Goal: Entertainment & Leisure: Browse casually

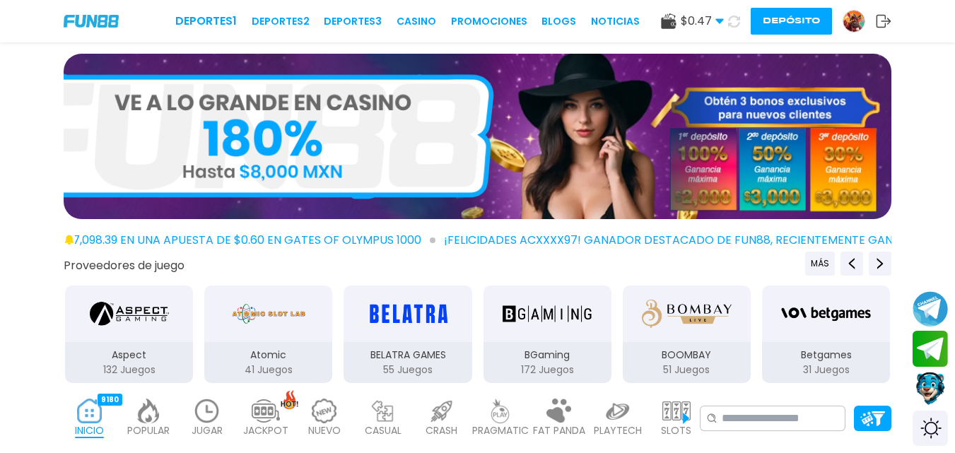
click at [775, 9] on button "Depósito" at bounding box center [790, 21] width 81 height 27
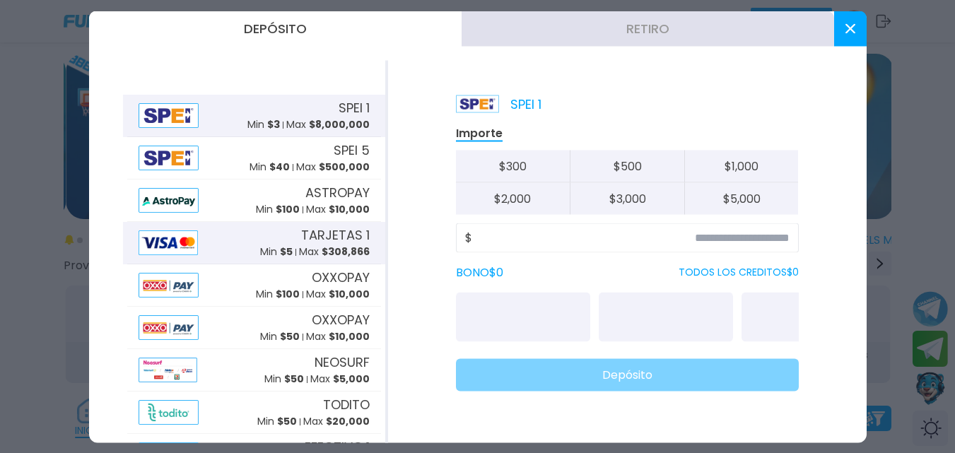
click at [333, 241] on span "TARJETAS 1" at bounding box center [335, 234] width 69 height 19
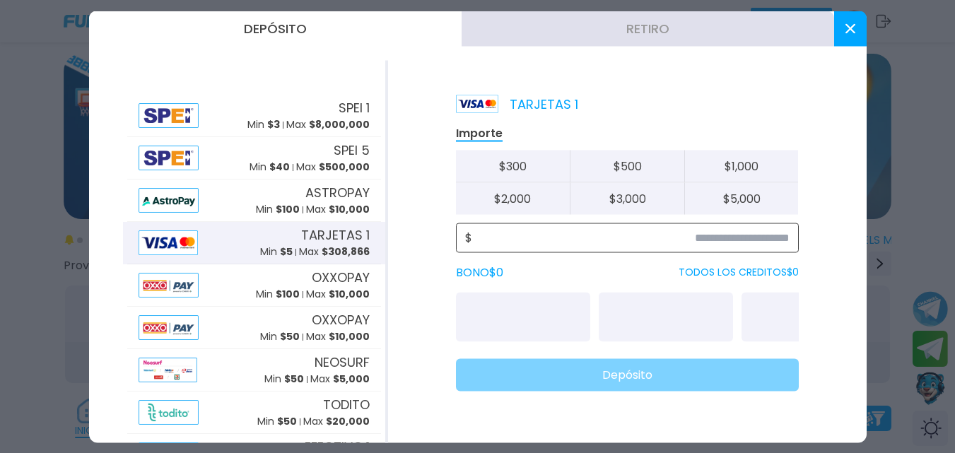
click at [561, 239] on input at bounding box center [630, 237] width 317 height 17
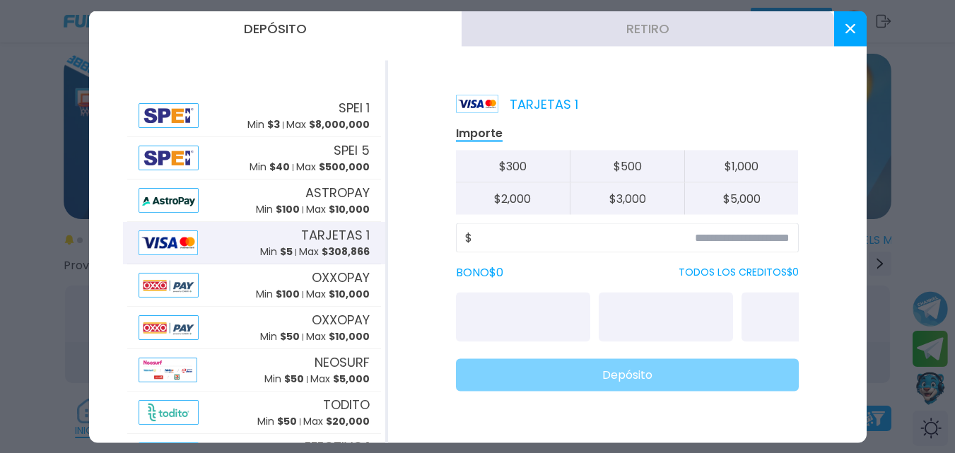
click at [309, 248] on p "Max $ 308,866" at bounding box center [334, 251] width 71 height 15
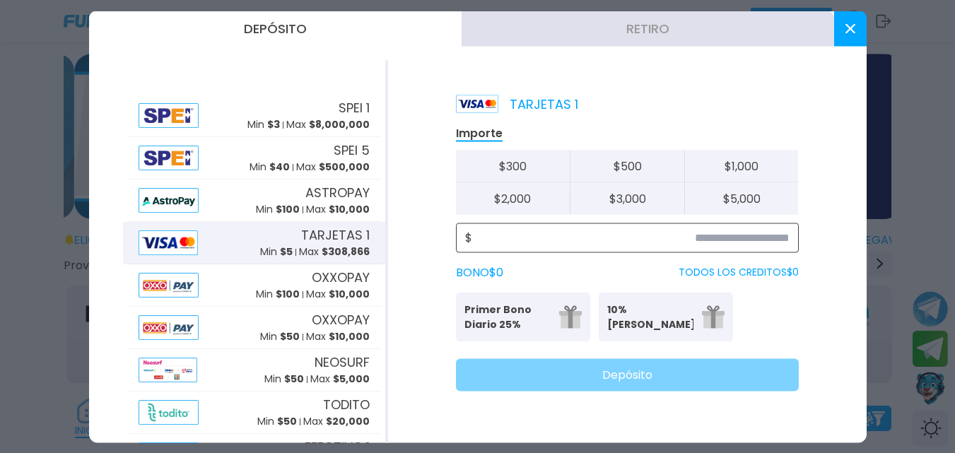
click at [538, 229] on input at bounding box center [630, 237] width 317 height 17
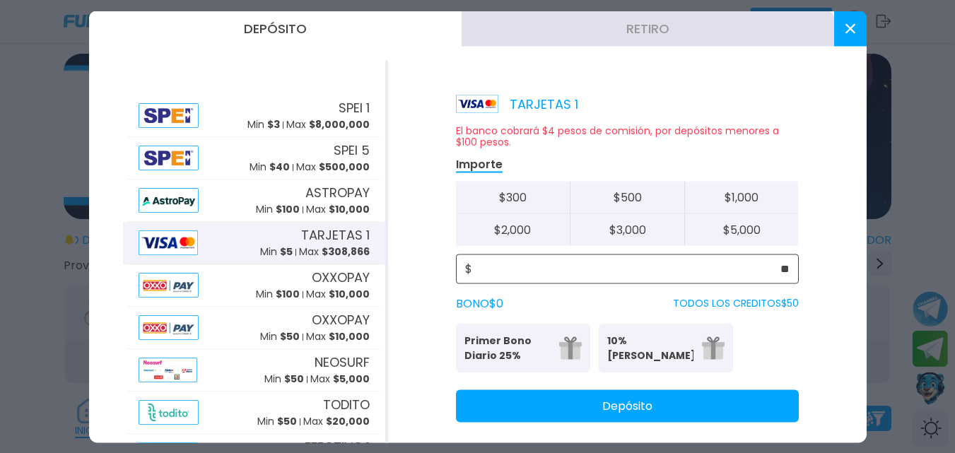
type input "**"
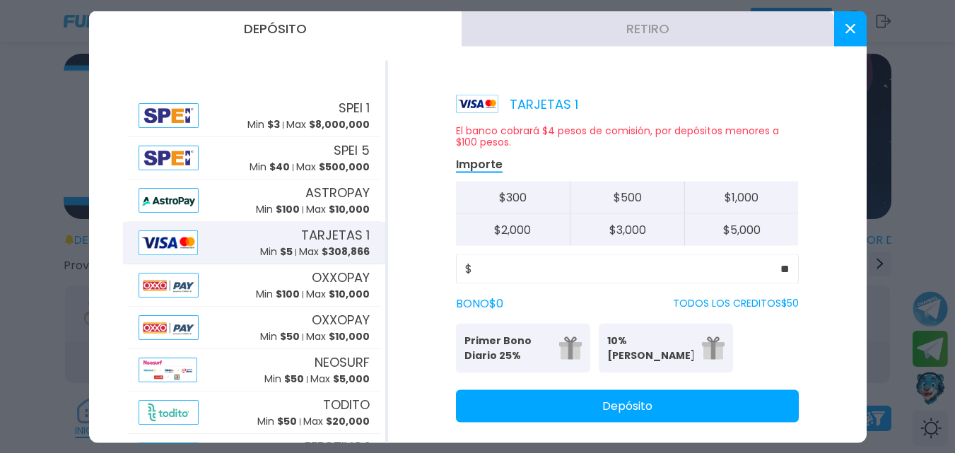
click at [620, 397] on button "Depósito" at bounding box center [627, 405] width 343 height 33
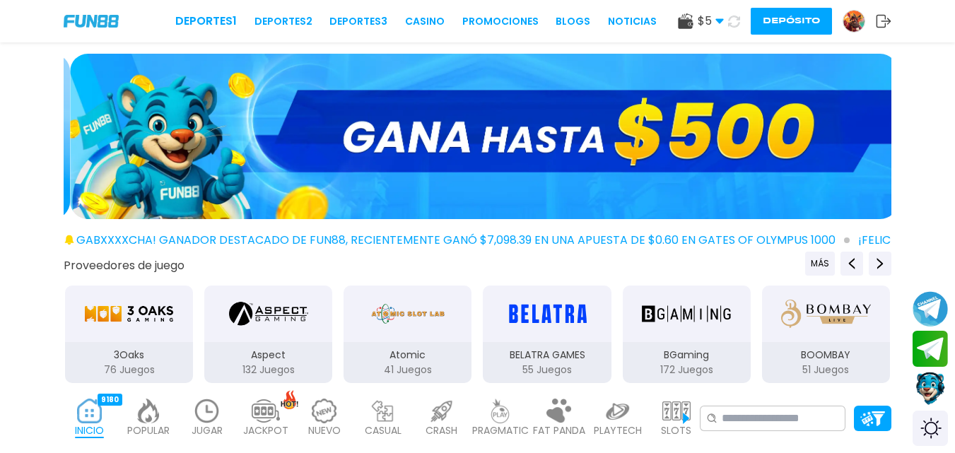
click at [735, 17] on icon at bounding box center [734, 22] width 12 height 12
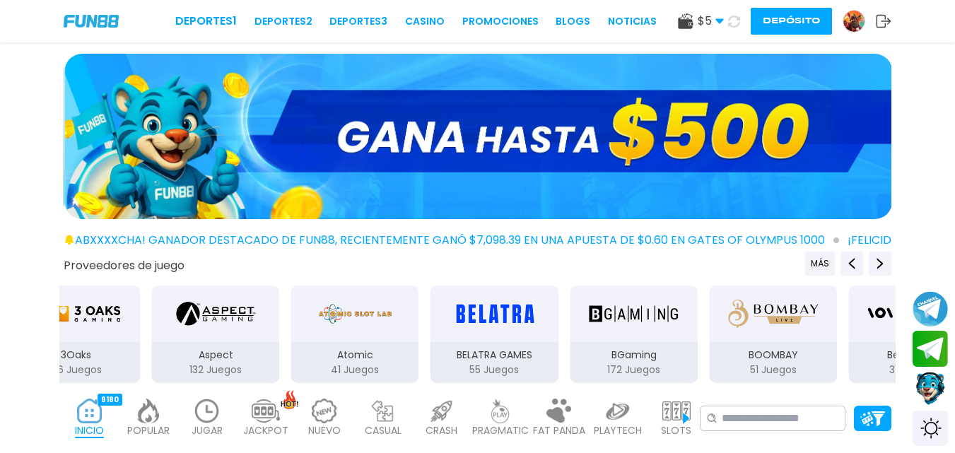
click at [735, 17] on use at bounding box center [734, 21] width 12 height 12
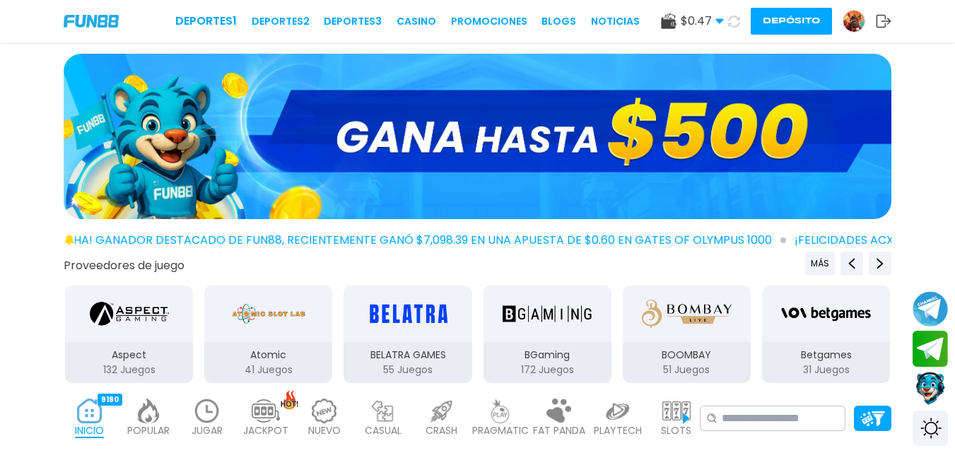
click at [774, 17] on button "Depósito" at bounding box center [790, 21] width 81 height 27
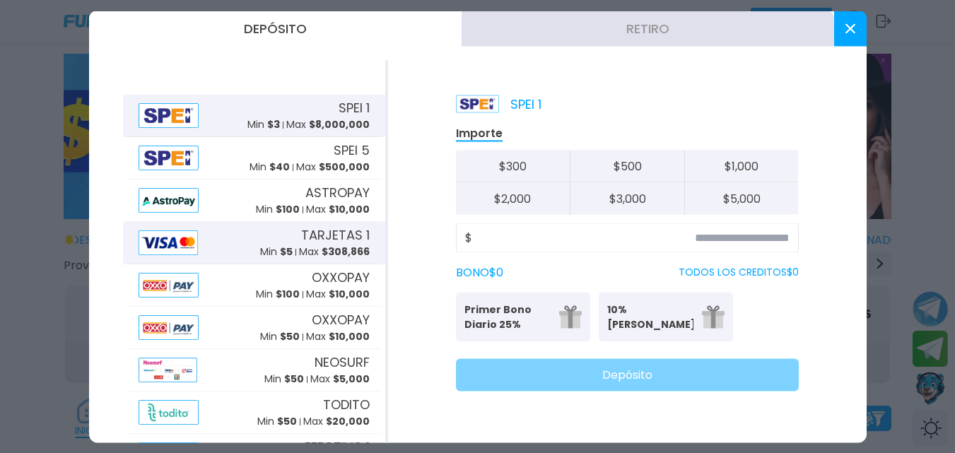
click at [338, 241] on span "TARJETAS 1" at bounding box center [335, 234] width 69 height 19
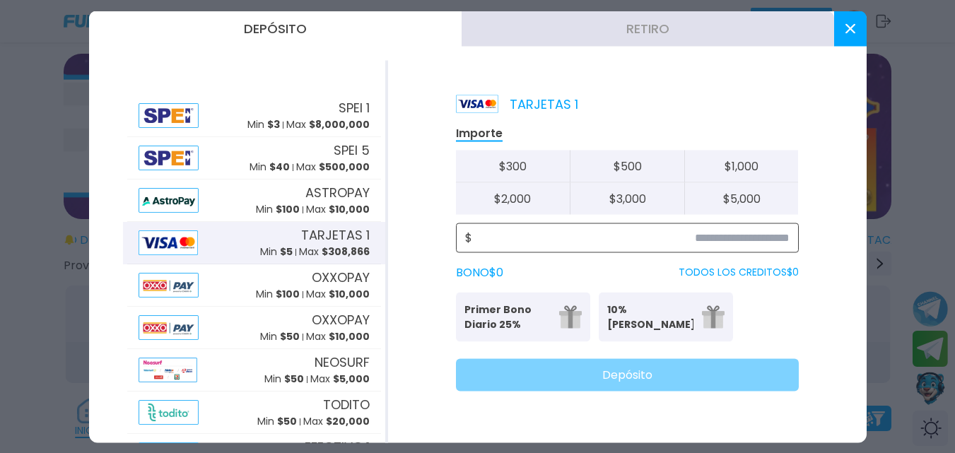
click at [577, 236] on input at bounding box center [630, 237] width 317 height 17
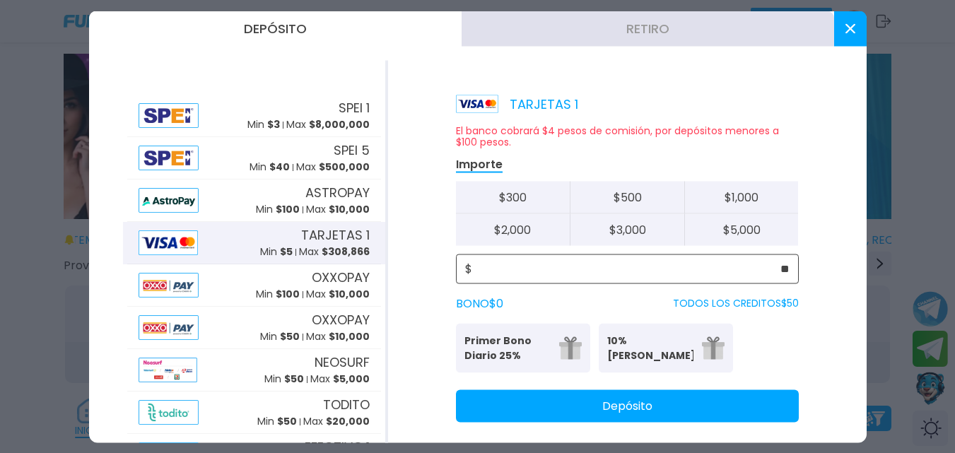
type input "**"
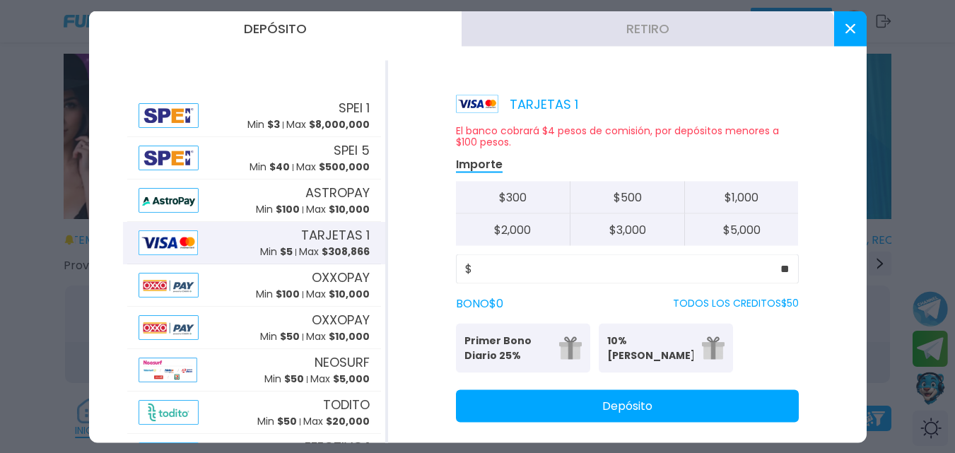
click at [709, 401] on button "Depósito" at bounding box center [627, 405] width 343 height 33
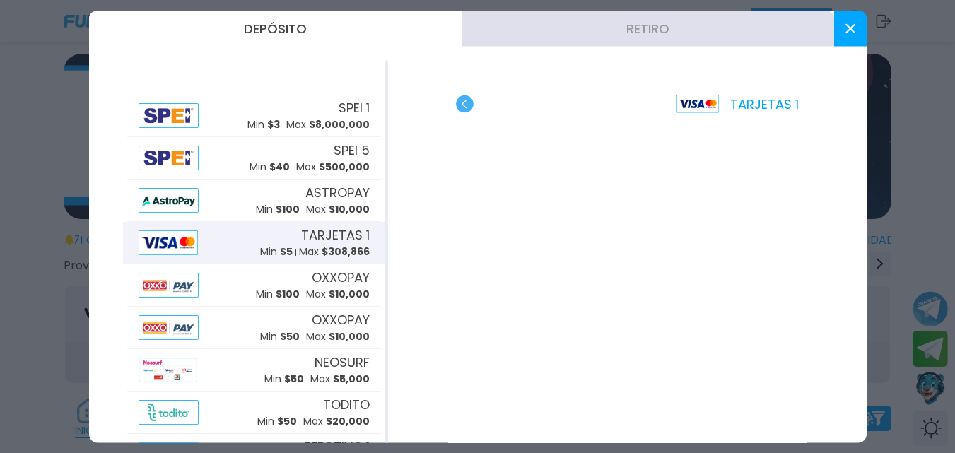
click at [655, 408] on div "TARJETAS 1" at bounding box center [627, 251] width 478 height 382
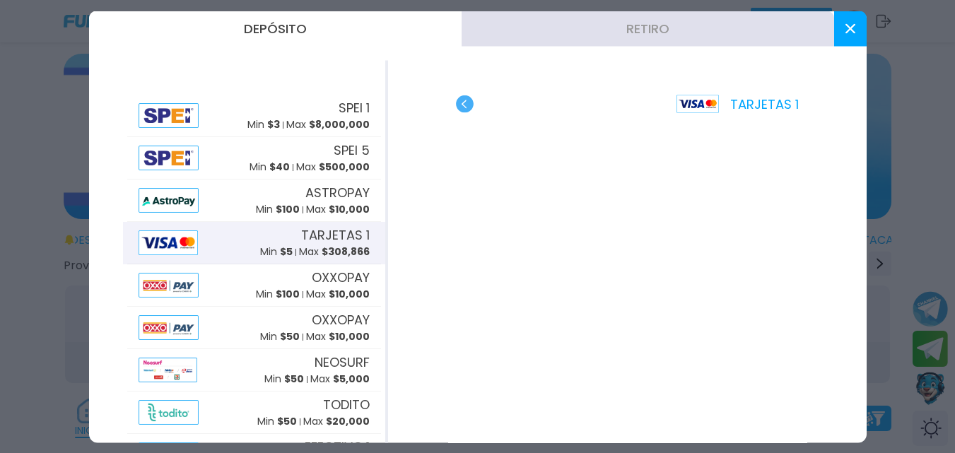
click at [849, 28] on use at bounding box center [849, 28] width 10 height 10
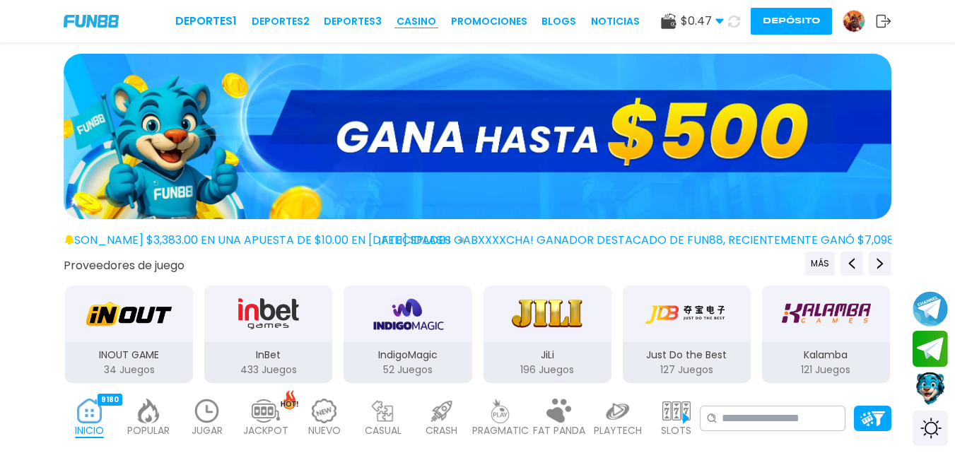
click at [422, 18] on link "CASINO" at bounding box center [416, 21] width 40 height 15
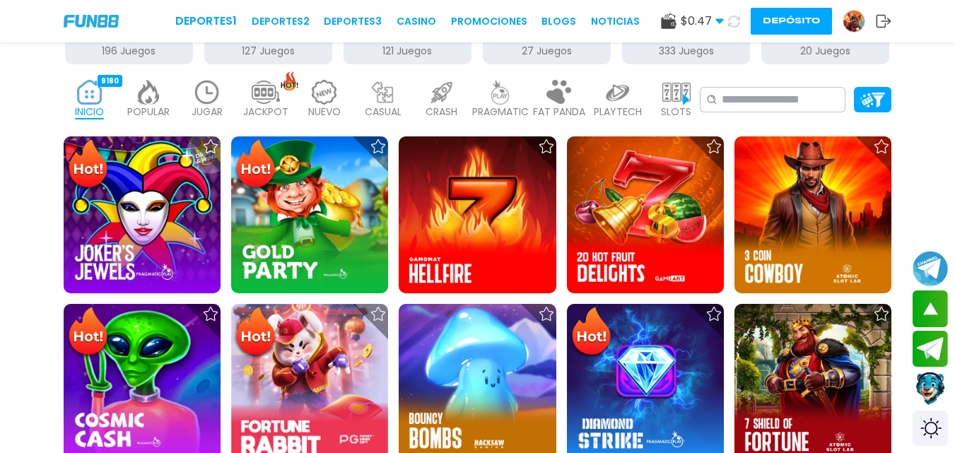
scroll to position [305, 0]
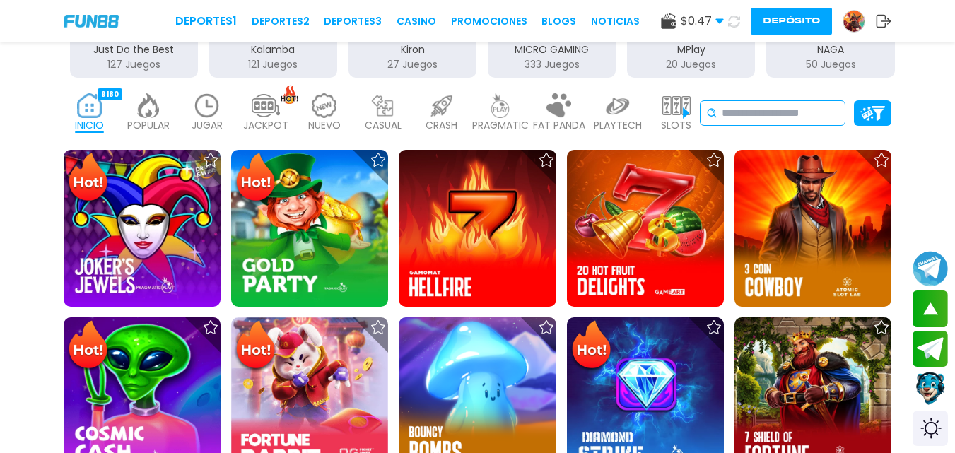
click at [738, 107] on input at bounding box center [779, 113] width 117 height 17
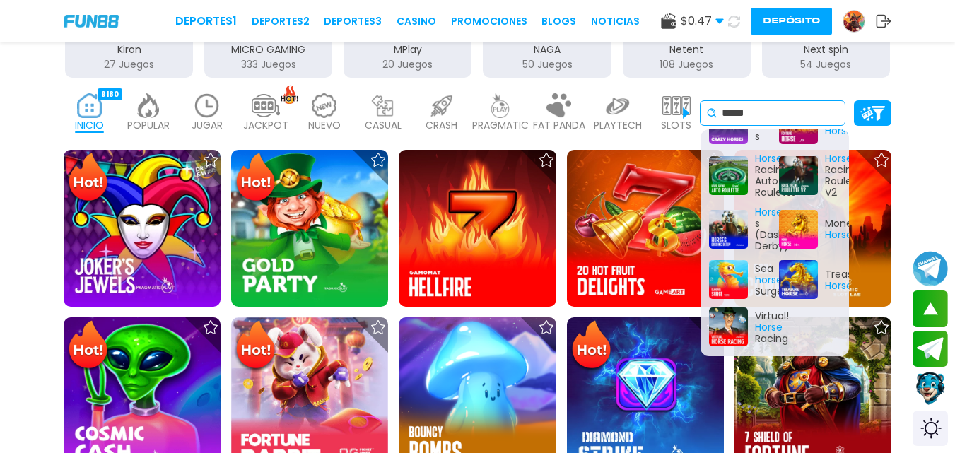
scroll to position [98, 0]
type input "*****"
click at [796, 272] on div "Treasure Horse" at bounding box center [809, 279] width 61 height 39
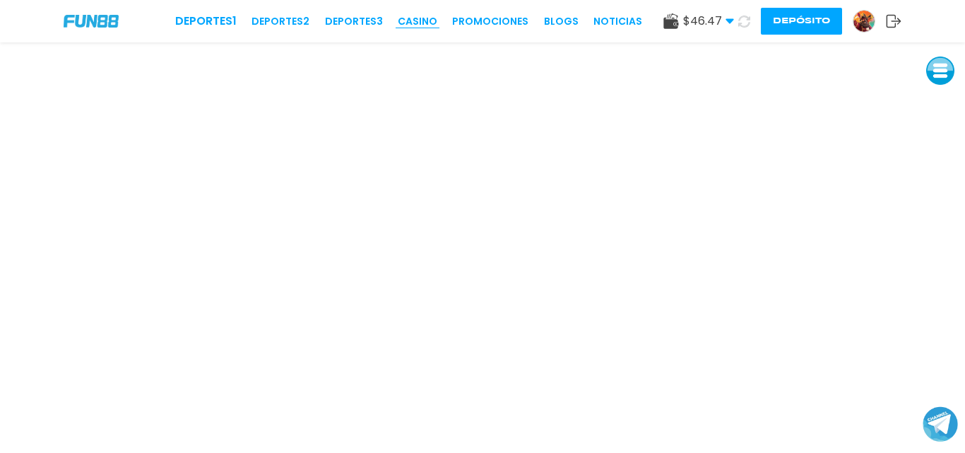
click at [420, 14] on link "CASINO" at bounding box center [418, 21] width 40 height 15
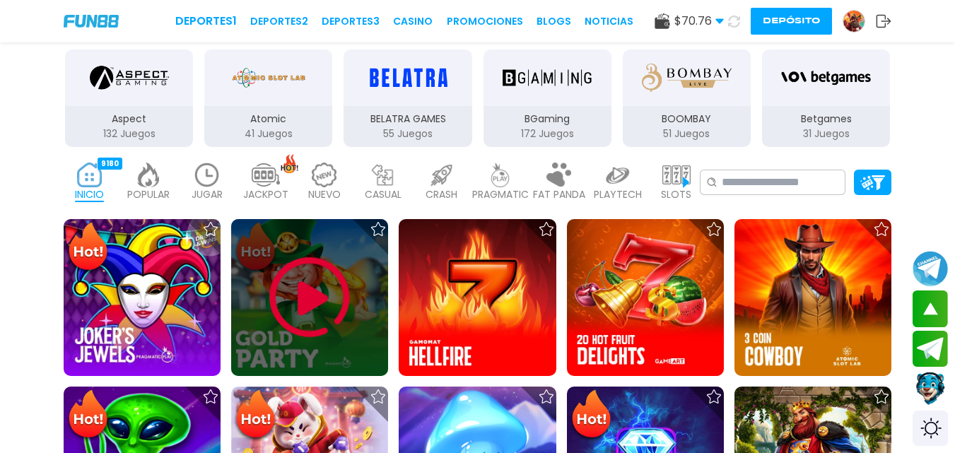
scroll to position [254, 0]
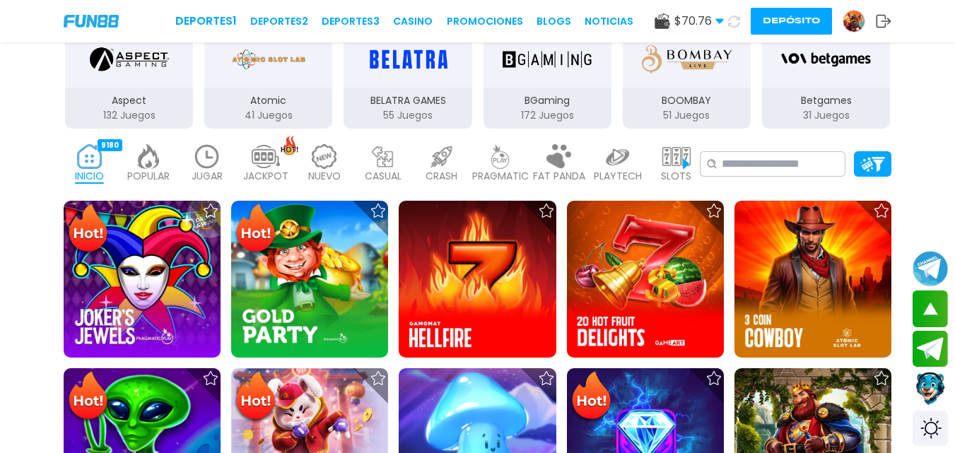
click at [213, 158] on img at bounding box center [207, 156] width 28 height 25
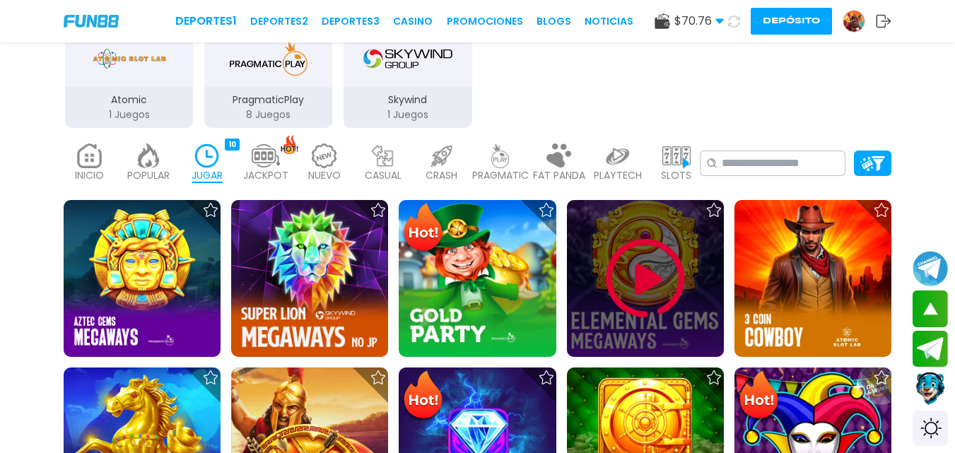
click at [642, 276] on img at bounding box center [645, 278] width 85 height 85
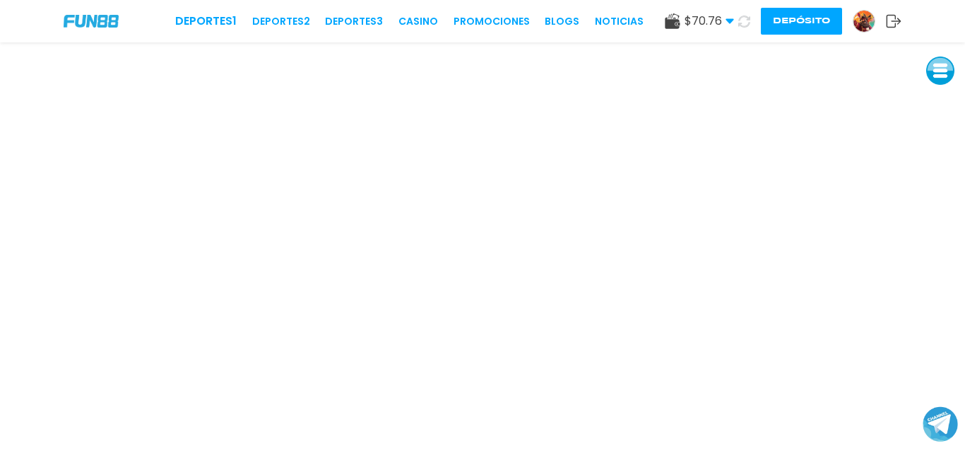
click at [770, 19] on button "Depósito" at bounding box center [801, 21] width 81 height 27
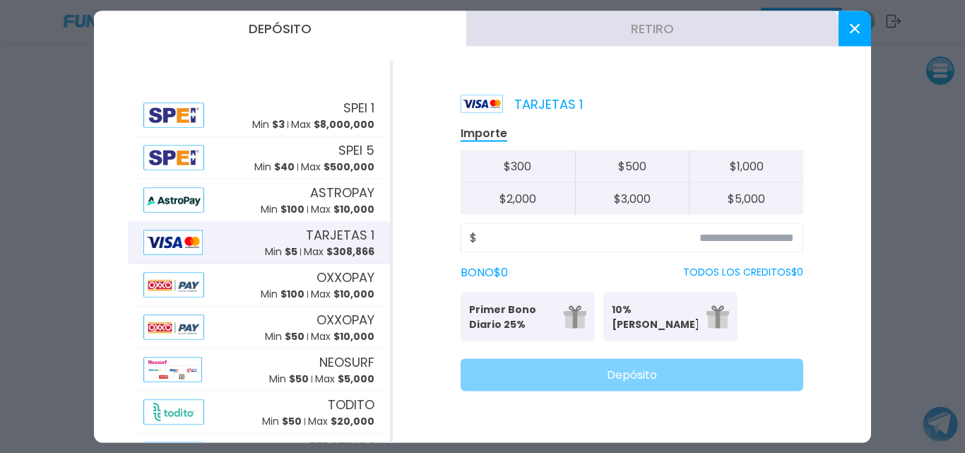
click at [640, 30] on button "Retiro" at bounding box center [652, 28] width 372 height 35
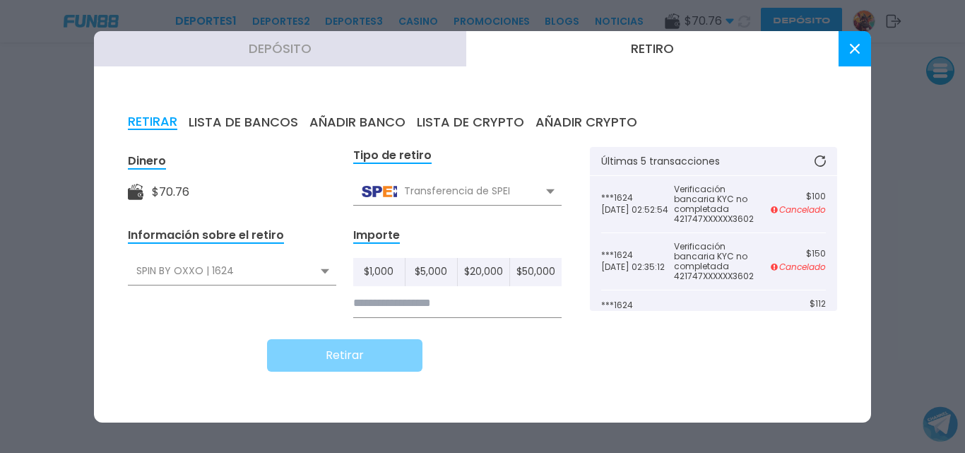
click at [387, 306] on input at bounding box center [457, 303] width 208 height 29
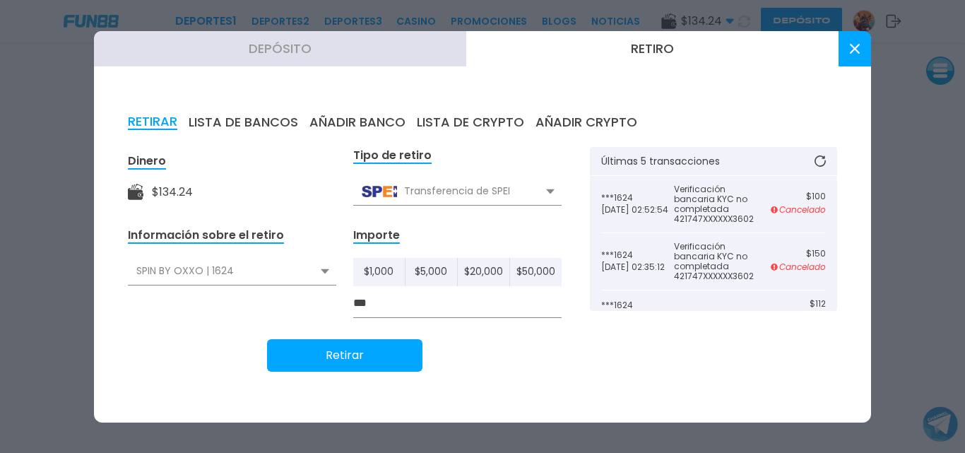
type input "***"
click at [359, 359] on button "Retirar" at bounding box center [344, 355] width 155 height 33
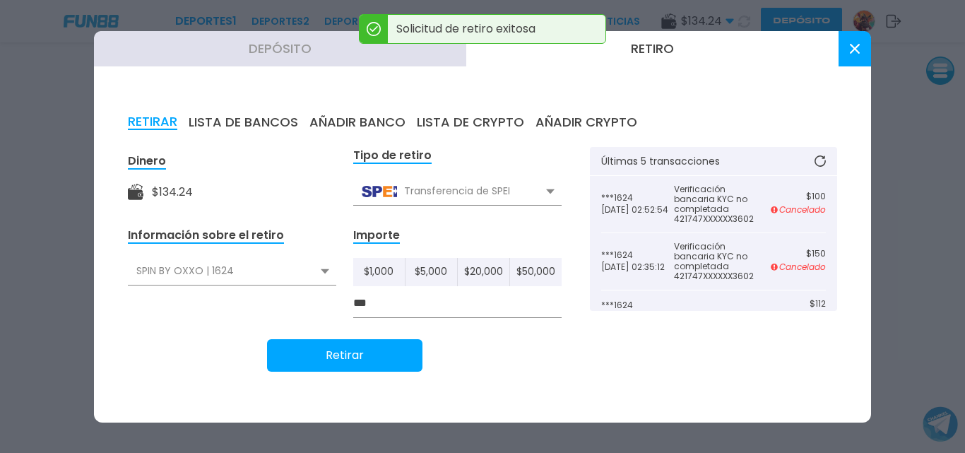
click at [853, 49] on icon at bounding box center [855, 49] width 10 height 10
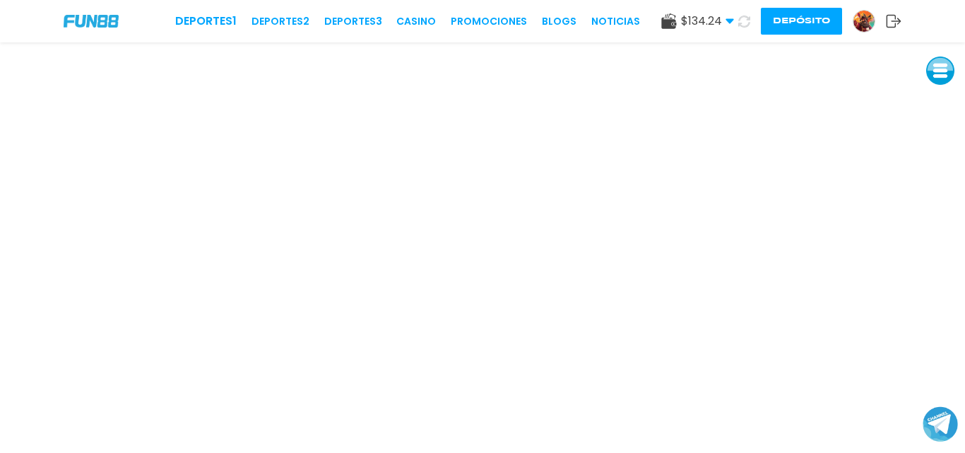
click at [745, 18] on icon at bounding box center [744, 21] width 13 height 13
click at [745, 17] on use at bounding box center [744, 21] width 12 height 12
click at [745, 17] on icon at bounding box center [744, 22] width 12 height 12
click at [745, 17] on use at bounding box center [744, 21] width 12 height 12
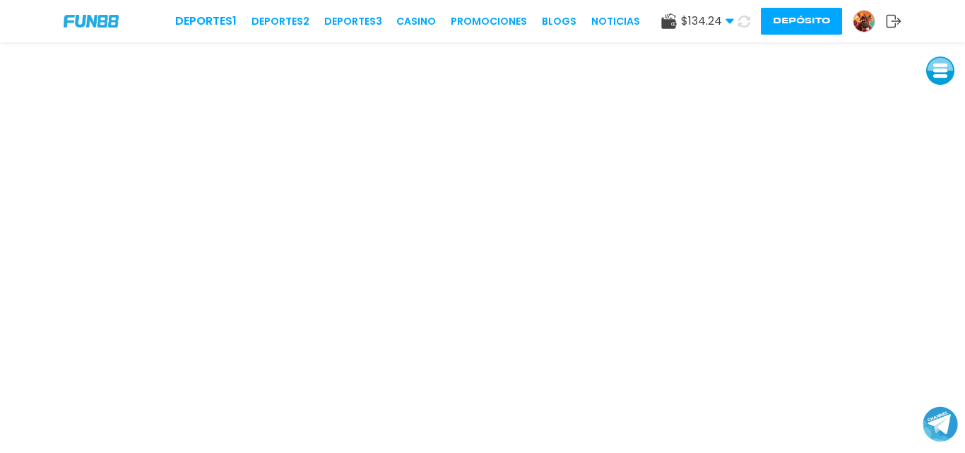
click at [744, 14] on button at bounding box center [744, 21] width 20 height 20
click at [742, 21] on icon at bounding box center [744, 20] width 13 height 13
click at [742, 21] on icon at bounding box center [744, 21] width 14 height 14
click at [742, 21] on icon at bounding box center [745, 21] width 16 height 16
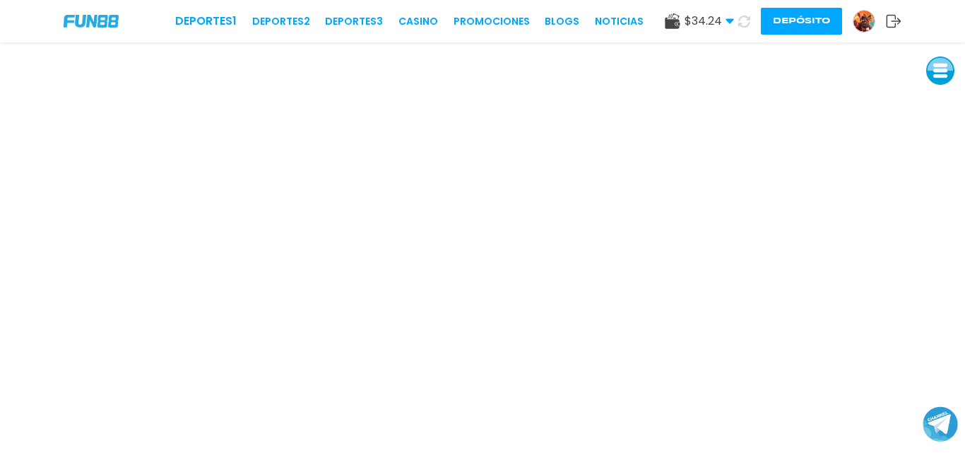
click at [742, 21] on icon at bounding box center [744, 21] width 16 height 16
click at [742, 21] on icon at bounding box center [744, 21] width 17 height 17
click at [742, 21] on icon at bounding box center [744, 20] width 13 height 13
click at [420, 16] on link "CASINO" at bounding box center [419, 21] width 40 height 15
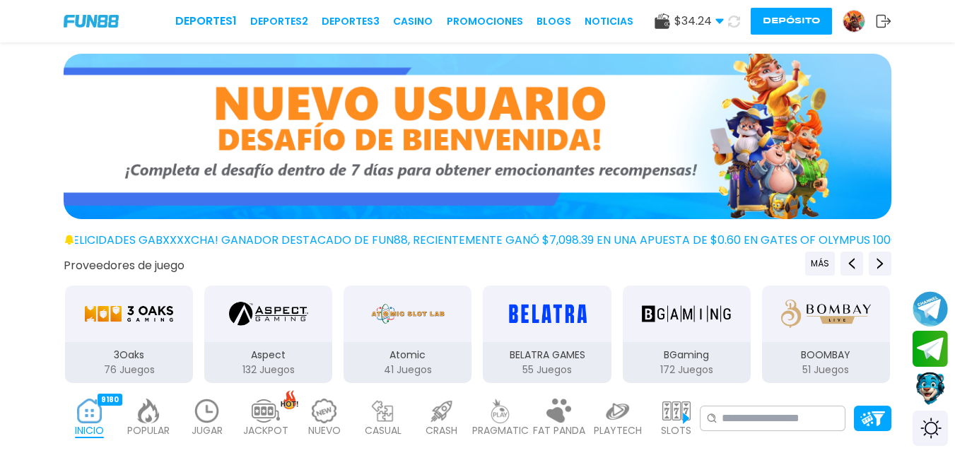
click at [736, 18] on button at bounding box center [733, 21] width 23 height 23
click at [736, 18] on use at bounding box center [733, 21] width 14 height 14
click at [736, 18] on use at bounding box center [733, 21] width 13 height 13
click at [736, 18] on use at bounding box center [733, 20] width 13 height 13
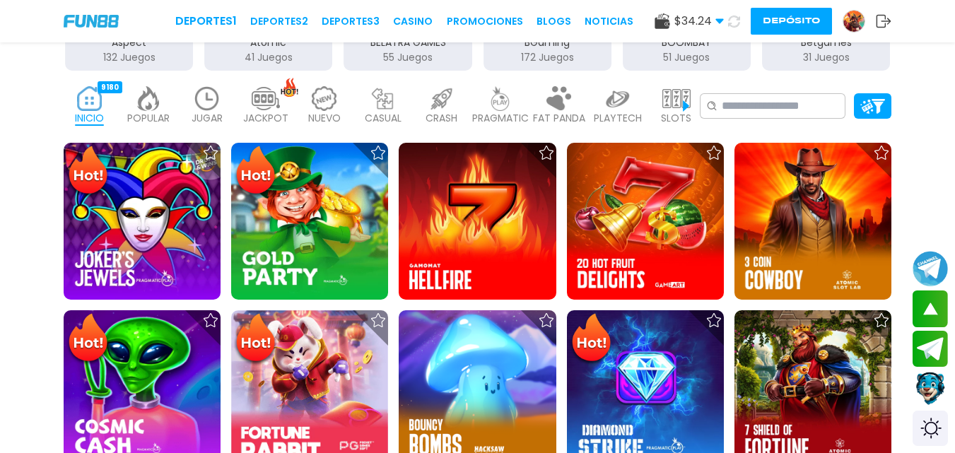
scroll to position [305, 0]
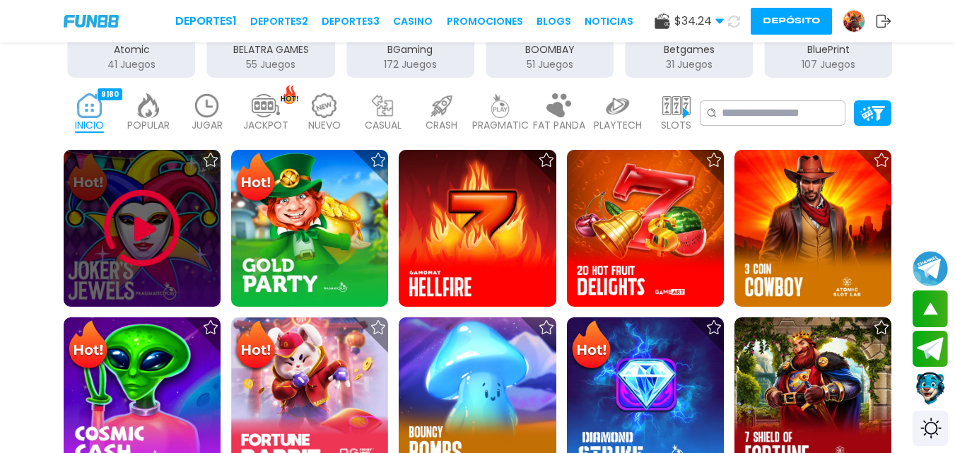
click at [150, 226] on img at bounding box center [142, 228] width 85 height 85
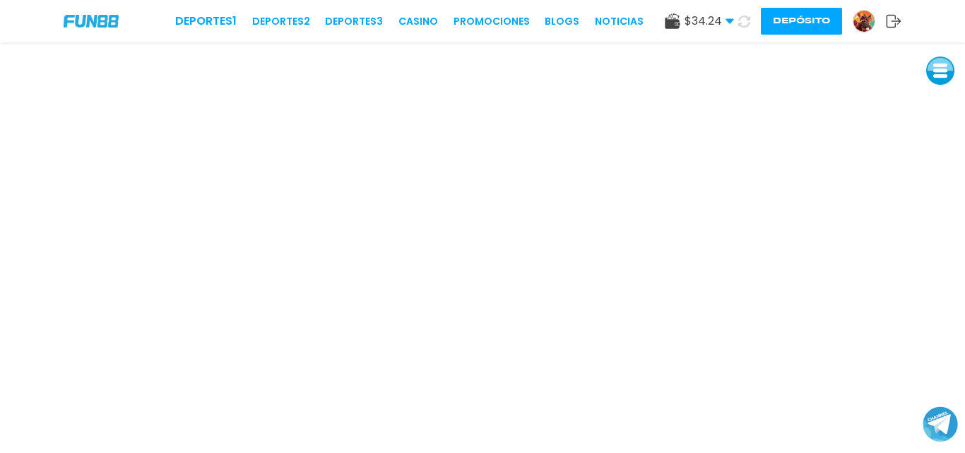
click at [796, 21] on button "Depósito" at bounding box center [801, 21] width 81 height 27
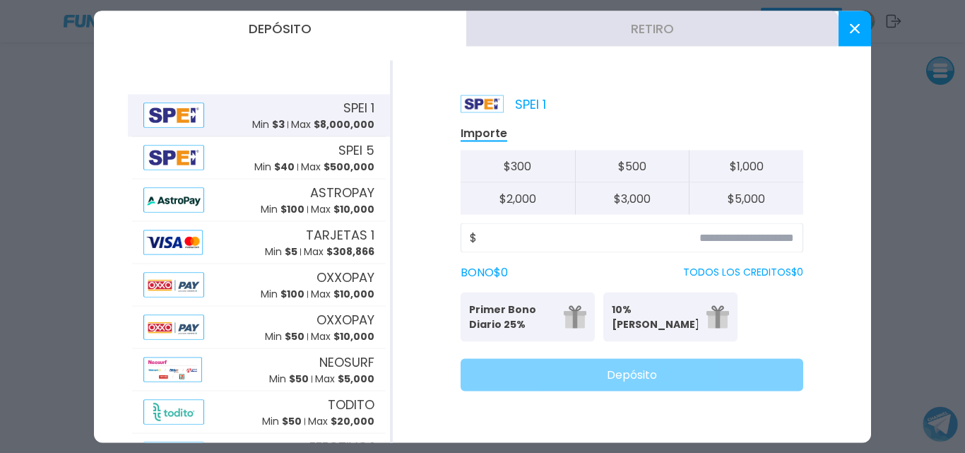
click at [387, 28] on button "Depósito" at bounding box center [280, 28] width 372 height 35
click at [516, 32] on button "Retiro" at bounding box center [652, 28] width 372 height 35
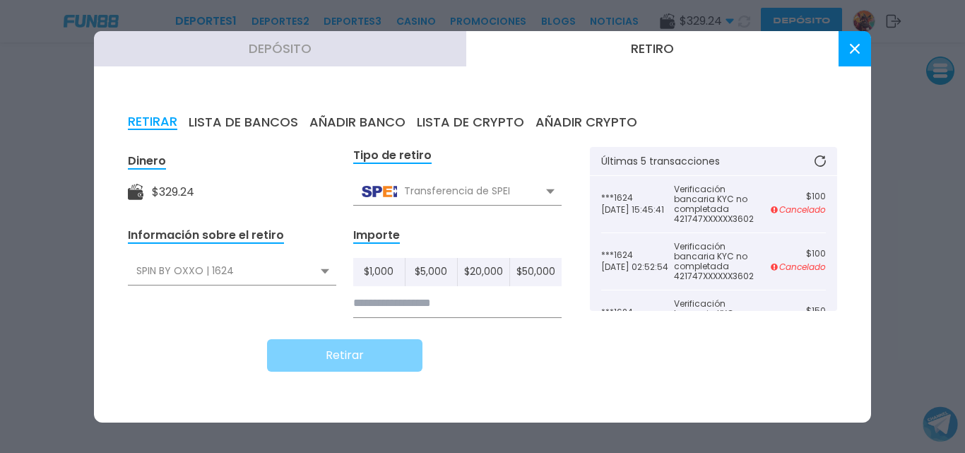
click at [655, 77] on div "Depósito Retiro RETIRAR LISTA DE BANCOS AÑADIR BANCO LISTA DE CRYPTO AÑADIR CRY…" at bounding box center [482, 226] width 777 height 391
click at [818, 161] on icon at bounding box center [820, 160] width 11 height 11
click at [818, 161] on icon at bounding box center [820, 161] width 12 height 12
click at [818, 161] on icon at bounding box center [820, 160] width 13 height 13
click at [859, 47] on icon at bounding box center [855, 49] width 10 height 10
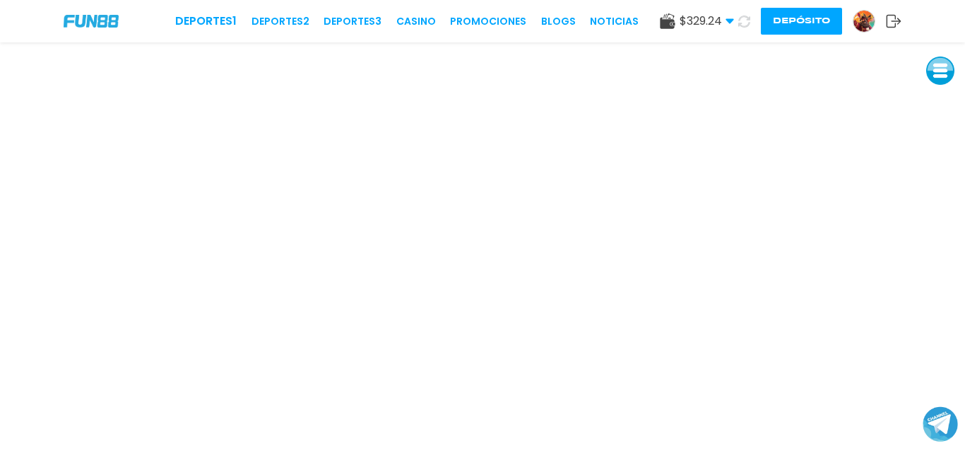
click at [834, 25] on button "Depósito" at bounding box center [801, 21] width 81 height 27
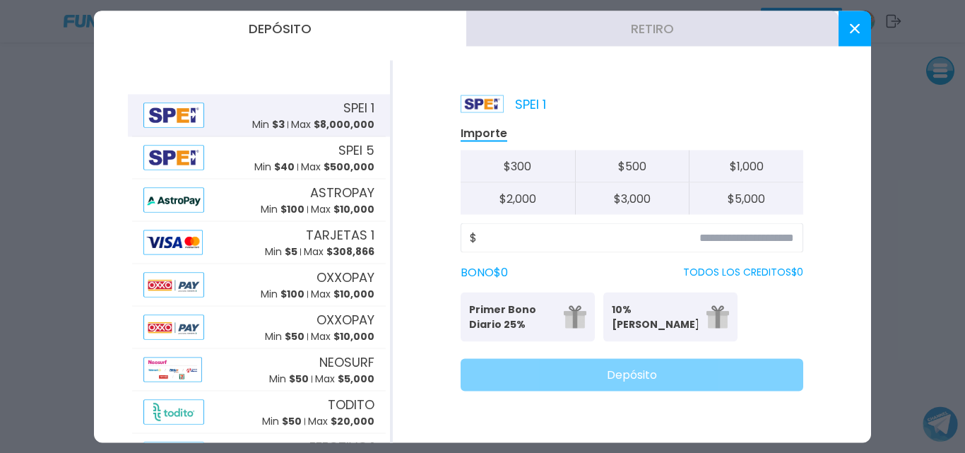
click at [854, 26] on use at bounding box center [855, 28] width 10 height 10
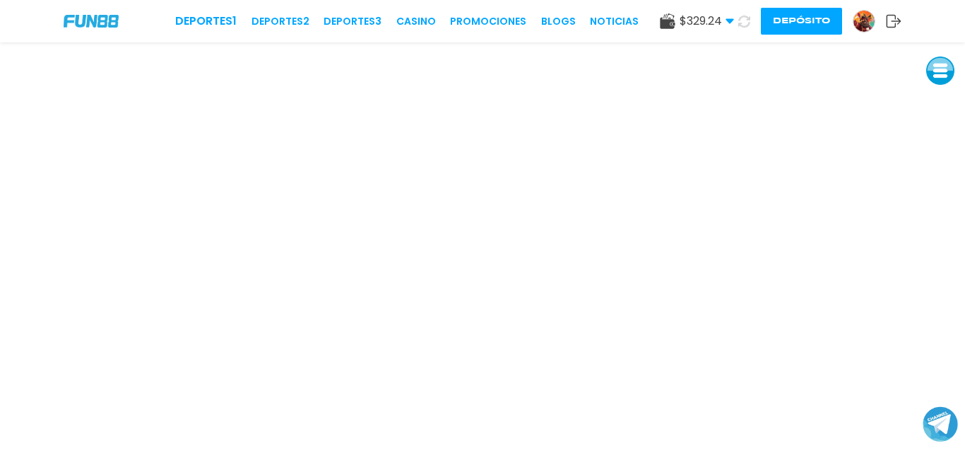
click at [865, 21] on img at bounding box center [864, 21] width 21 height 21
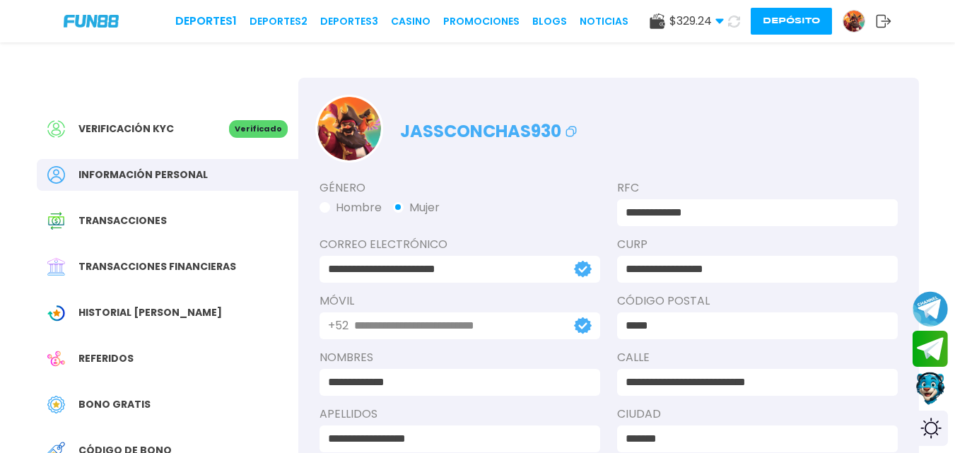
click at [794, 19] on button "Depósito" at bounding box center [790, 21] width 81 height 27
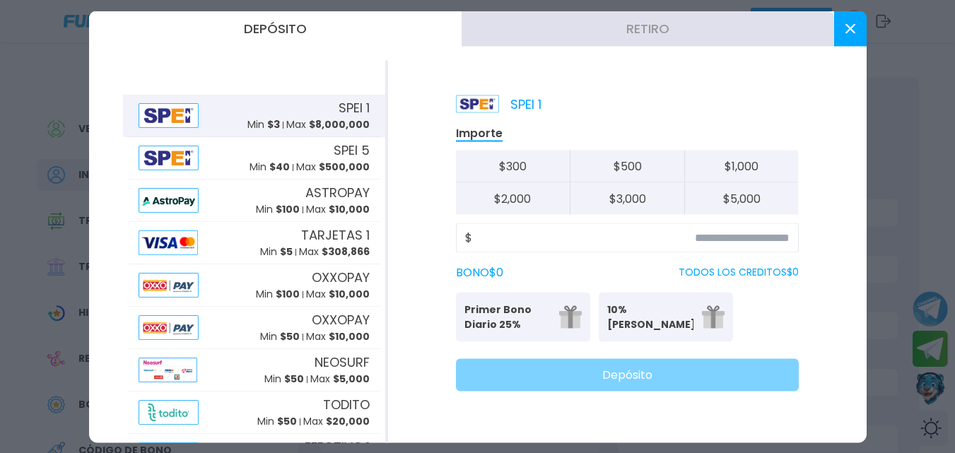
click at [616, 23] on button "Retiro" at bounding box center [647, 28] width 372 height 35
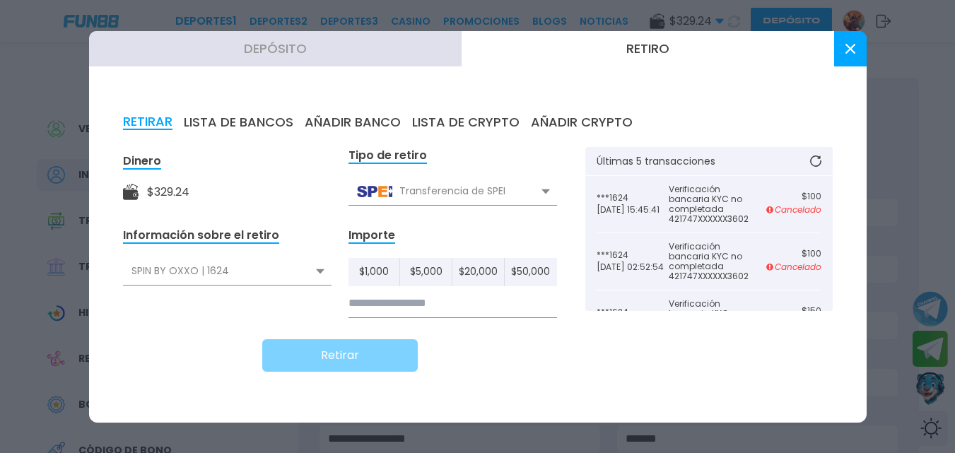
click at [368, 295] on input at bounding box center [452, 303] width 208 height 29
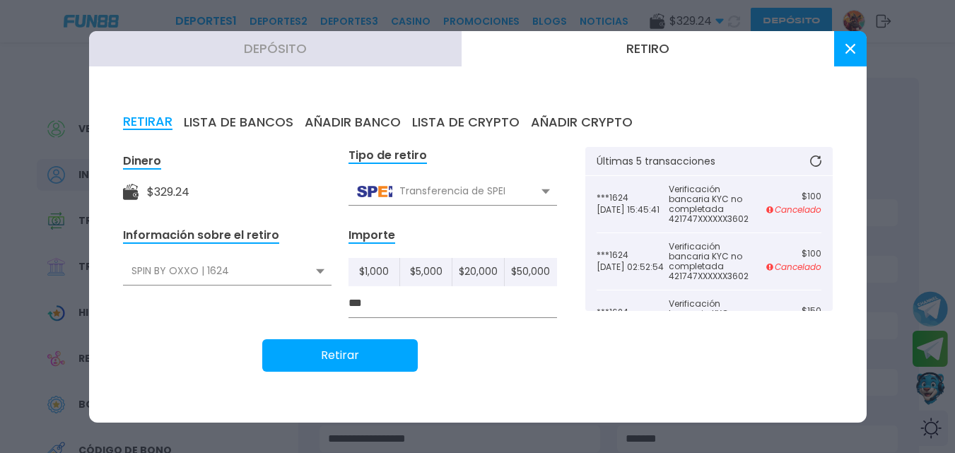
type input "***"
click at [364, 355] on button "Retirar" at bounding box center [339, 355] width 155 height 33
drag, startPoint x: 364, startPoint y: 355, endPoint x: 344, endPoint y: 329, distance: 32.2
click at [344, 329] on form "Dinero $ 329.24 Tipo de retiro Transferencia de SPEI Transferencia de SPEI Tran…" at bounding box center [340, 259] width 434 height 225
click at [848, 46] on use at bounding box center [849, 49] width 10 height 10
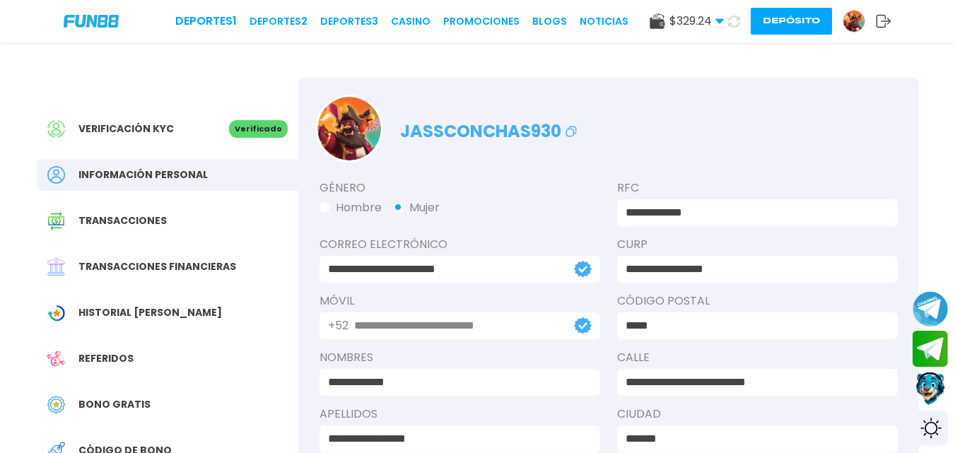
click at [853, 14] on img at bounding box center [853, 21] width 21 height 21
click at [134, 264] on span "Transacciones financieras" at bounding box center [157, 266] width 158 height 15
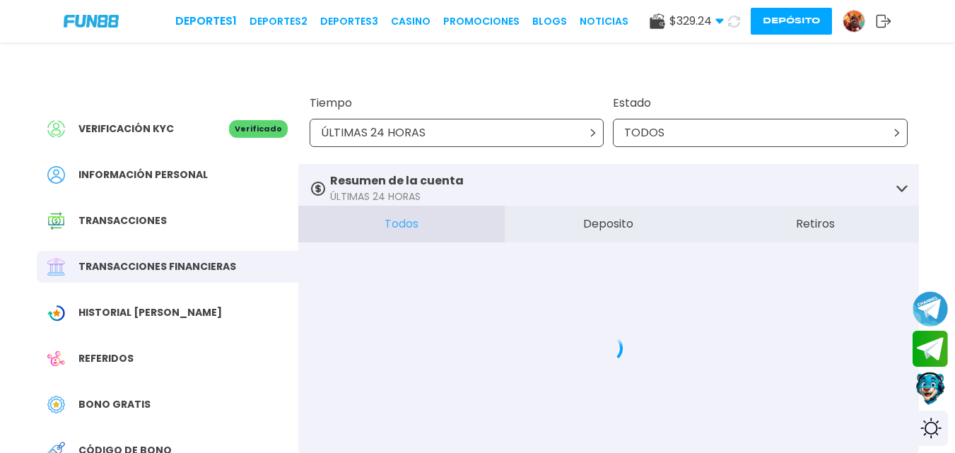
click at [134, 264] on span "Transacciones financieras" at bounding box center [157, 266] width 158 height 15
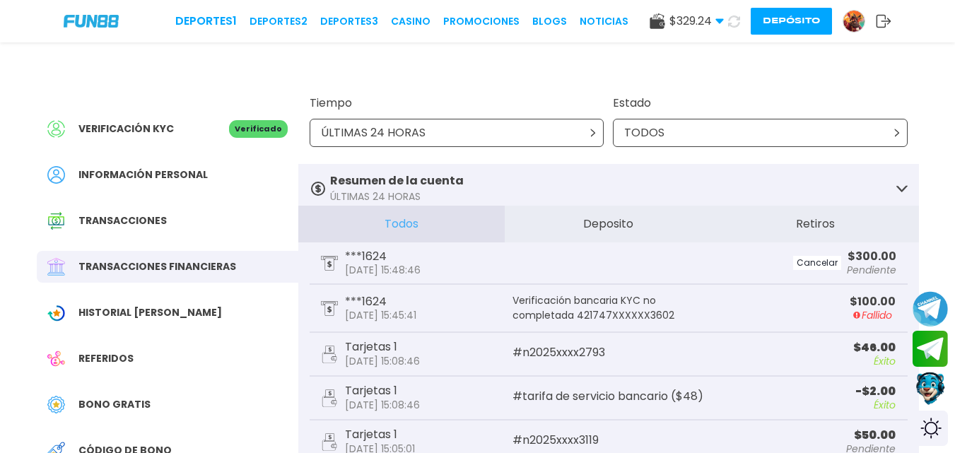
click at [776, 221] on button "Retiros" at bounding box center [815, 224] width 207 height 37
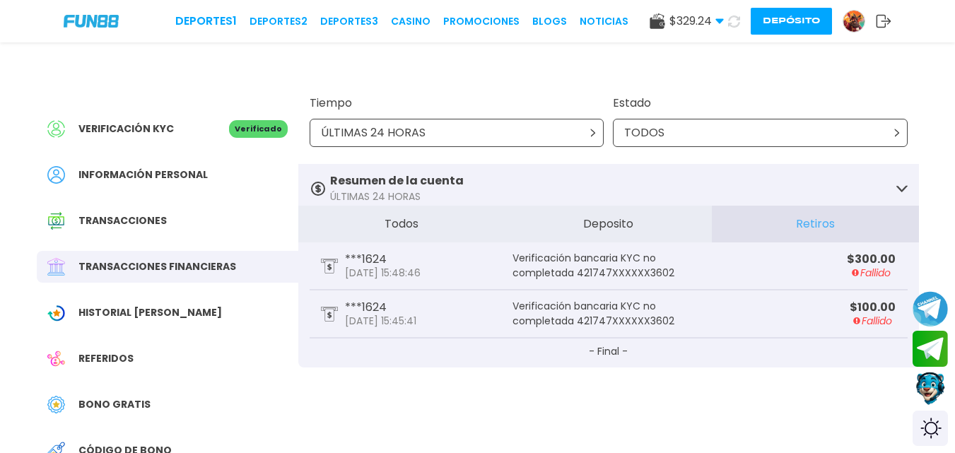
click at [778, 21] on button "Depósito" at bounding box center [790, 21] width 81 height 27
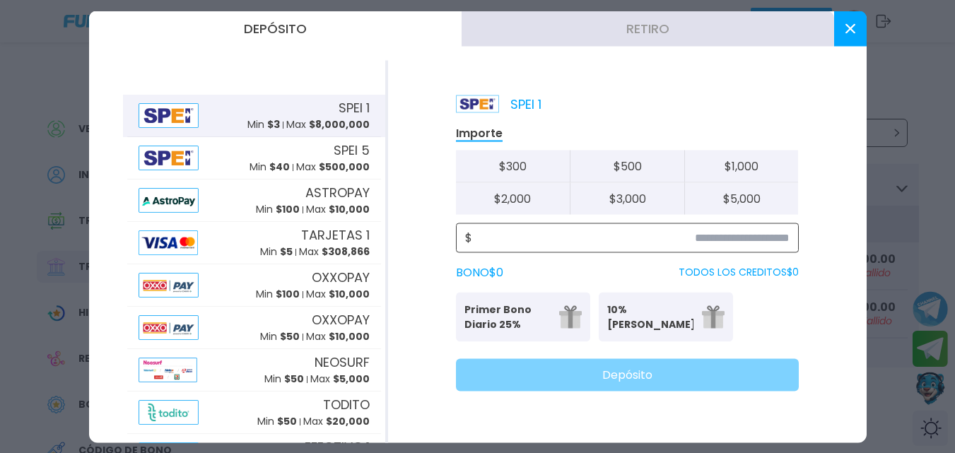
click at [562, 235] on input at bounding box center [630, 237] width 317 height 17
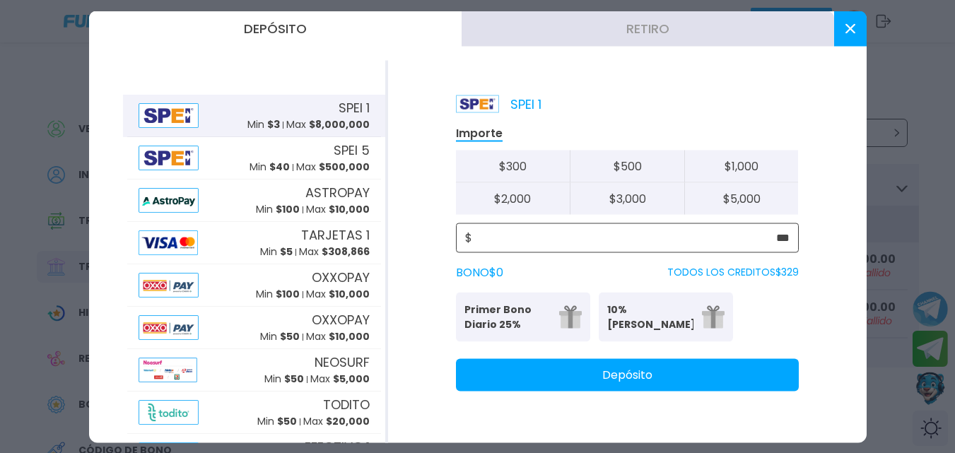
click at [562, 235] on input "***" at bounding box center [630, 237] width 317 height 17
type input "***"
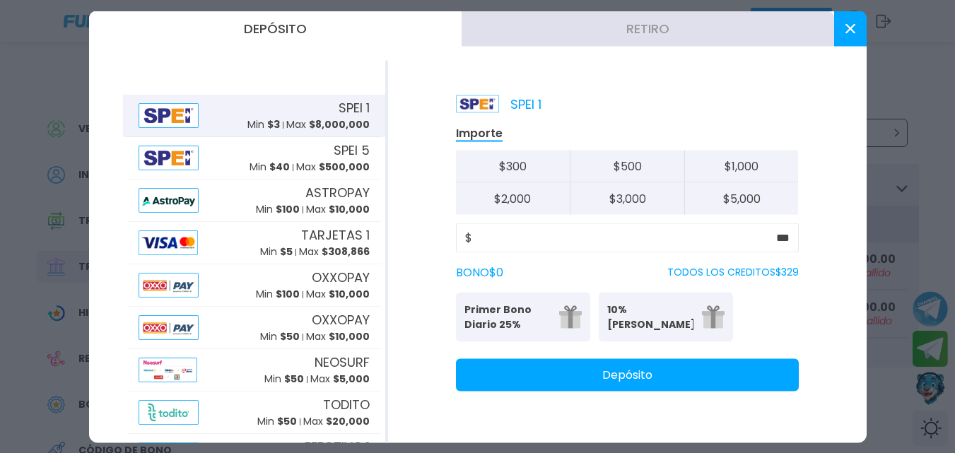
click at [591, 39] on button "Retiro" at bounding box center [647, 28] width 372 height 35
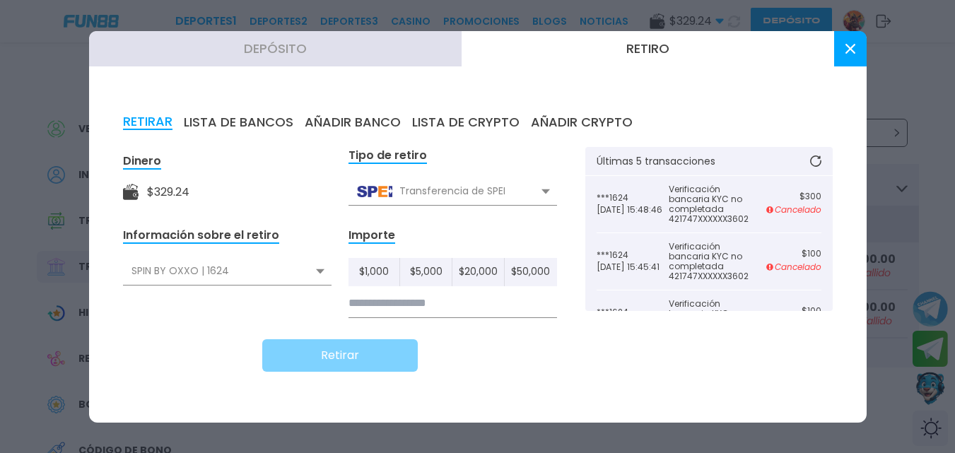
click at [391, 300] on input at bounding box center [452, 303] width 208 height 29
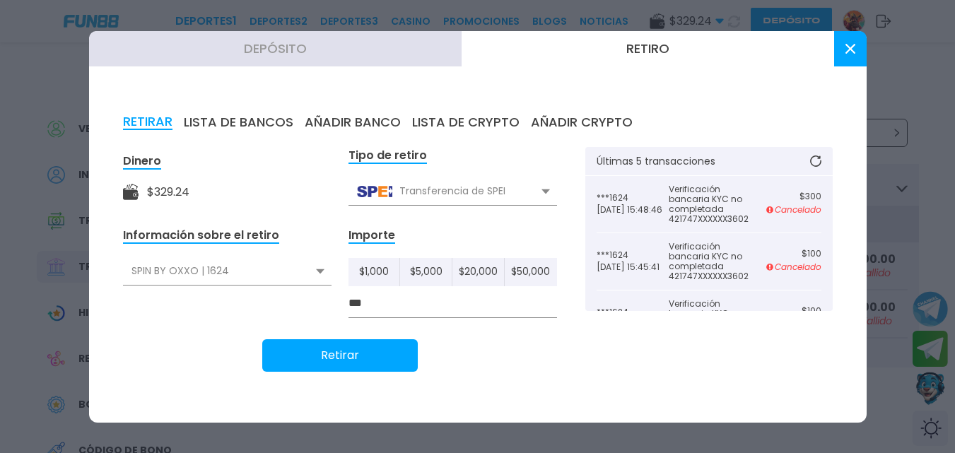
click at [398, 337] on form "Dinero $ 329.24 Tipo de retiro Transferencia de SPEI Transferencia de SPEI Tran…" at bounding box center [340, 259] width 434 height 225
click at [382, 302] on input "***" at bounding box center [452, 303] width 208 height 29
type input "***"
click at [369, 353] on button "Retirar" at bounding box center [339, 355] width 155 height 33
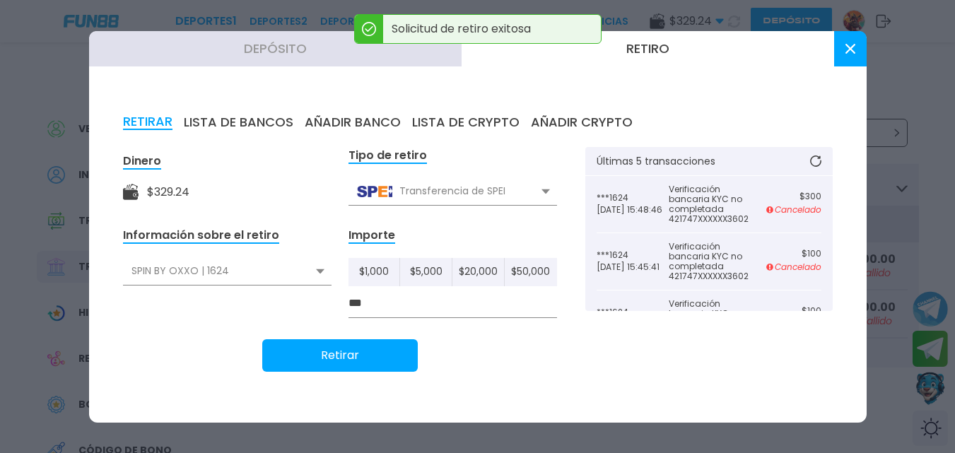
click at [851, 39] on button at bounding box center [850, 48] width 33 height 35
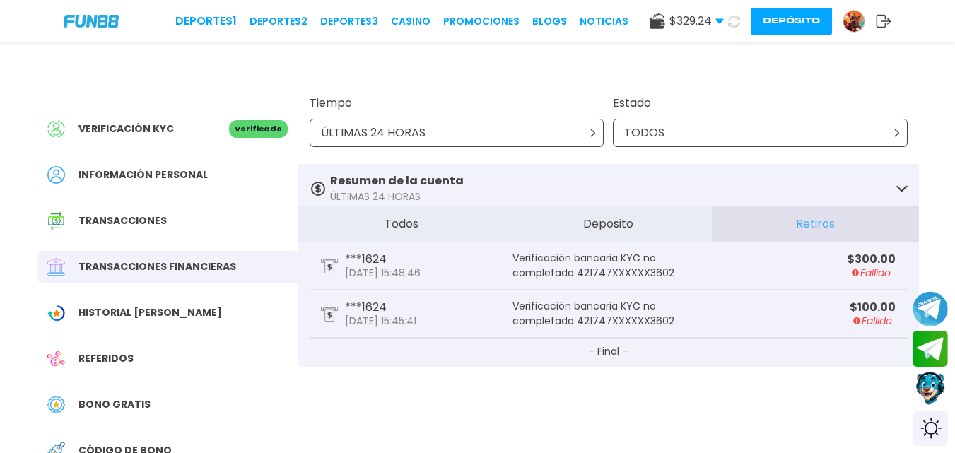
click at [737, 14] on button at bounding box center [734, 21] width 20 height 20
click at [737, 14] on button at bounding box center [733, 21] width 27 height 27
click at [737, 14] on button at bounding box center [733, 21] width 23 height 23
click at [737, 14] on button at bounding box center [733, 21] width 27 height 27
click at [737, 14] on button at bounding box center [733, 21] width 23 height 23
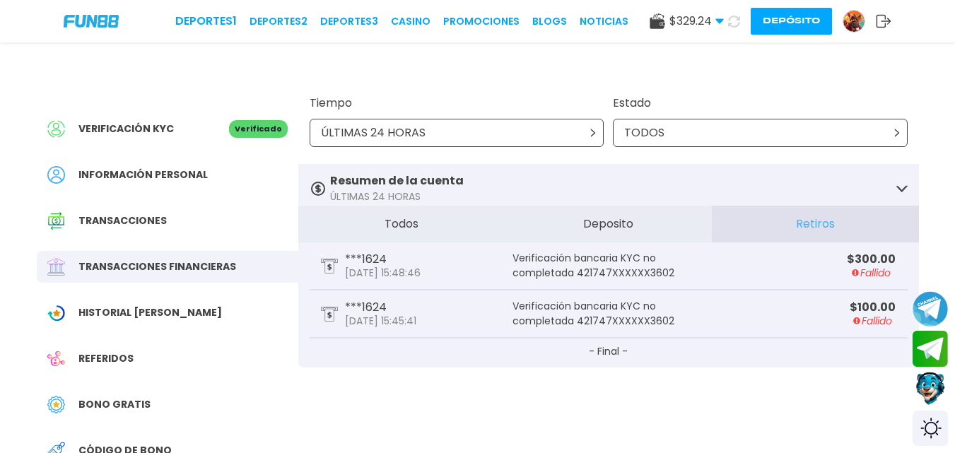
click at [760, 22] on button "Depósito" at bounding box center [790, 21] width 81 height 27
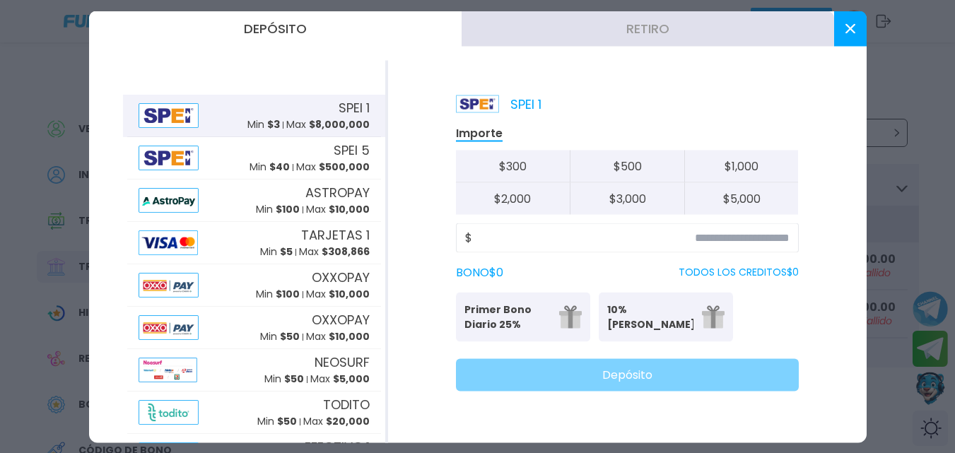
click at [680, 33] on button "Retiro" at bounding box center [647, 28] width 372 height 35
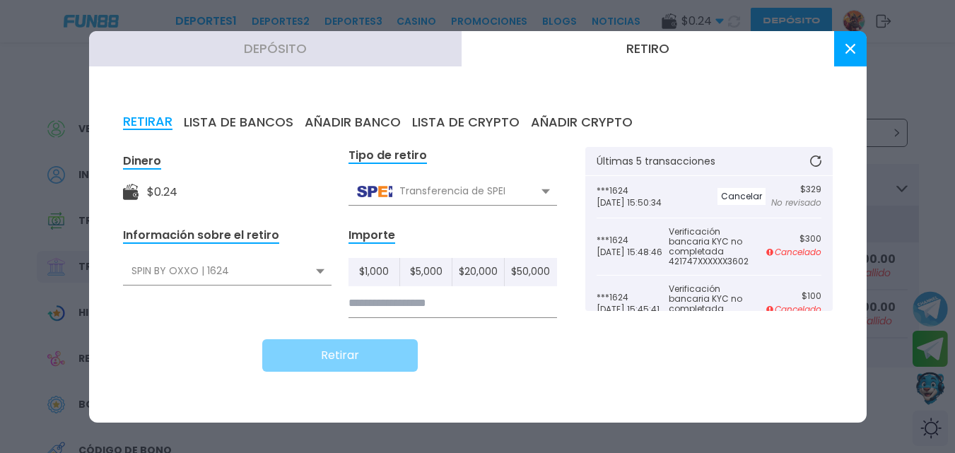
click at [818, 155] on icon at bounding box center [815, 160] width 11 height 11
click at [818, 155] on button at bounding box center [815, 161] width 36 height 30
click at [818, 155] on button at bounding box center [814, 160] width 37 height 33
click at [854, 42] on button at bounding box center [850, 48] width 33 height 35
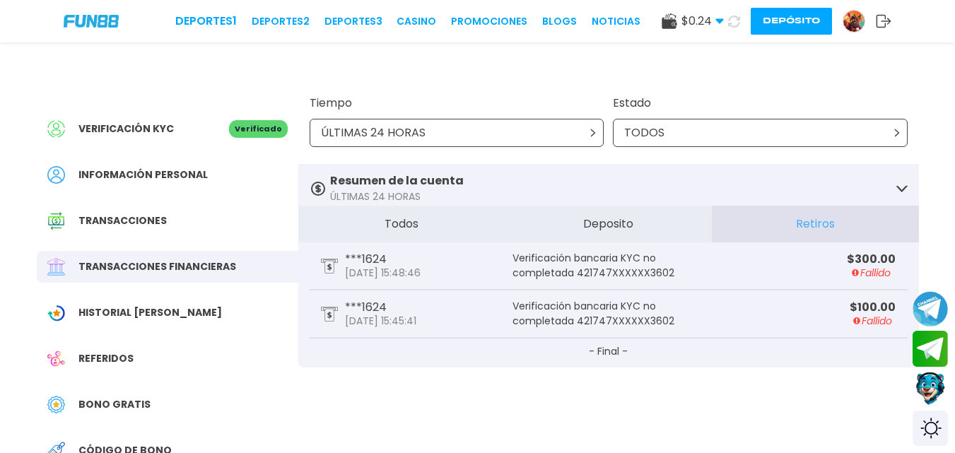
click at [852, 20] on img at bounding box center [853, 21] width 21 height 21
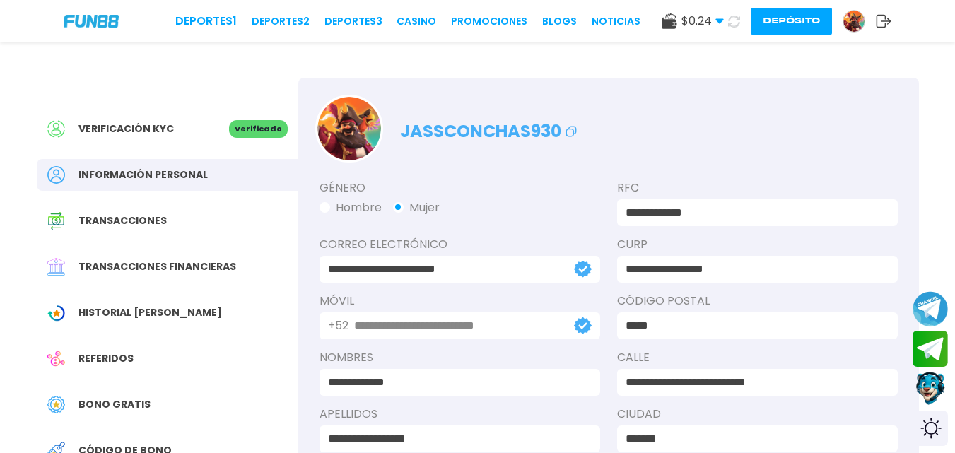
click at [183, 269] on span "Transacciones financieras" at bounding box center [157, 266] width 158 height 15
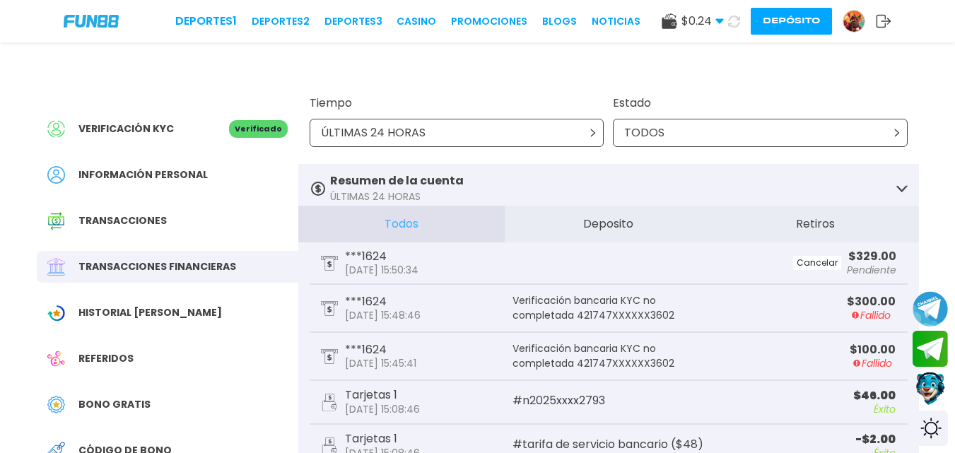
click at [733, 14] on button at bounding box center [733, 21] width 24 height 24
click at [733, 14] on button at bounding box center [734, 22] width 22 height 22
click at [733, 14] on button at bounding box center [733, 20] width 25 height 25
click at [733, 14] on button at bounding box center [734, 22] width 22 height 22
click at [733, 13] on button at bounding box center [734, 21] width 20 height 20
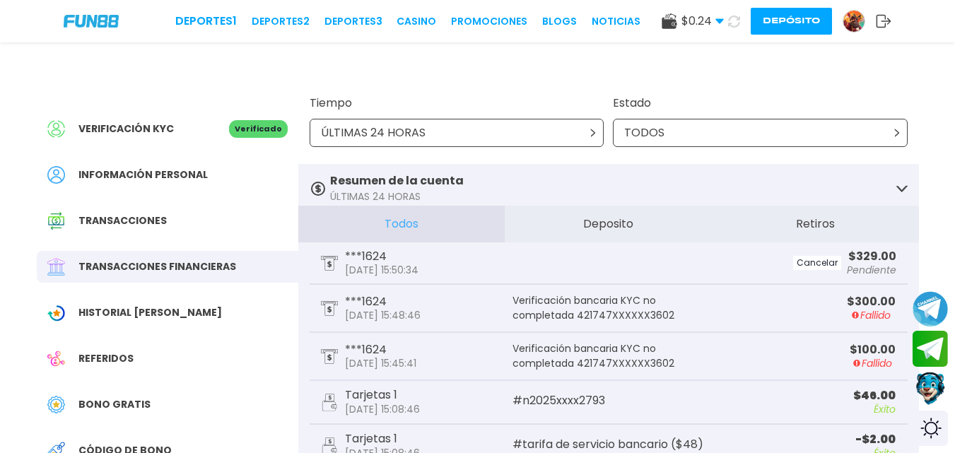
click at [733, 13] on button at bounding box center [733, 21] width 24 height 24
click at [733, 13] on button at bounding box center [733, 21] width 23 height 23
click at [733, 13] on button at bounding box center [734, 22] width 22 height 22
click at [729, 20] on icon at bounding box center [734, 21] width 16 height 16
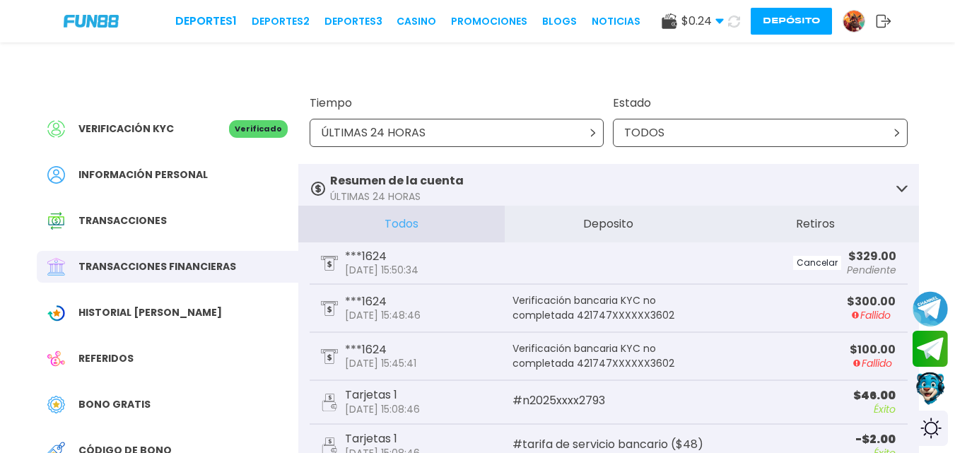
click at [729, 20] on icon at bounding box center [734, 21] width 16 height 16
click at [729, 20] on icon at bounding box center [734, 21] width 17 height 17
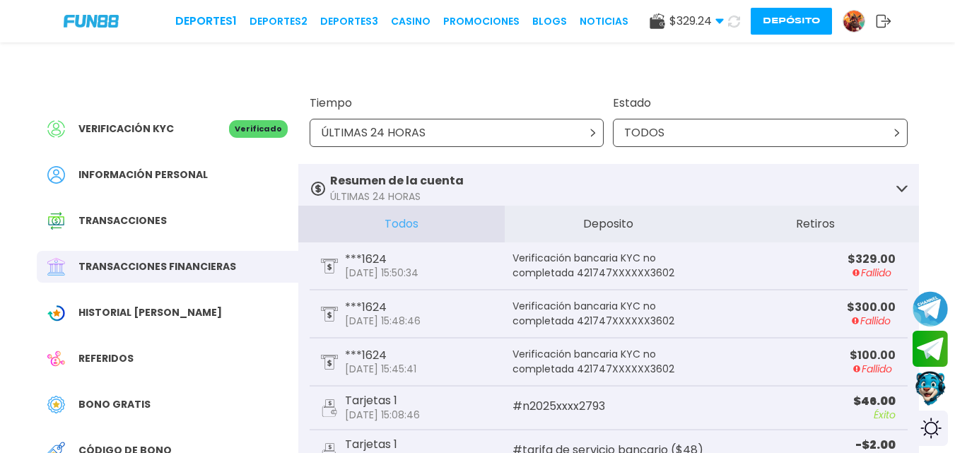
click at [930, 382] on button "Contact customer service" at bounding box center [930, 389] width 37 height 38
click at [712, 18] on span "$ 329.24" at bounding box center [696, 21] width 54 height 17
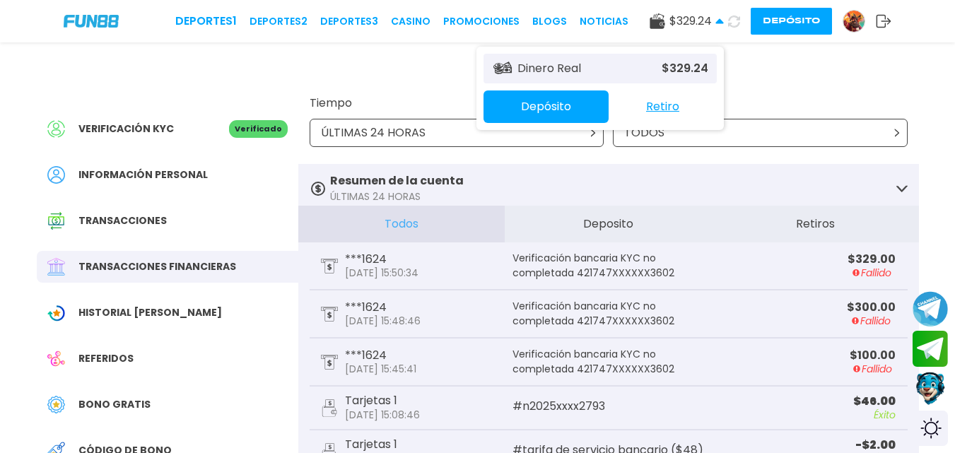
click at [215, 128] on div "Verificación KYC" at bounding box center [138, 129] width 182 height 18
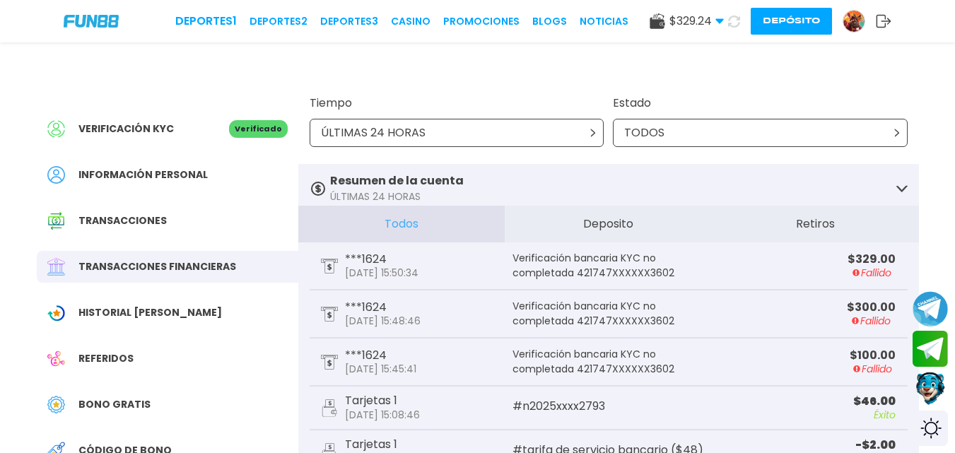
click at [162, 125] on span "Verificación KYC" at bounding box center [125, 129] width 95 height 15
click at [937, 386] on button "Contact customer service" at bounding box center [930, 389] width 37 height 38
click at [933, 358] on button "Join telegram" at bounding box center [930, 348] width 37 height 38
click at [938, 304] on button "Join telegram channel" at bounding box center [930, 308] width 37 height 39
click at [936, 386] on button "Contact customer service" at bounding box center [930, 389] width 37 height 38
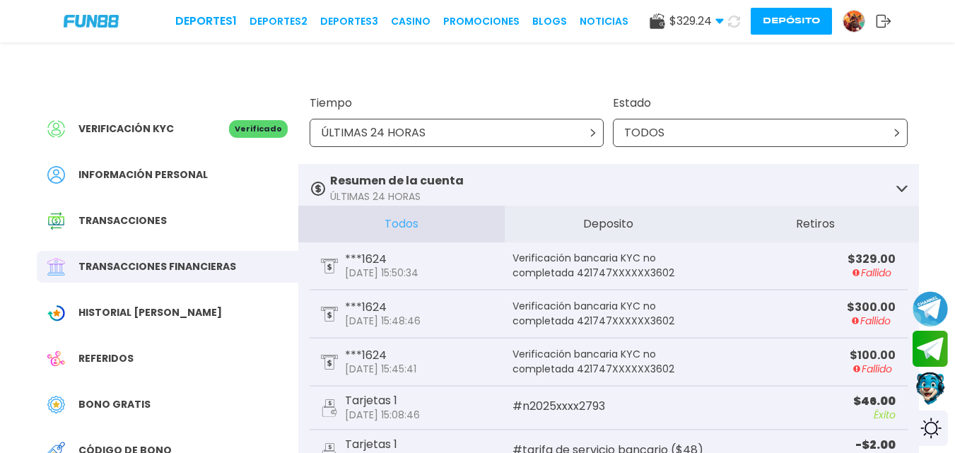
click at [812, 24] on button "Depósito" at bounding box center [790, 21] width 81 height 27
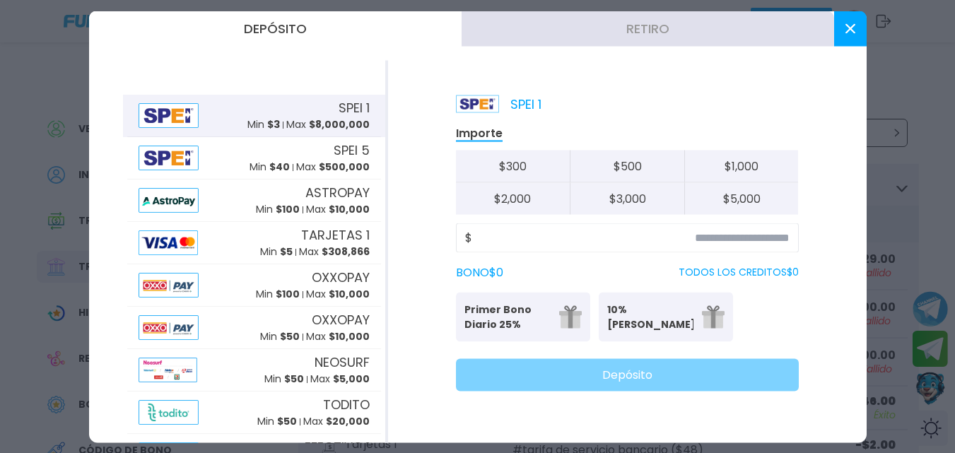
click at [591, 30] on button "Retiro" at bounding box center [647, 28] width 372 height 35
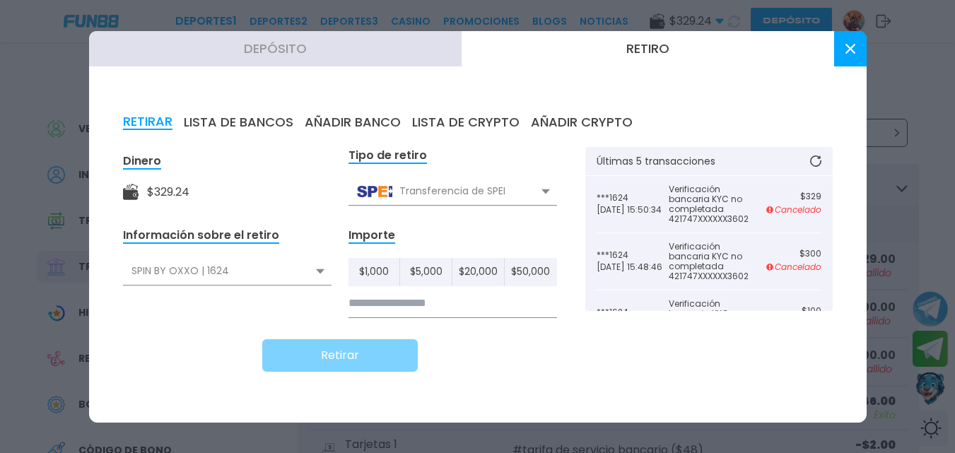
click at [442, 188] on div "Transferencia de SPEI" at bounding box center [452, 191] width 208 height 27
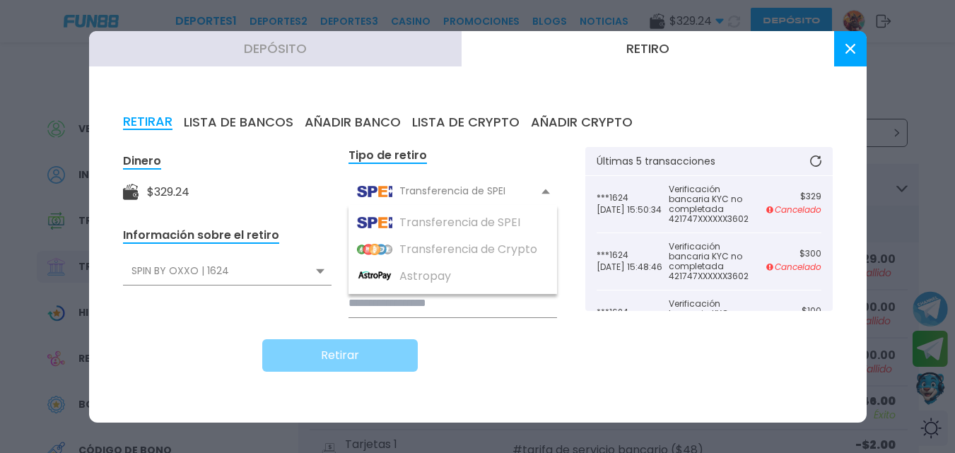
click at [510, 149] on div "Tipo de retiro Transferencia de SPEI Transferencia de SPEI Transferencia de Cry…" at bounding box center [452, 176] width 208 height 59
click at [545, 189] on icon at bounding box center [545, 192] width 8 height 6
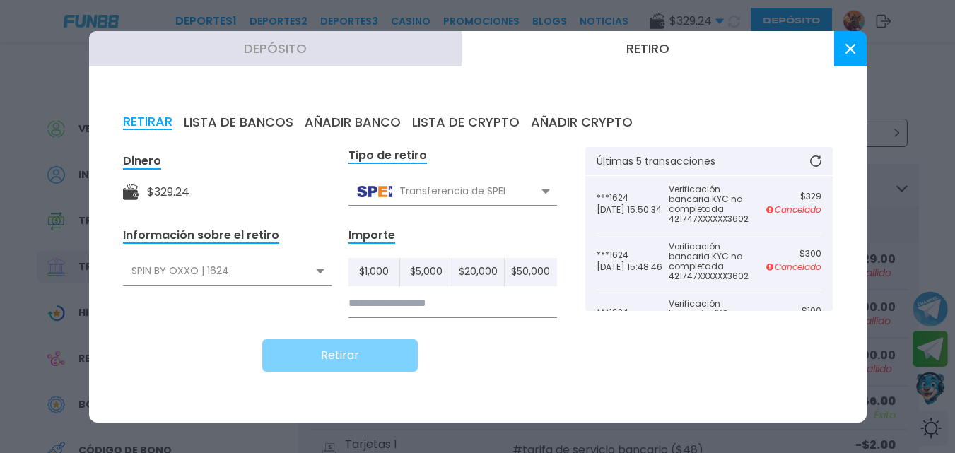
click at [252, 116] on button "LISTA DE BANCOS" at bounding box center [239, 122] width 110 height 16
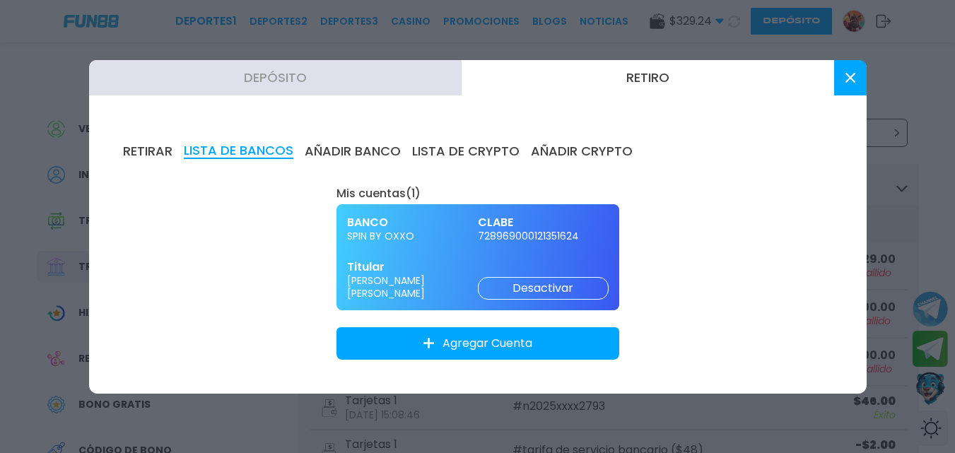
click at [352, 146] on button "AÑADIR BANCO" at bounding box center [353, 151] width 96 height 16
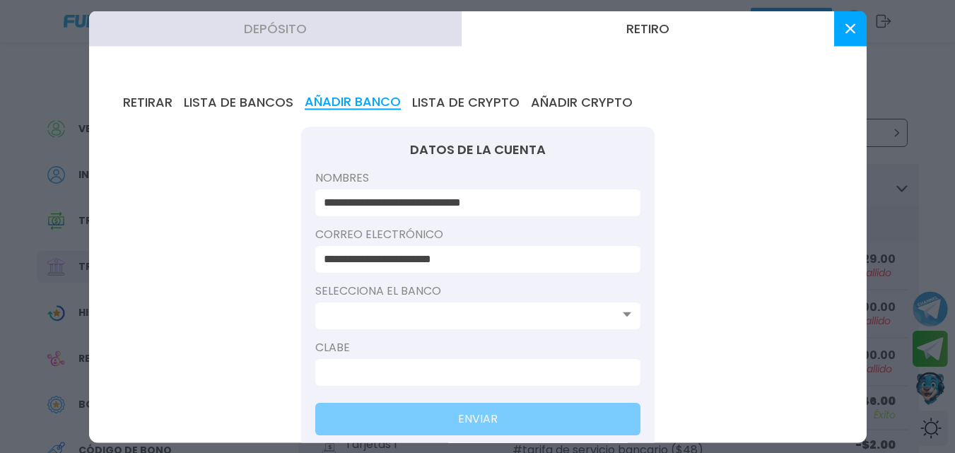
click at [453, 105] on button "LISTA DE CRYPTO" at bounding box center [465, 102] width 107 height 16
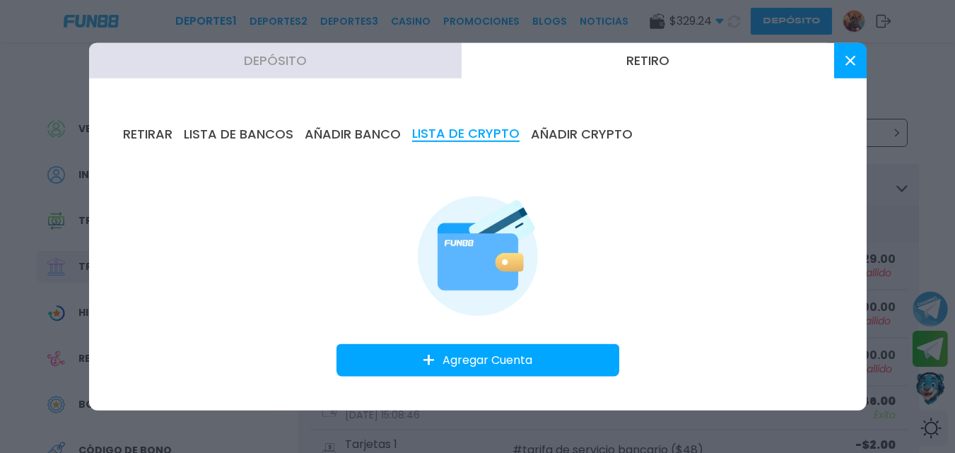
click at [548, 129] on button "AÑADIR CRYPTO" at bounding box center [582, 134] width 102 height 16
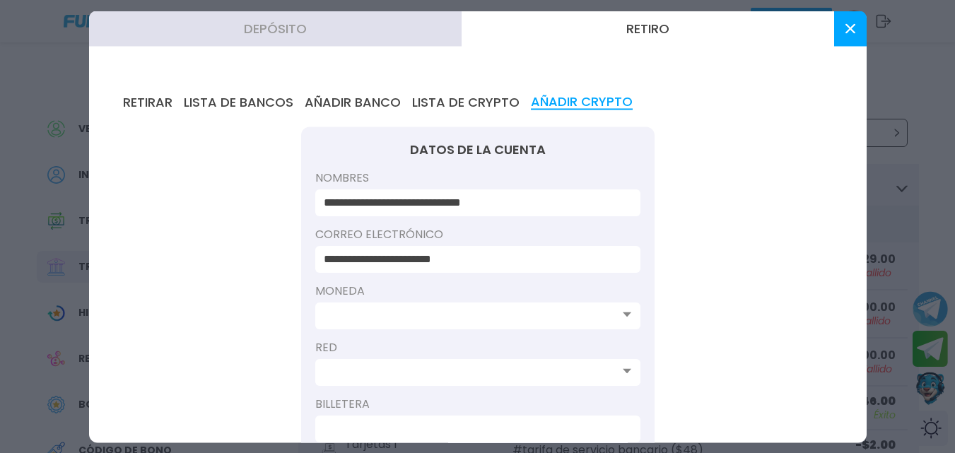
click at [137, 97] on button "RETIRAR" at bounding box center [147, 102] width 49 height 16
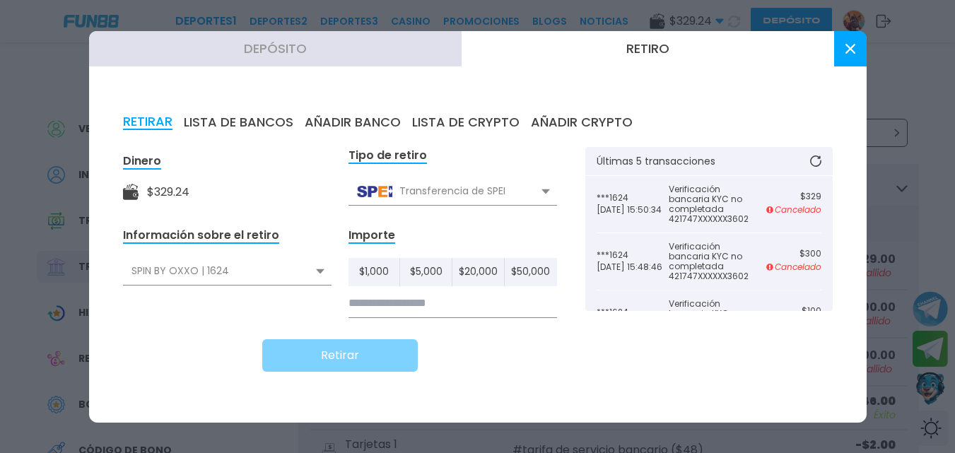
click at [310, 274] on div "SPIN BY OXXO | 1624" at bounding box center [227, 271] width 208 height 27
drag, startPoint x: 823, startPoint y: 215, endPoint x: 818, endPoint y: 197, distance: 18.2
click at [823, 237] on div "***1624 2025-09-22 15:50:34 Verificación bancaria KYC no completada 421747XXXXX…" at bounding box center [708, 243] width 247 height 135
click at [851, 58] on button at bounding box center [850, 48] width 33 height 35
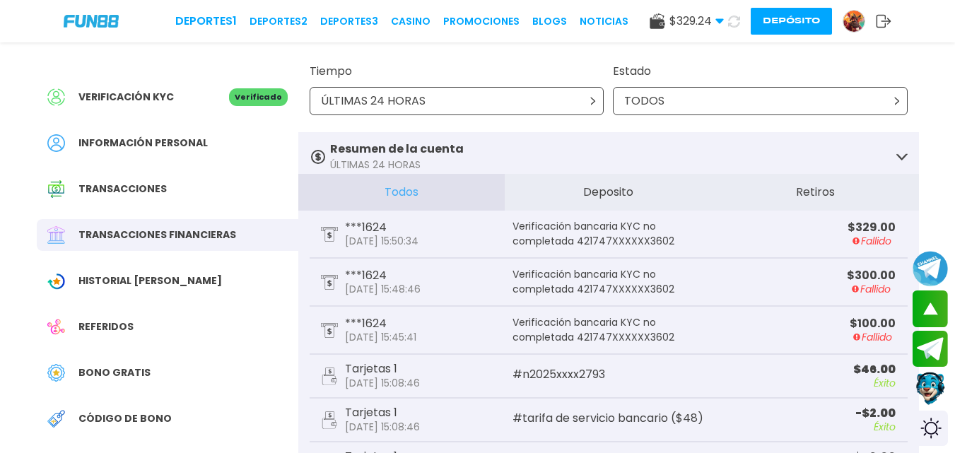
scroll to position [12, 0]
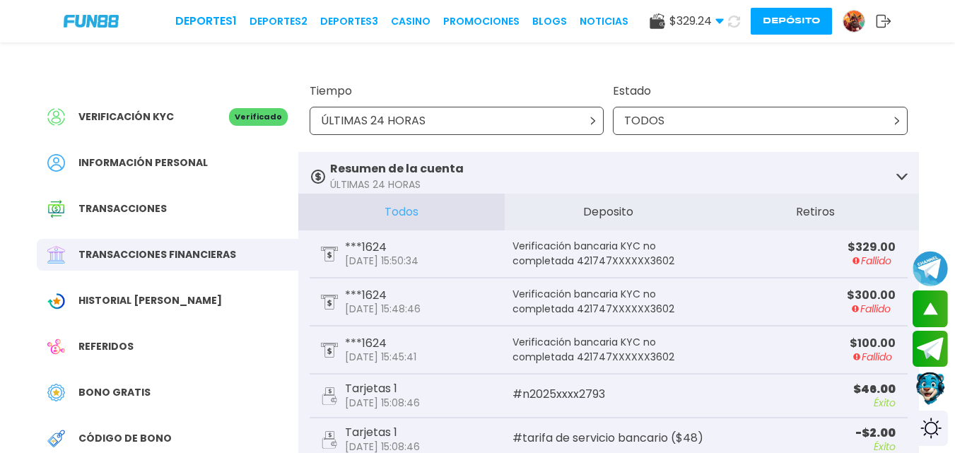
click at [763, 216] on button "Retiros" at bounding box center [815, 212] width 207 height 37
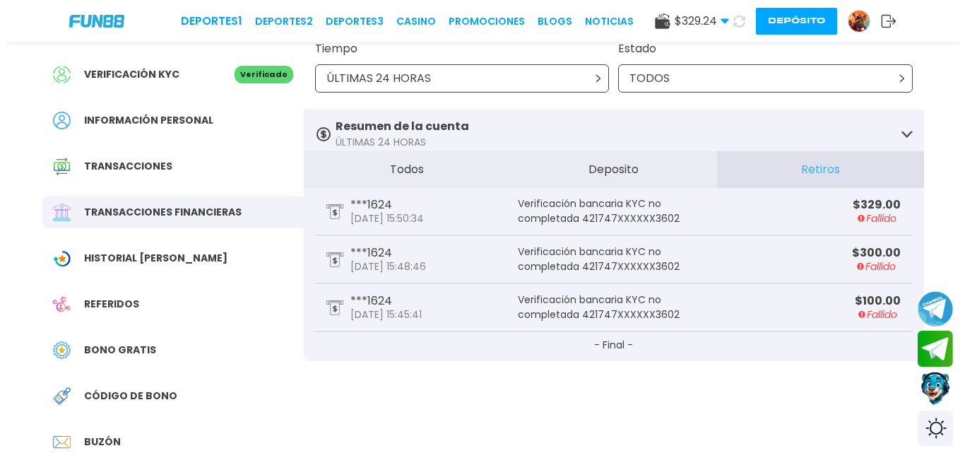
scroll to position [57, 0]
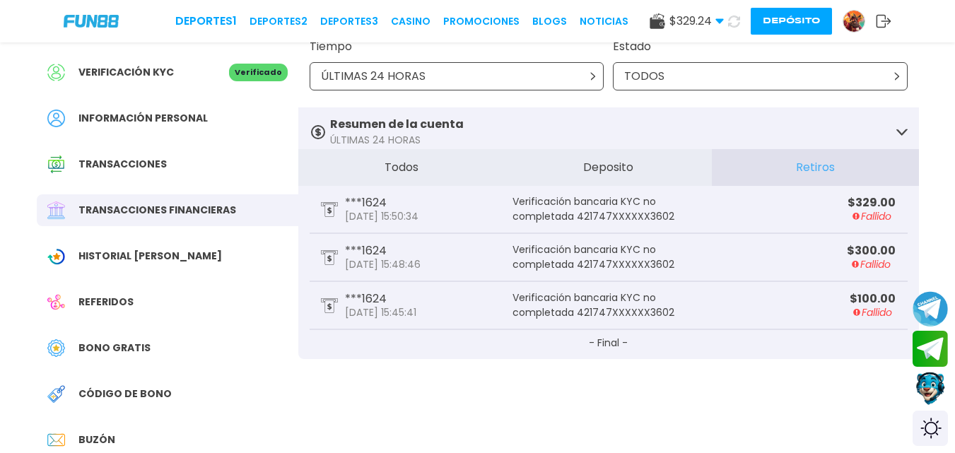
click at [581, 72] on div "ÚLTIMAS 24 HORAS" at bounding box center [457, 76] width 295 height 28
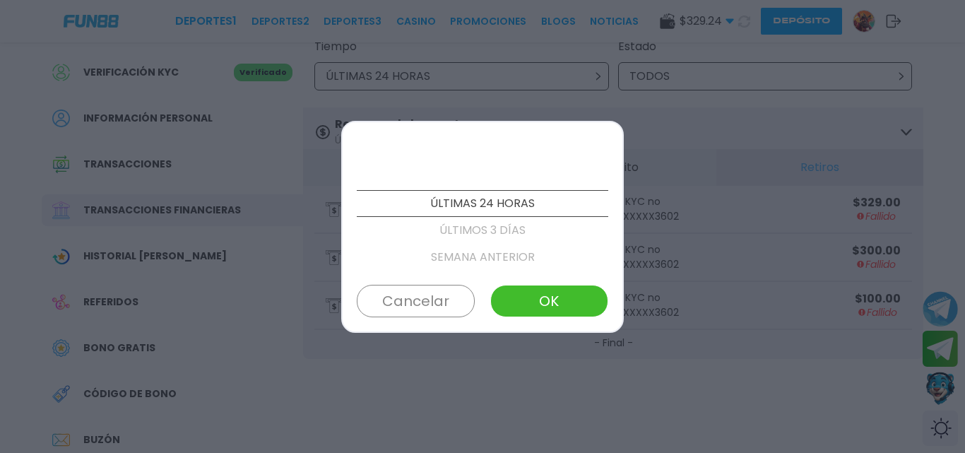
click at [493, 252] on p "SEMANA ANTERIOR" at bounding box center [483, 257] width 252 height 27
click at [485, 230] on p "ESTE MES" at bounding box center [483, 230] width 252 height 27
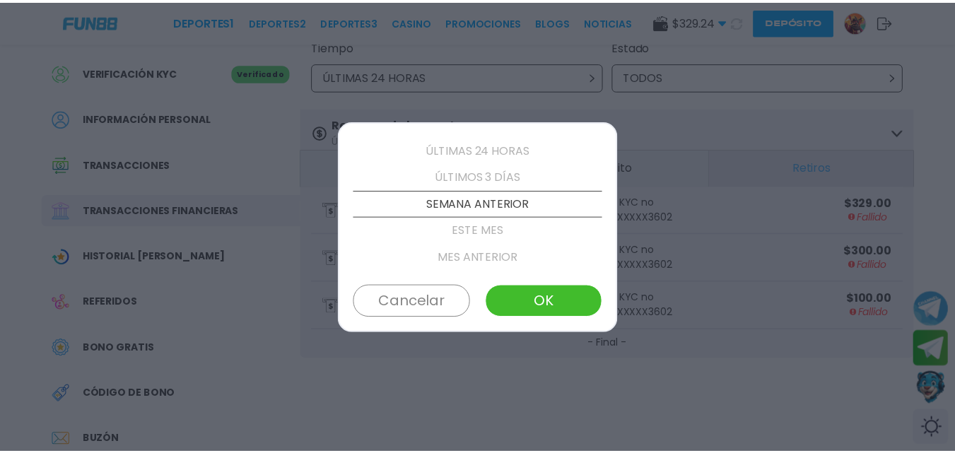
scroll to position [81, 0]
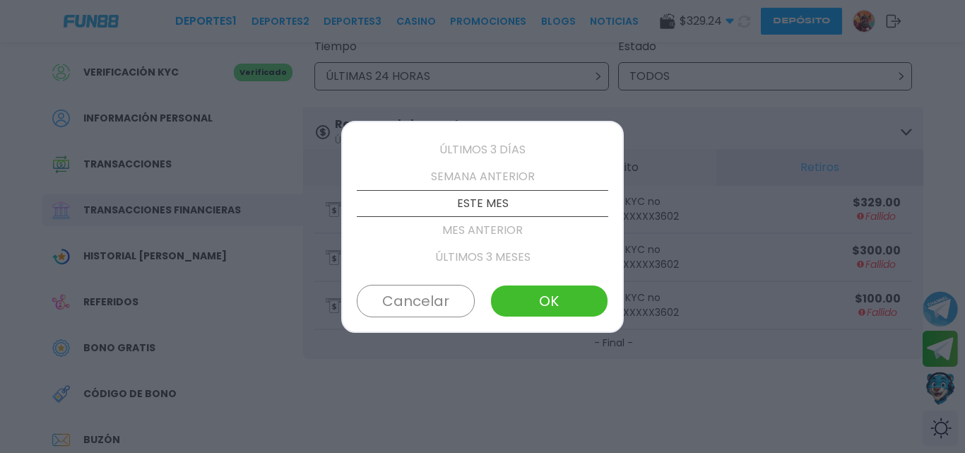
click at [521, 293] on button "OK" at bounding box center [549, 301] width 118 height 33
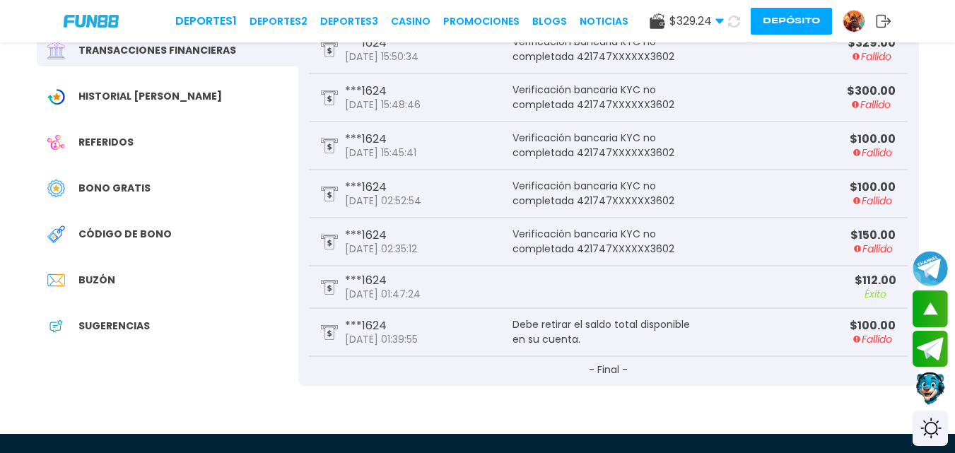
scroll to position [236, 0]
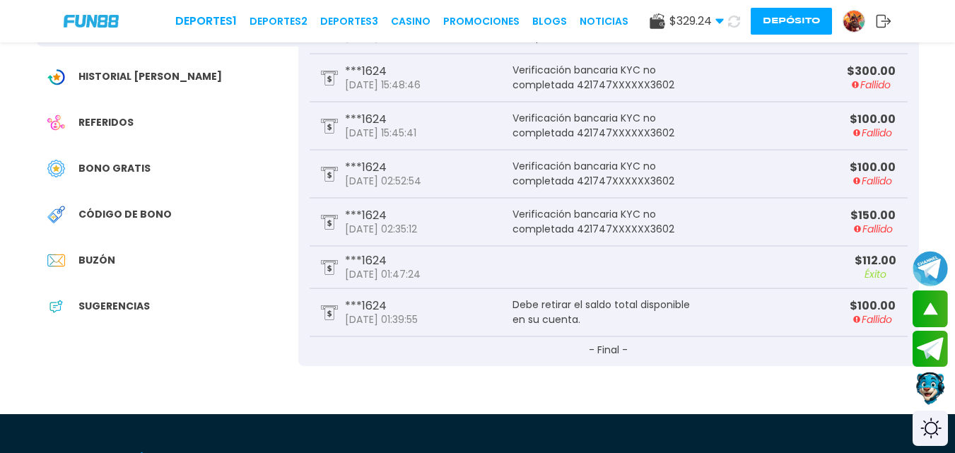
click at [90, 252] on div "Buzón" at bounding box center [167, 260] width 261 height 32
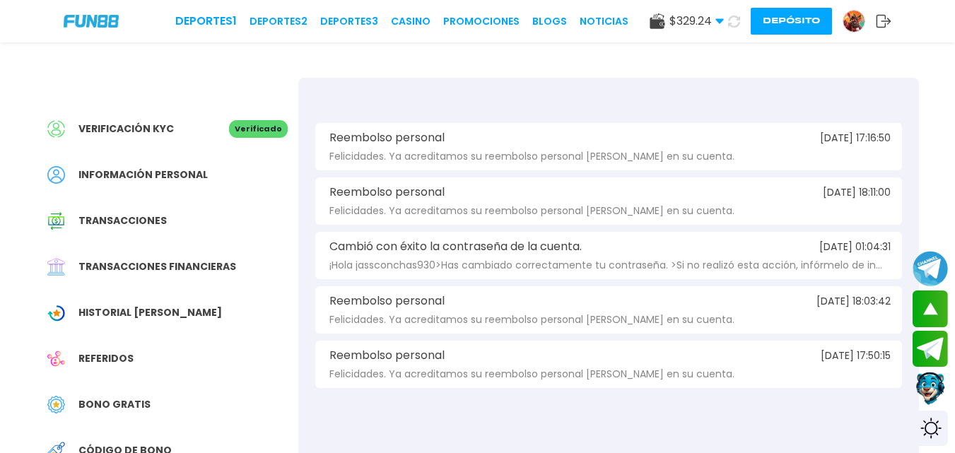
click at [155, 172] on span "Información personal" at bounding box center [142, 174] width 129 height 15
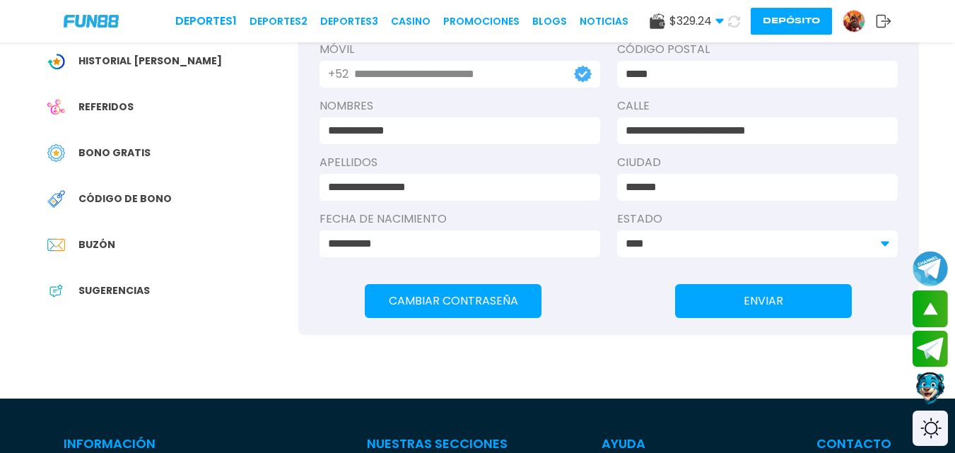
scroll to position [193, 0]
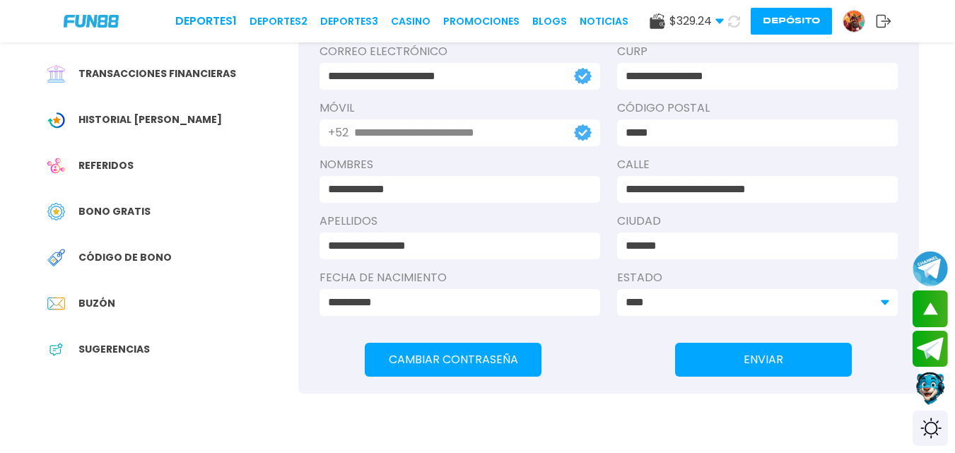
click at [205, 99] on div "Verificación KYC Verificado Información personal Transacciones Transacciones fi…" at bounding box center [167, 150] width 261 height 530
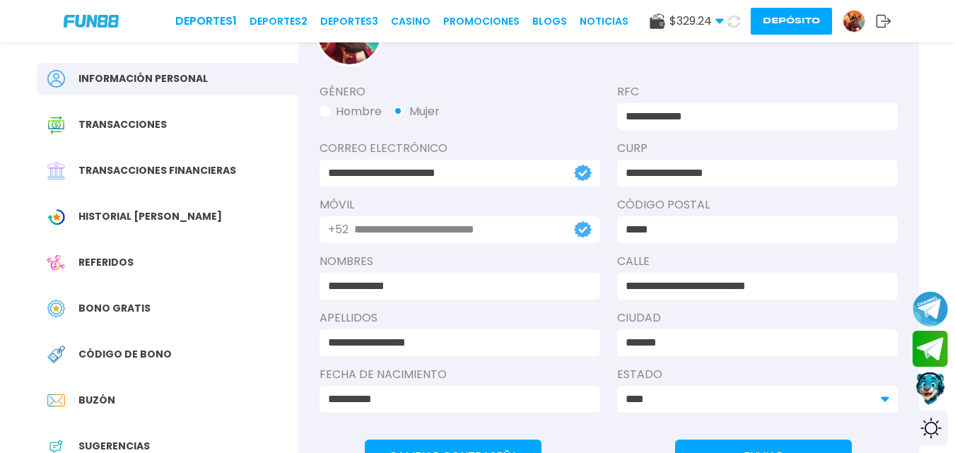
scroll to position [80, 0]
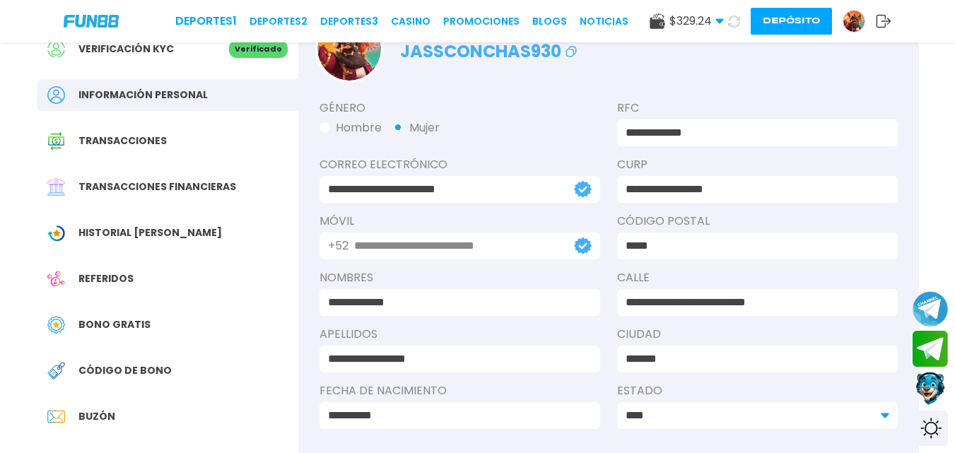
click at [151, 130] on div "Transacciones" at bounding box center [167, 141] width 261 height 32
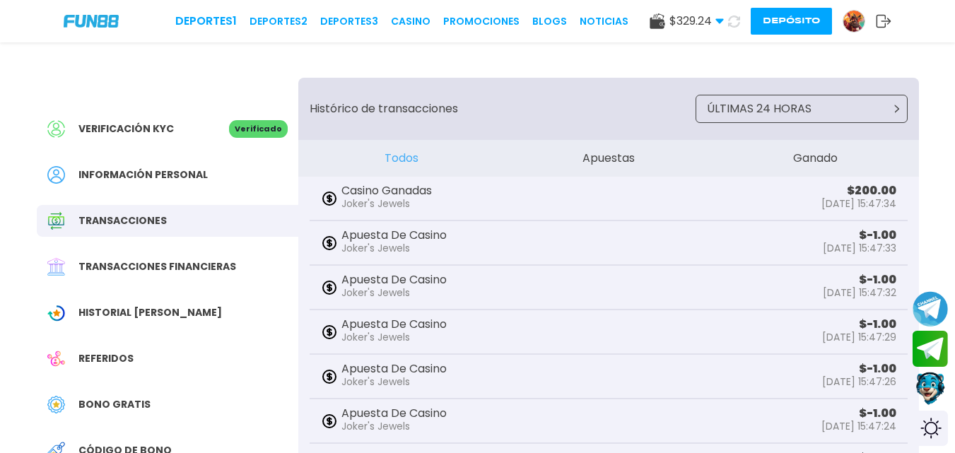
click at [167, 264] on span "Transacciones financieras" at bounding box center [157, 266] width 158 height 15
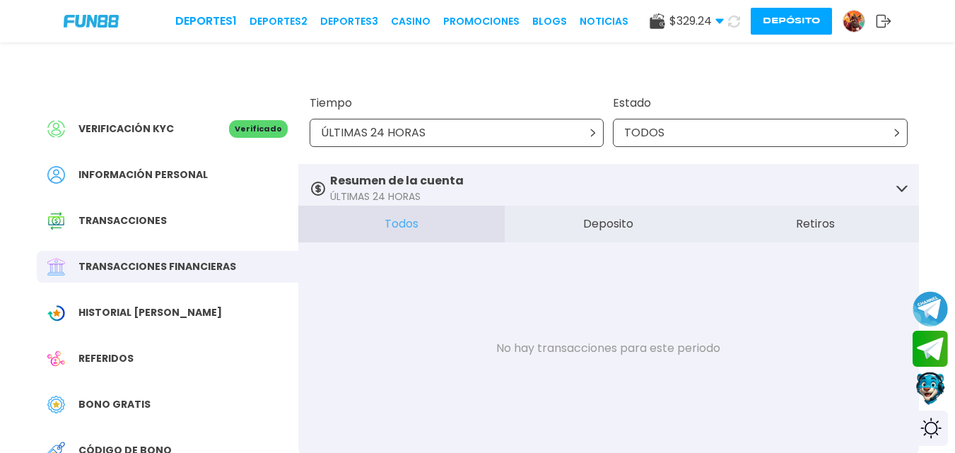
click at [228, 120] on div "Verificación KYC" at bounding box center [138, 129] width 182 height 18
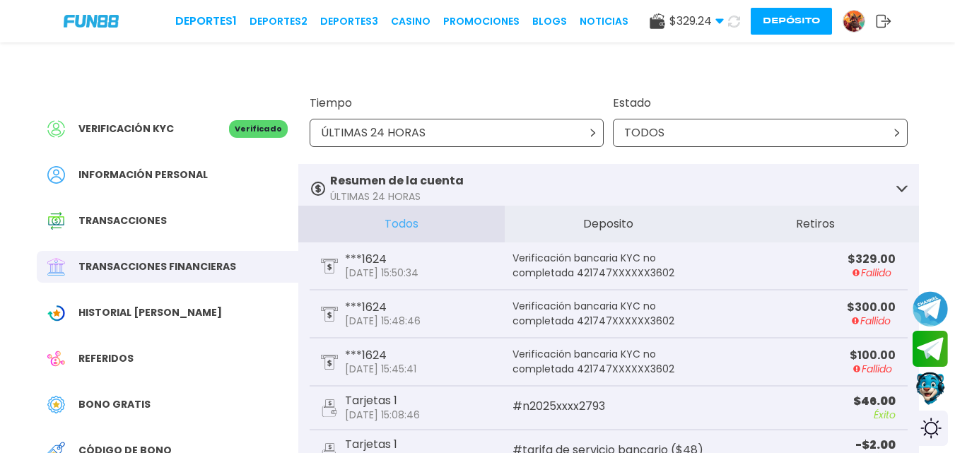
click at [553, 215] on button "Deposito" at bounding box center [608, 224] width 207 height 37
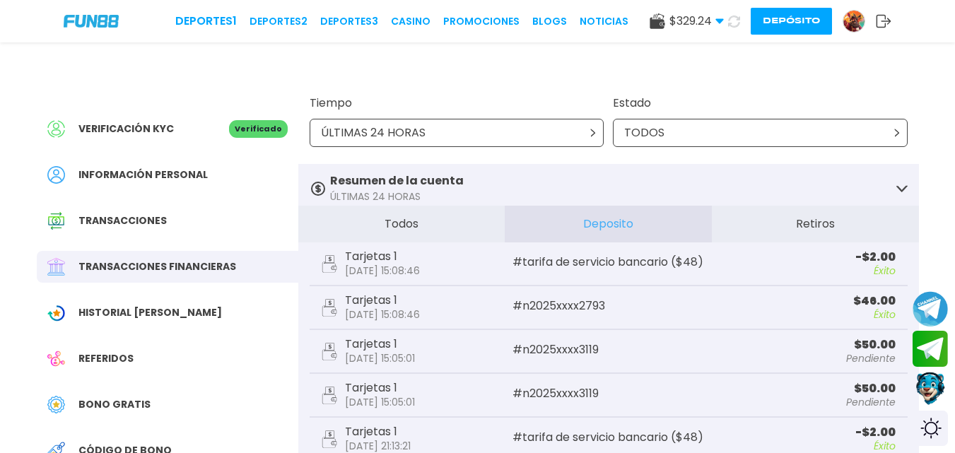
click at [715, 18] on icon at bounding box center [719, 21] width 8 height 8
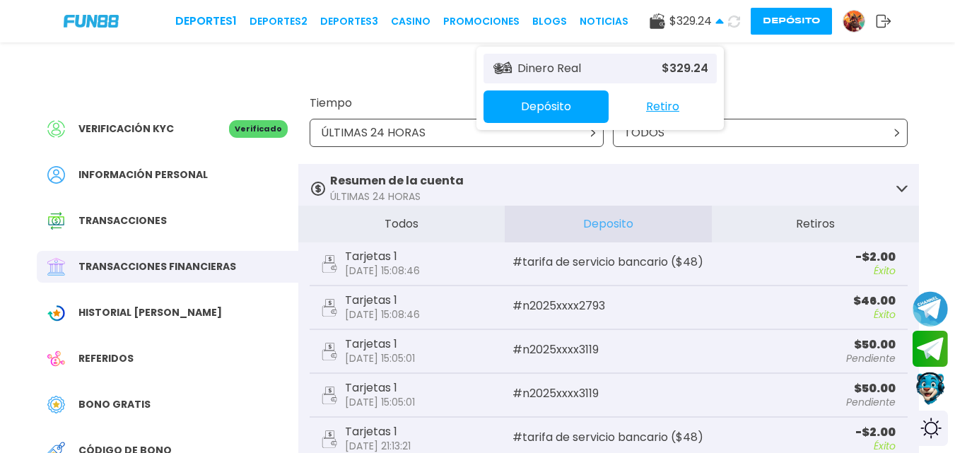
click at [652, 102] on button "Retiro" at bounding box center [662, 107] width 108 height 30
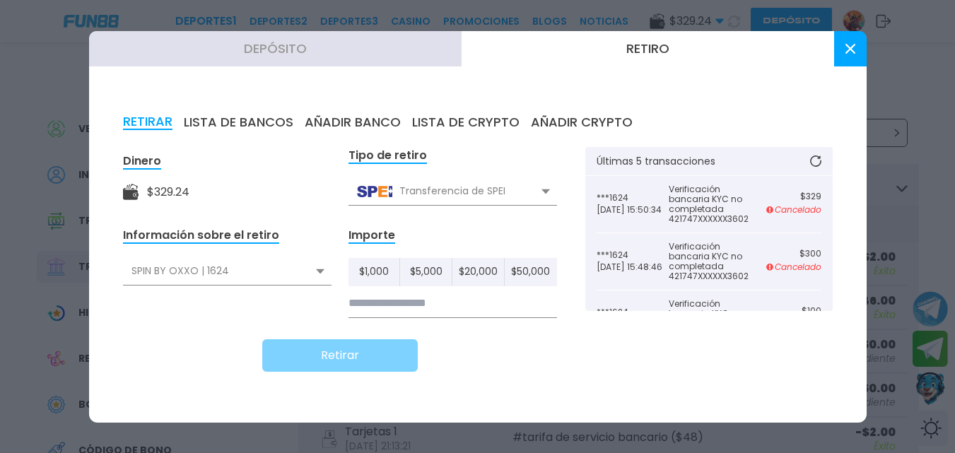
click at [446, 309] on input at bounding box center [452, 303] width 208 height 29
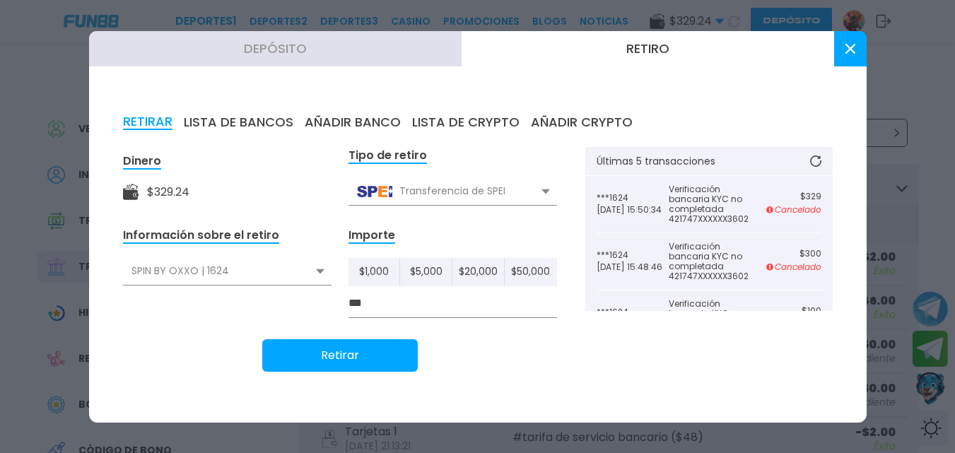
type input "***"
click at [394, 343] on button "Retirar" at bounding box center [339, 355] width 155 height 33
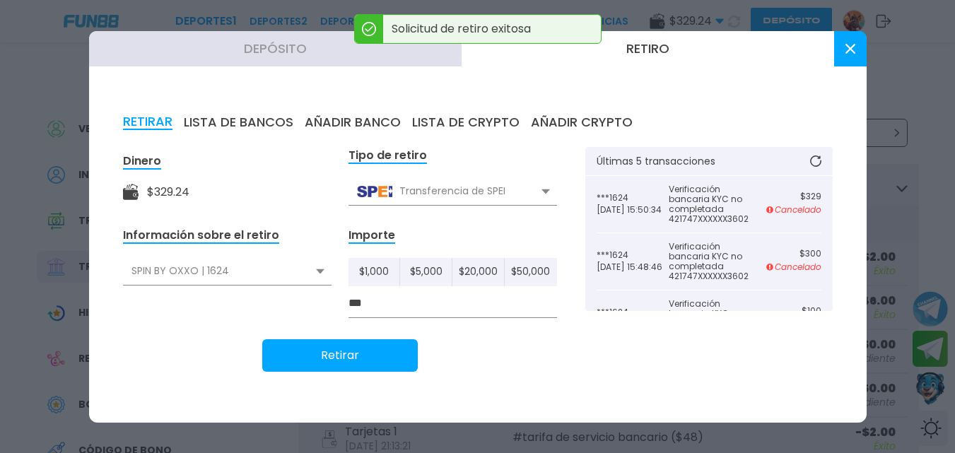
click at [855, 51] on button at bounding box center [850, 48] width 33 height 35
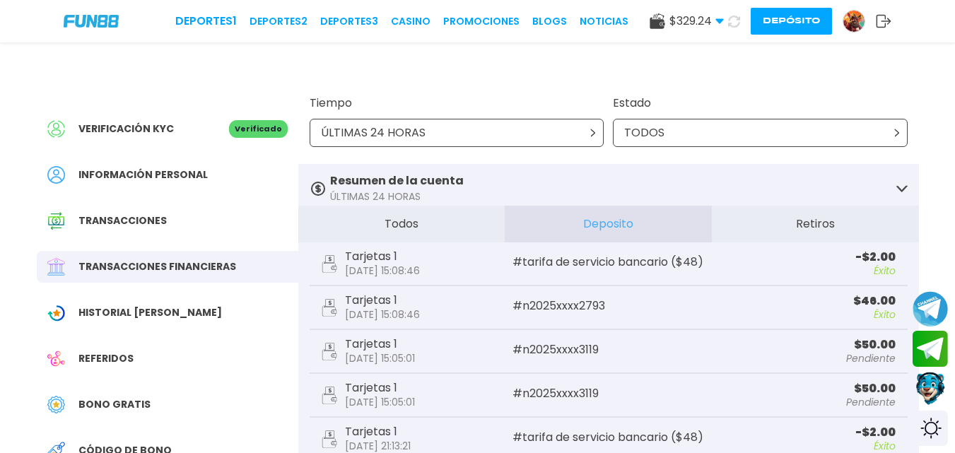
click at [86, 18] on img at bounding box center [91, 21] width 55 height 12
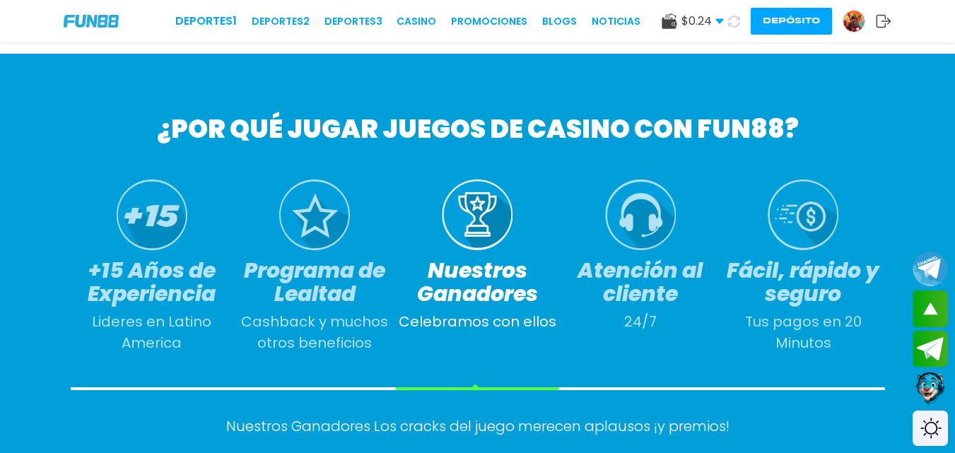
scroll to position [765, 0]
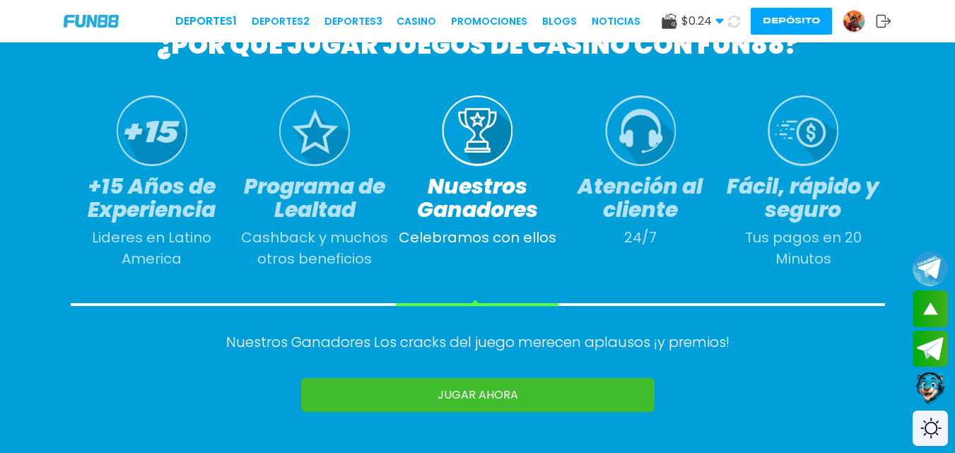
click at [649, 216] on h3 "Atención al cliente" at bounding box center [640, 198] width 163 height 47
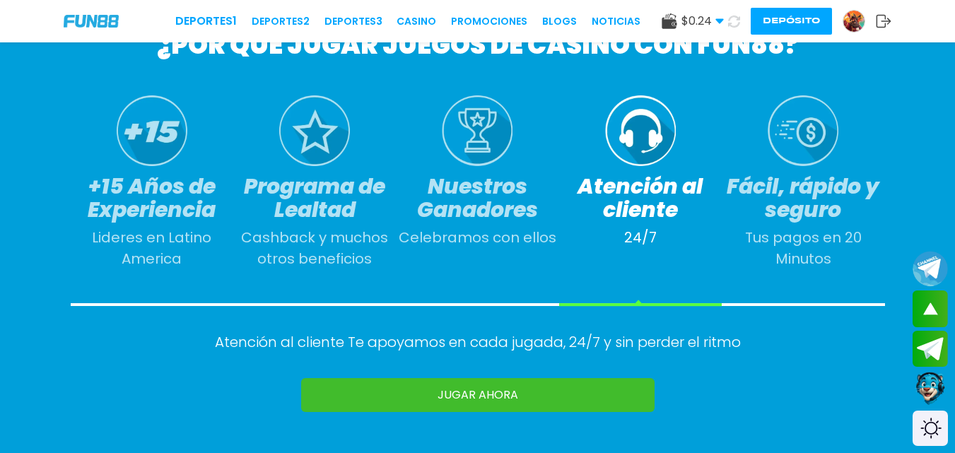
click at [649, 216] on h3 "Atención al cliente" at bounding box center [640, 198] width 163 height 47
click at [645, 201] on h3 "Atención al cliente" at bounding box center [640, 198] width 163 height 47
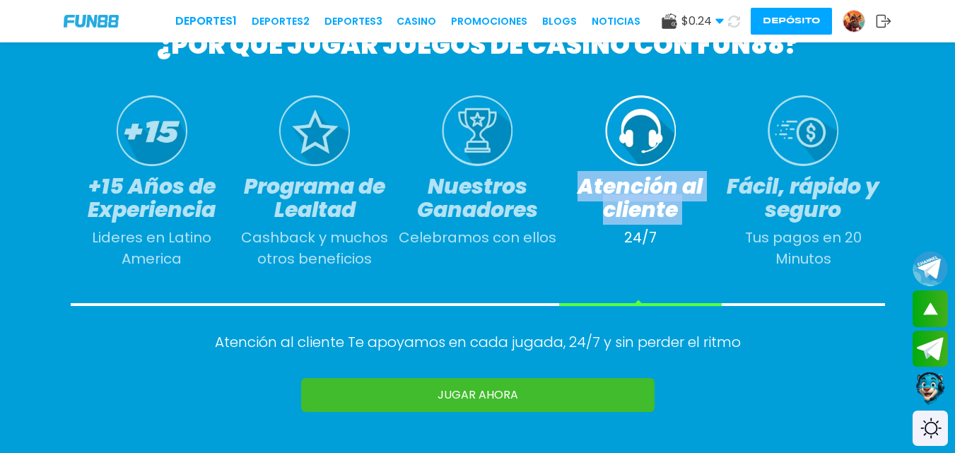
click at [645, 201] on h3 "Atención al cliente" at bounding box center [640, 198] width 163 height 47
click at [644, 201] on h3 "Atención al cliente" at bounding box center [640, 198] width 163 height 47
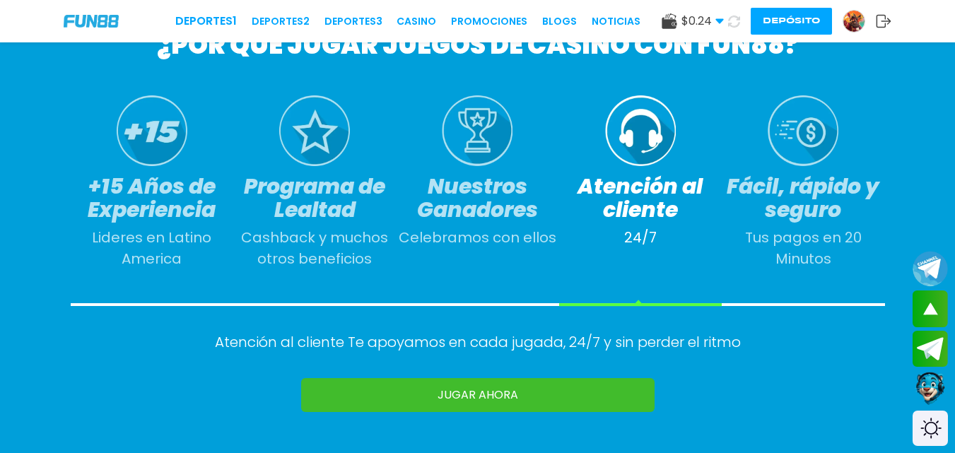
click at [644, 232] on p "24/7" at bounding box center [640, 237] width 33 height 21
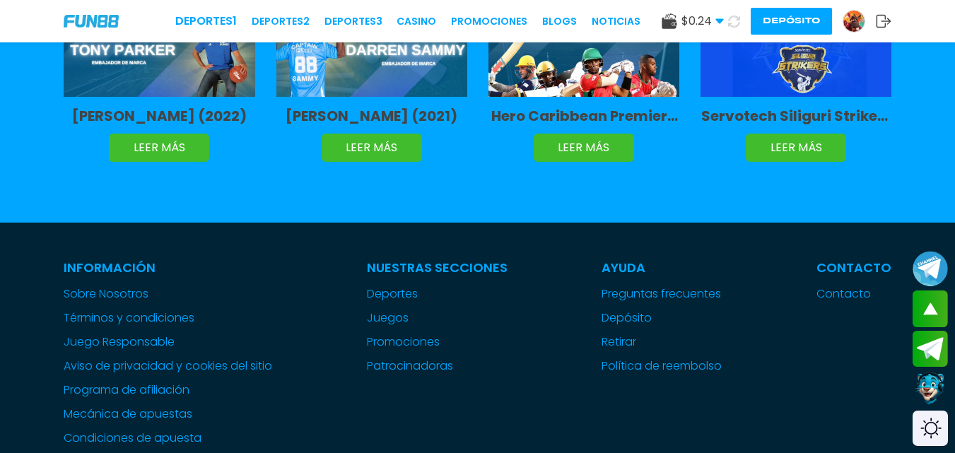
scroll to position [3430, 0]
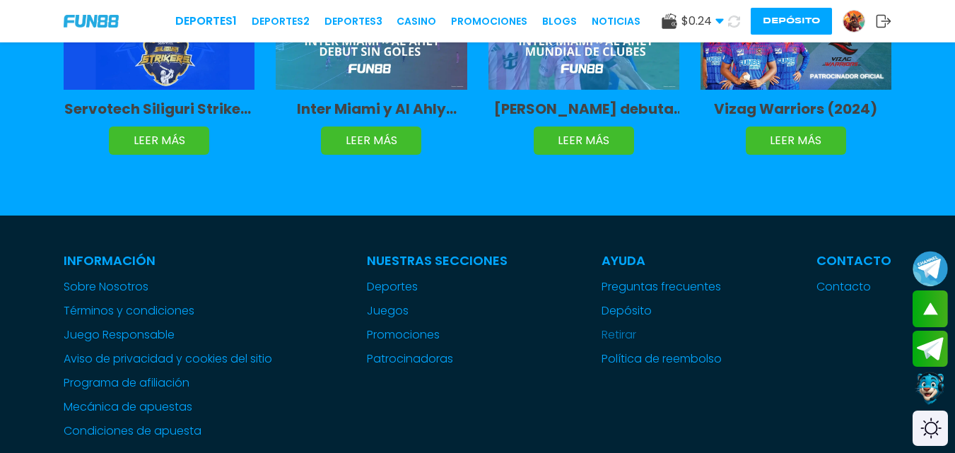
click at [628, 326] on link "Retirar" at bounding box center [661, 334] width 120 height 17
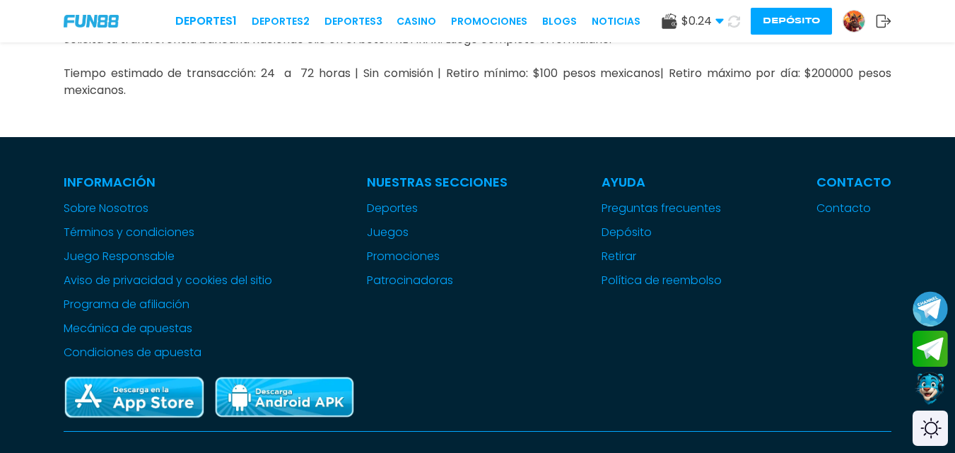
scroll to position [146, 0]
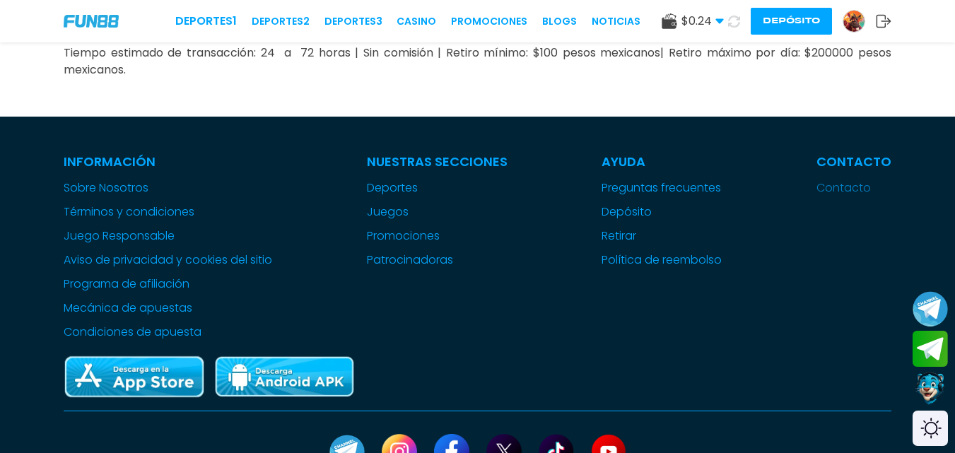
click at [838, 192] on link "Contacto" at bounding box center [853, 187] width 75 height 17
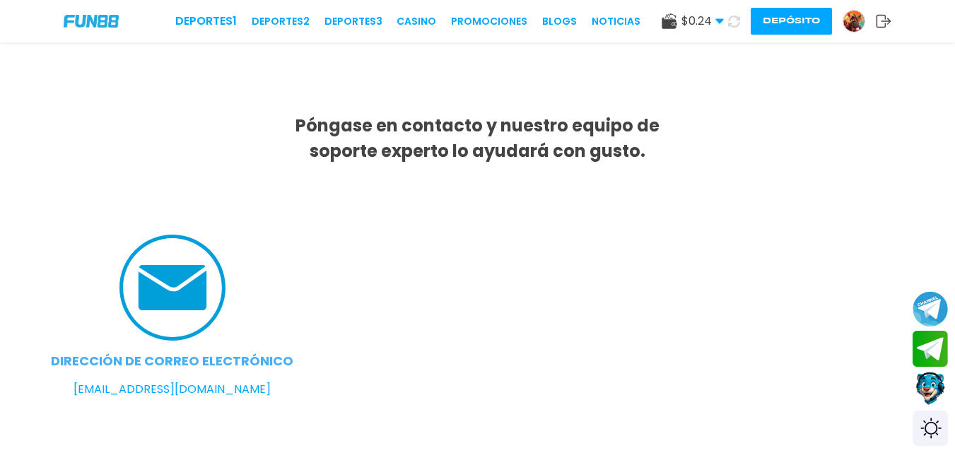
click at [173, 386] on link "soporte@fun88.mx" at bounding box center [171, 389] width 197 height 17
click at [146, 382] on link "soporte@fun88.mx" at bounding box center [171, 389] width 197 height 17
click at [857, 21] on img at bounding box center [853, 21] width 21 height 21
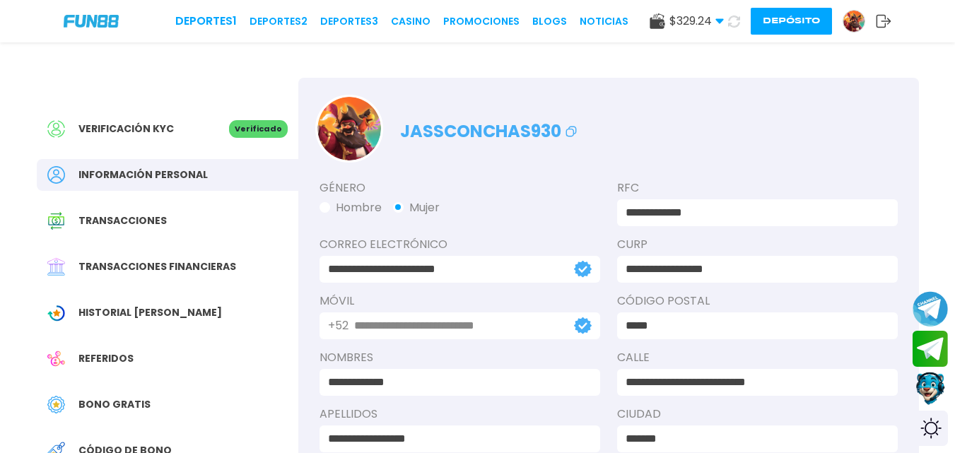
click at [568, 129] on icon at bounding box center [570, 131] width 17 height 17
click at [413, 13] on div "Deportes 1 Deportes 2 Deportes 3 CASINO Promociones BLOGS NOTICIAS" at bounding box center [401, 21] width 453 height 17
click at [411, 18] on link "CASINO" at bounding box center [411, 21] width 40 height 15
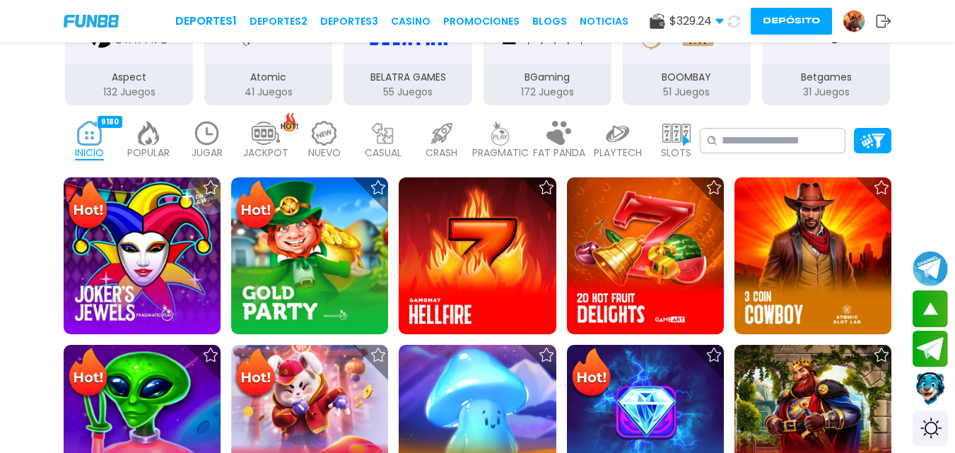
scroll to position [340, 0]
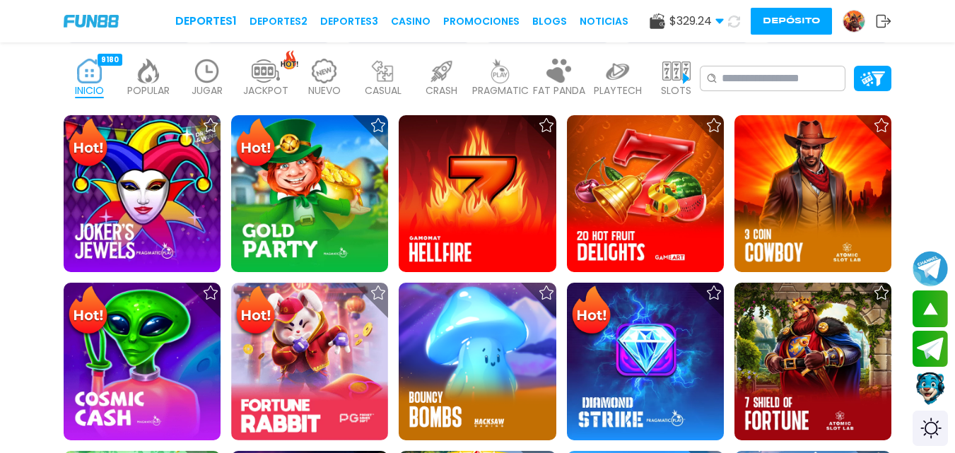
click at [734, 21] on icon at bounding box center [733, 21] width 14 height 14
click at [735, 21] on icon at bounding box center [733, 20] width 13 height 13
drag, startPoint x: 735, startPoint y: 21, endPoint x: 726, endPoint y: 20, distance: 8.5
click at [734, 21] on icon at bounding box center [733, 21] width 13 height 13
click at [719, 19] on use at bounding box center [719, 21] width 8 height 5
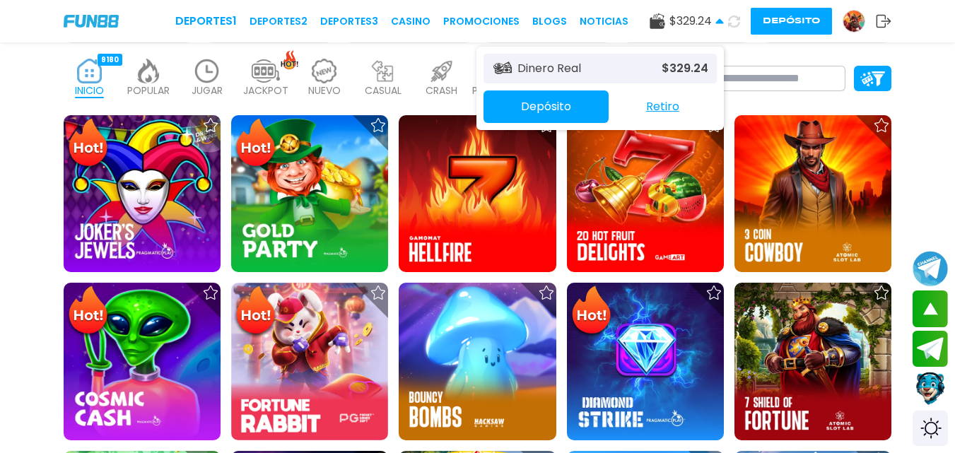
click at [950, 32] on div "Deportes 1 Deportes 2 Deportes 3 CASINO Promociones BLOGS NOTICIAS $ 329.24 Din…" at bounding box center [477, 21] width 955 height 42
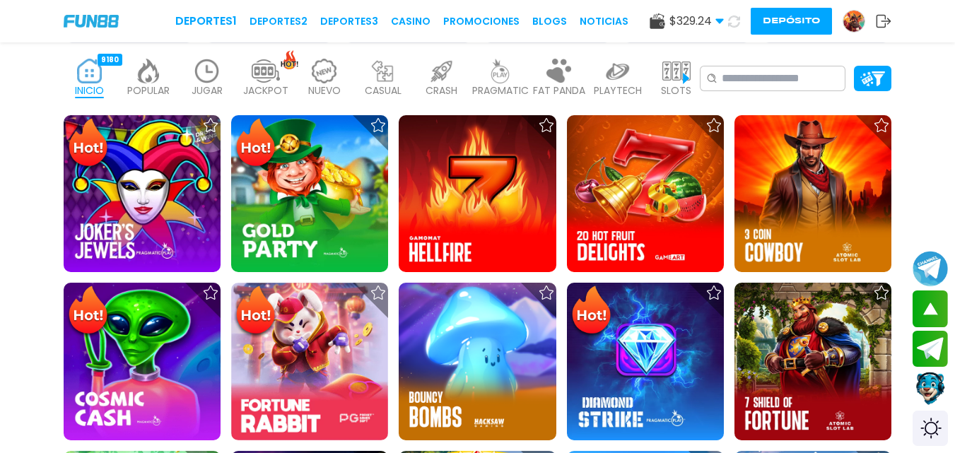
click at [737, 20] on use at bounding box center [734, 21] width 16 height 16
click at [741, 22] on button at bounding box center [734, 22] width 22 height 22
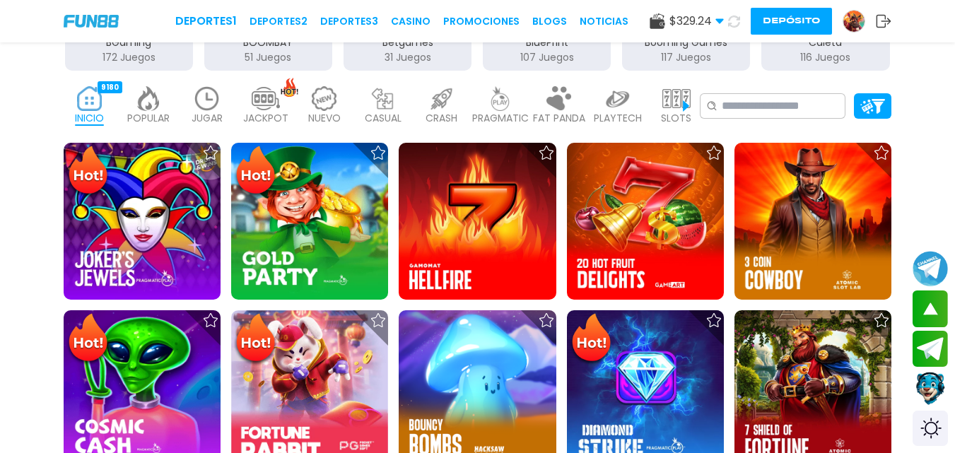
scroll to position [305, 0]
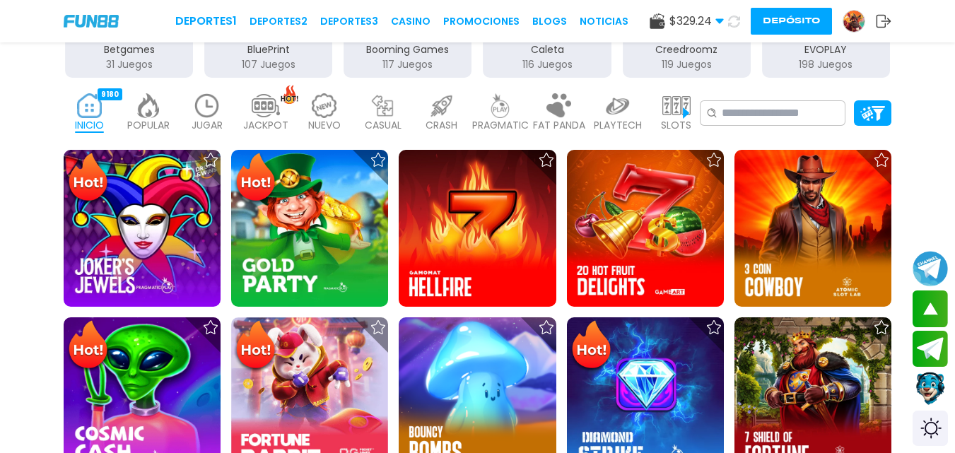
click at [206, 120] on p "JUGAR" at bounding box center [206, 125] width 31 height 15
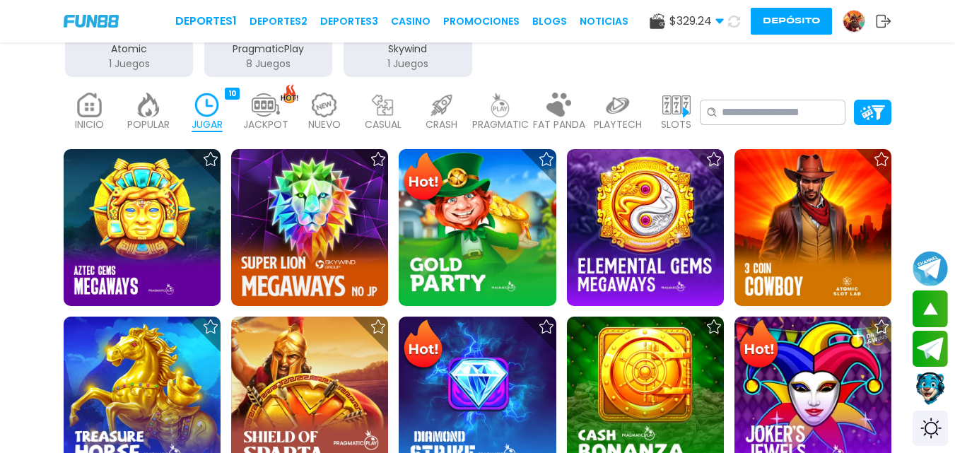
click at [206, 120] on p "JUGAR" at bounding box center [206, 124] width 31 height 15
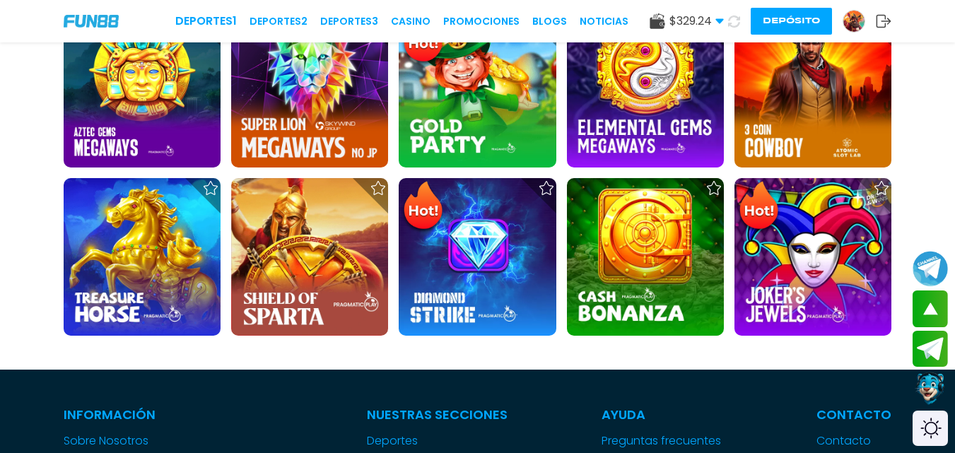
scroll to position [451, 0]
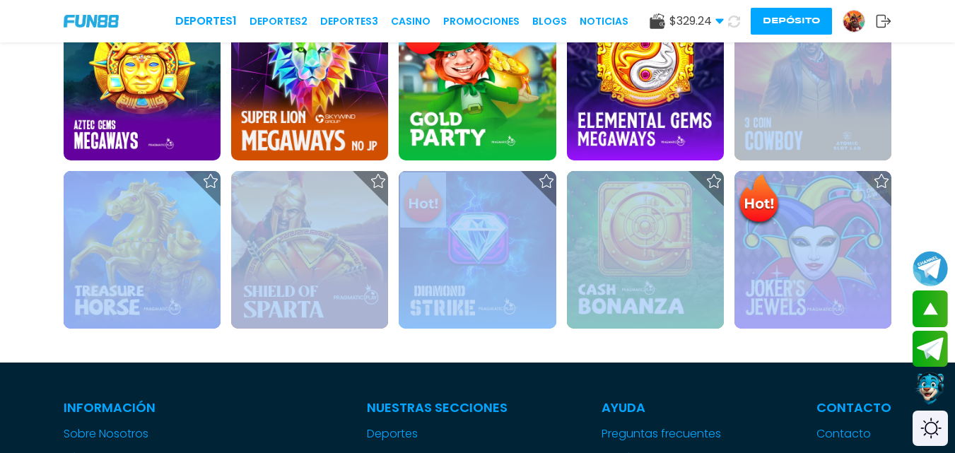
drag, startPoint x: 951, startPoint y: 167, endPoint x: 953, endPoint y: 131, distance: 36.1
click at [953, 131] on div at bounding box center [477, 183] width 955 height 358
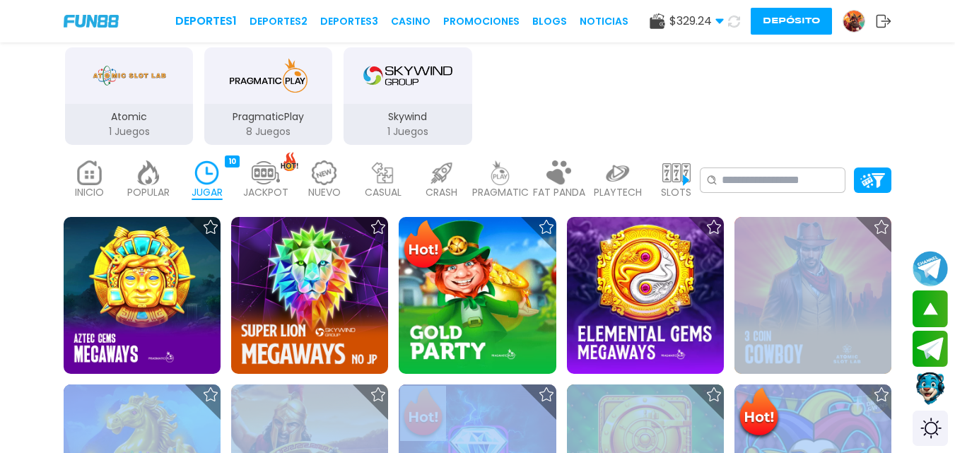
scroll to position [230, 0]
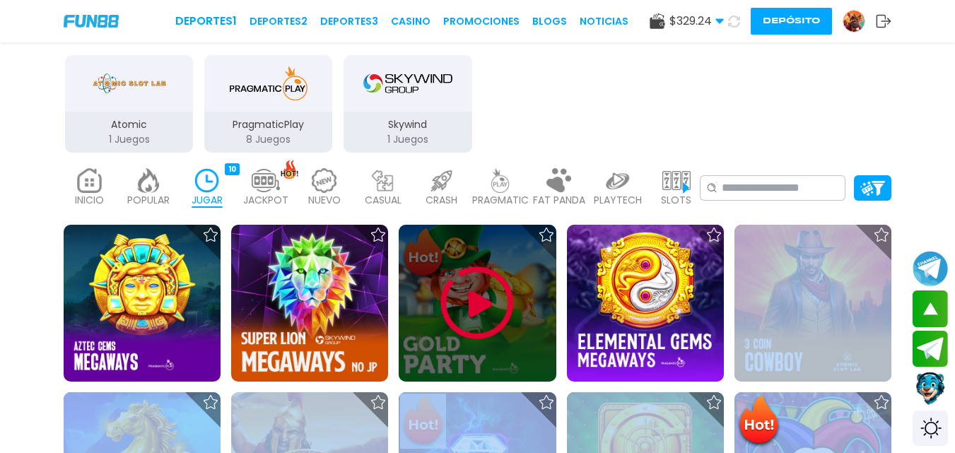
click at [469, 293] on img at bounding box center [477, 303] width 85 height 85
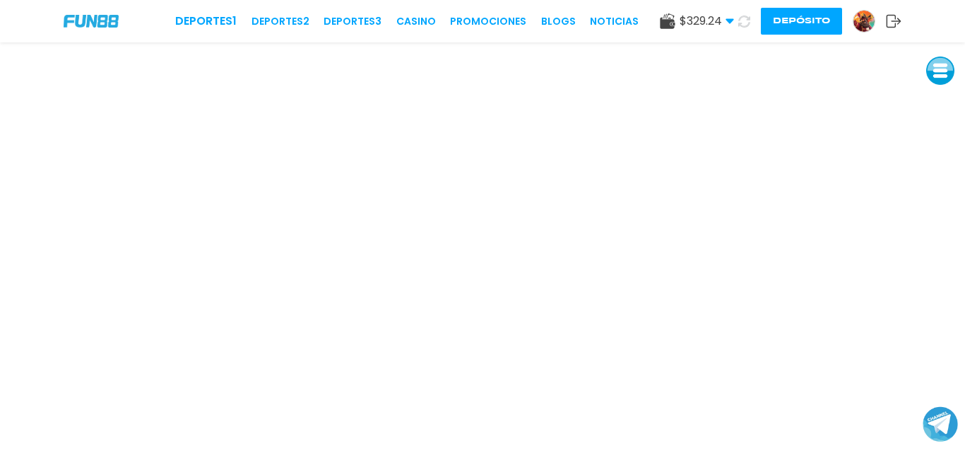
click at [740, 11] on button at bounding box center [744, 21] width 20 height 20
click at [740, 11] on button at bounding box center [744, 21] width 24 height 24
click at [740, 11] on div "$ 329.24 Dinero Real $ 329.24 Depósito Retiro Depósito" at bounding box center [781, 21] width 242 height 27
click at [740, 11] on button at bounding box center [744, 21] width 20 height 20
click at [740, 11] on div "$ 329.24 Dinero Real $ 329.24 Depósito Retiro Depósito" at bounding box center [781, 21] width 242 height 27
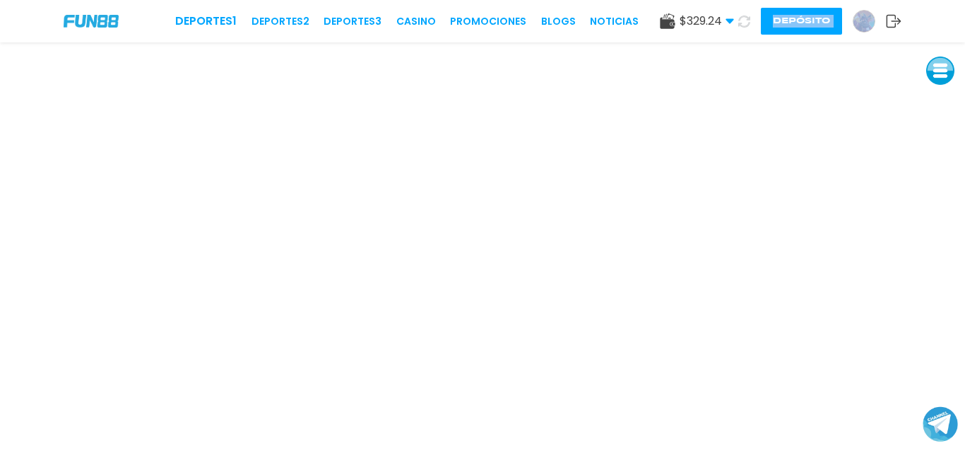
click at [740, 11] on button at bounding box center [744, 22] width 22 height 22
click at [740, 11] on div "$ 329.24 Dinero Real $ 329.24 Depósito Retiro Depósito" at bounding box center [781, 21] width 242 height 27
click at [722, 18] on span "$ 329.24" at bounding box center [707, 21] width 54 height 17
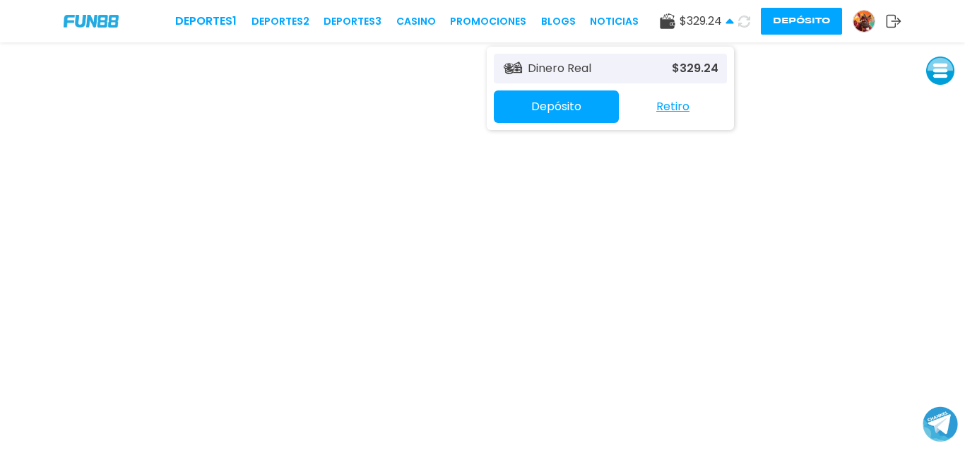
click at [722, 18] on span "$ 329.24" at bounding box center [707, 21] width 54 height 17
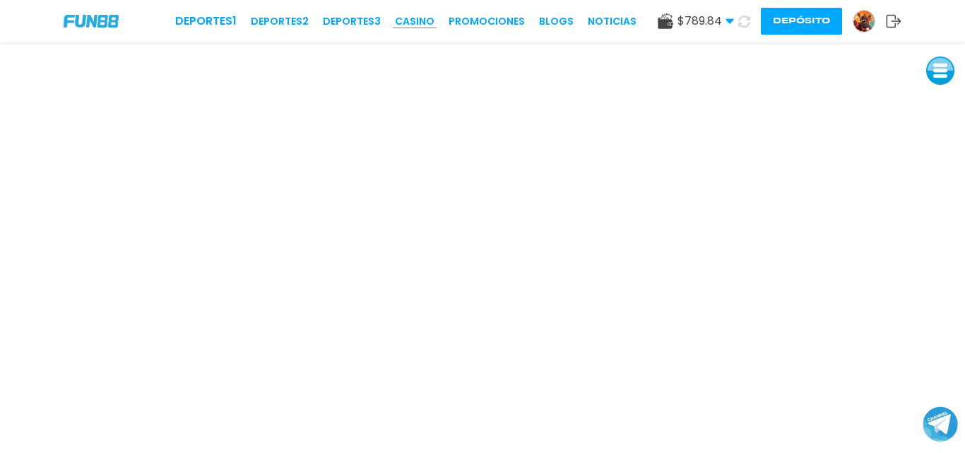
click at [411, 18] on link "CASINO" at bounding box center [415, 21] width 40 height 15
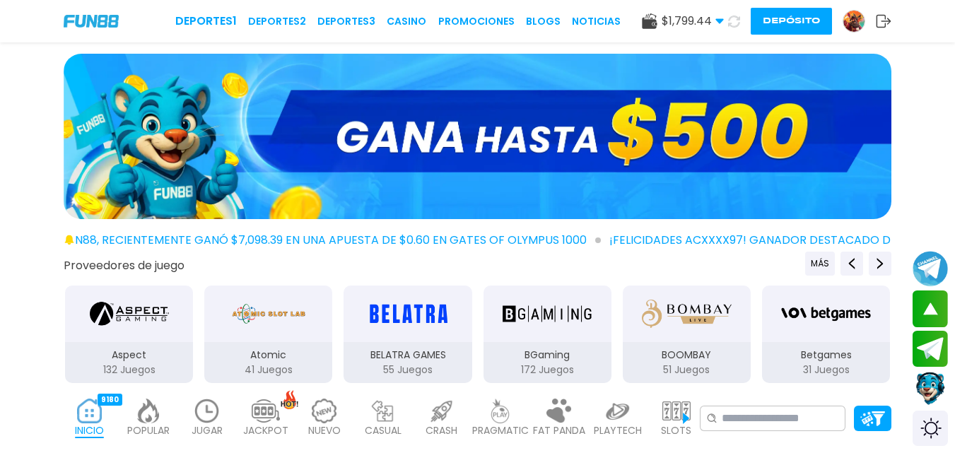
click at [209, 411] on img at bounding box center [207, 411] width 28 height 25
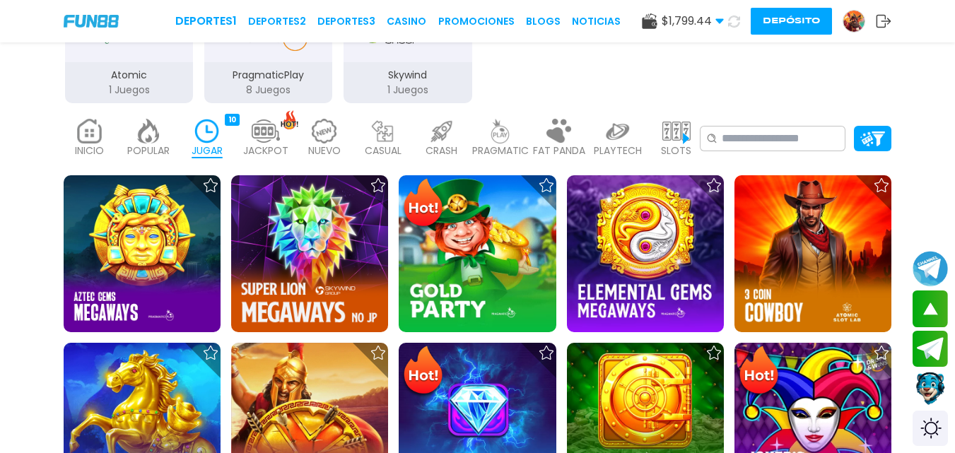
scroll to position [259, 0]
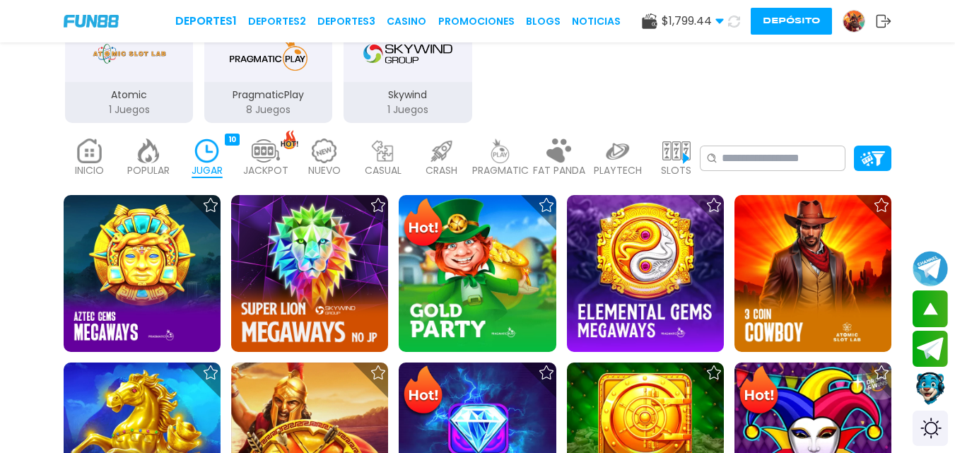
click at [143, 158] on img at bounding box center [148, 151] width 28 height 25
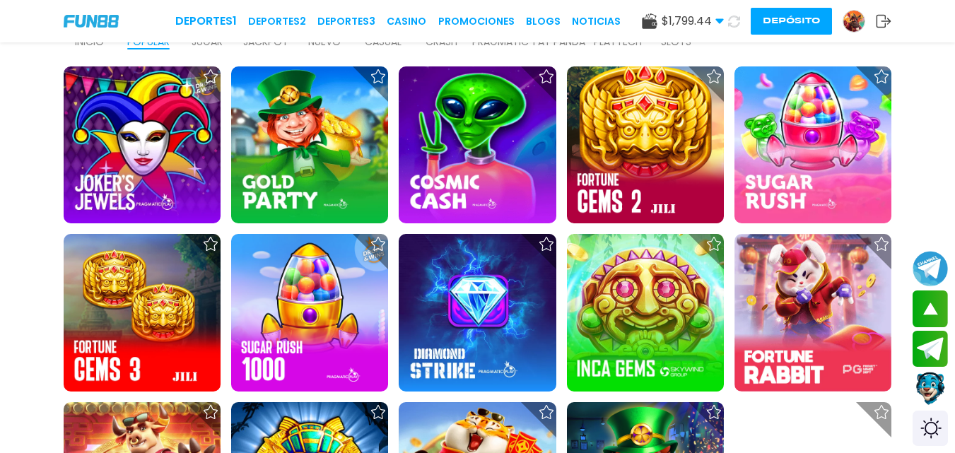
scroll to position [338, 0]
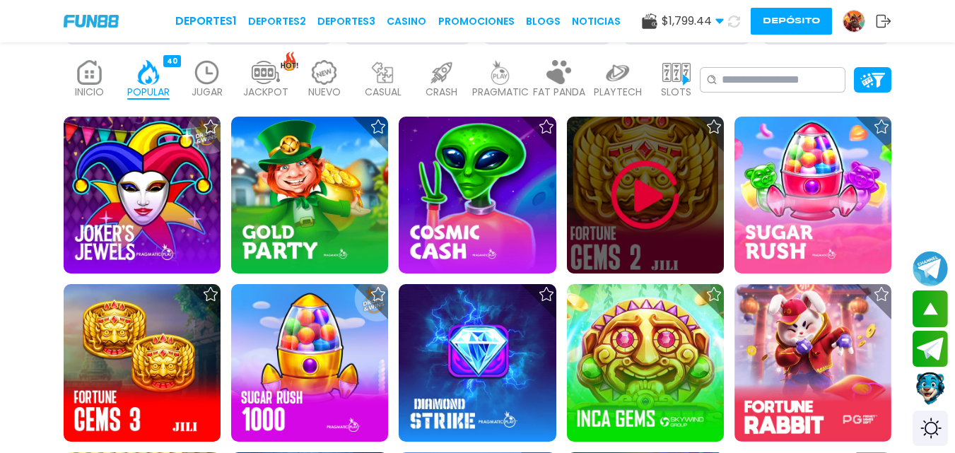
click at [635, 197] on img at bounding box center [645, 195] width 85 height 85
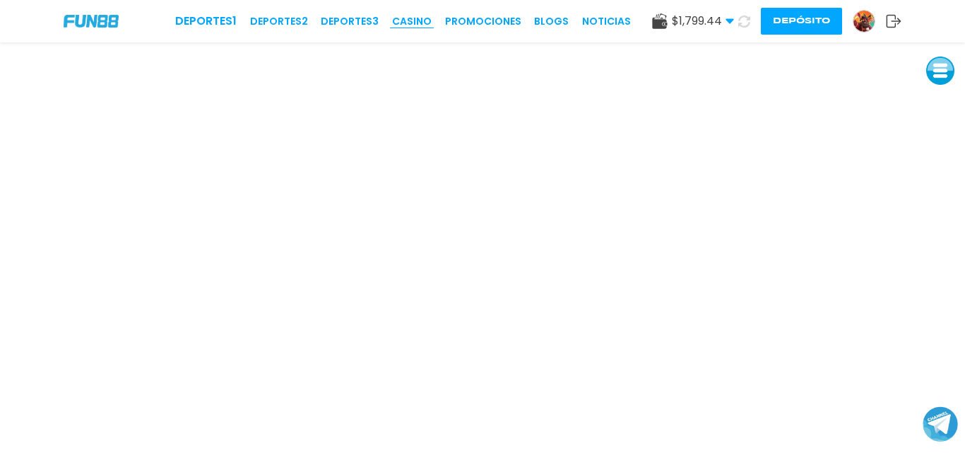
click at [415, 14] on link "CASINO" at bounding box center [412, 21] width 40 height 15
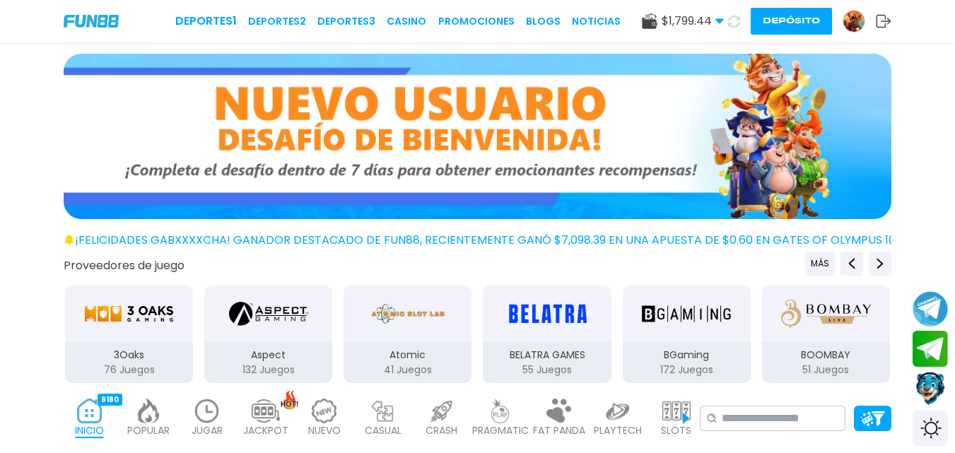
click at [415, 14] on link "CASINO" at bounding box center [407, 21] width 40 height 15
drag, startPoint x: 415, startPoint y: 14, endPoint x: 418, endPoint y: 0, distance: 14.4
click at [415, 14] on link "CASINO" at bounding box center [407, 21] width 40 height 15
click at [732, 21] on icon at bounding box center [733, 21] width 13 height 13
drag, startPoint x: 732, startPoint y: 21, endPoint x: 259, endPoint y: 25, distance: 472.8
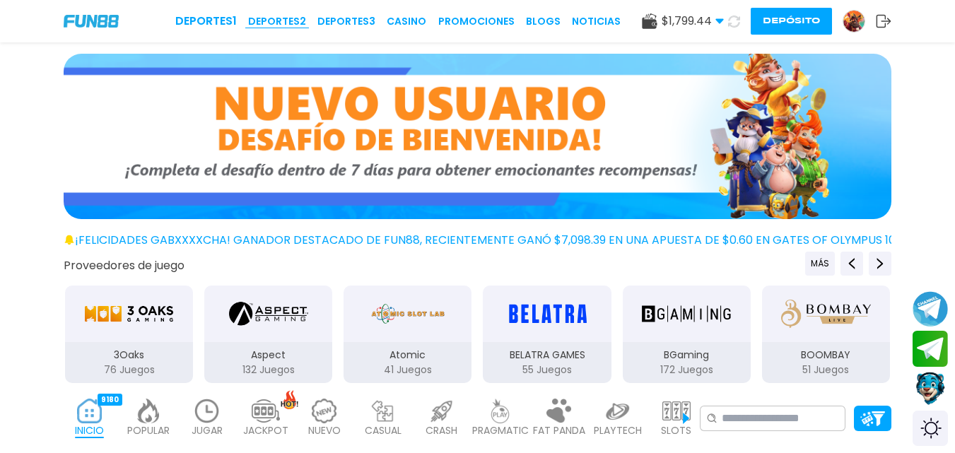
click at [703, 18] on div "$ 1,799.44 Dinero Real $ 1,799.44 Depósito Retiro Depósito" at bounding box center [766, 21] width 249 height 27
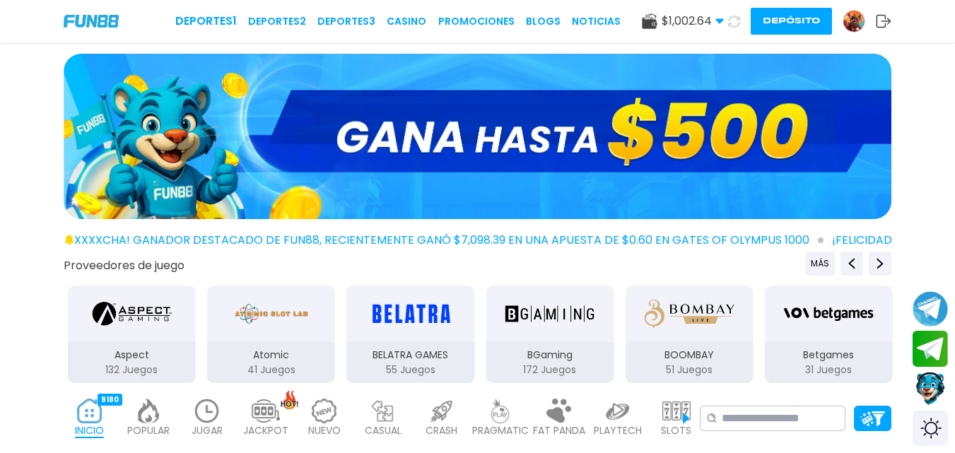
click at [737, 18] on use at bounding box center [734, 21] width 12 height 12
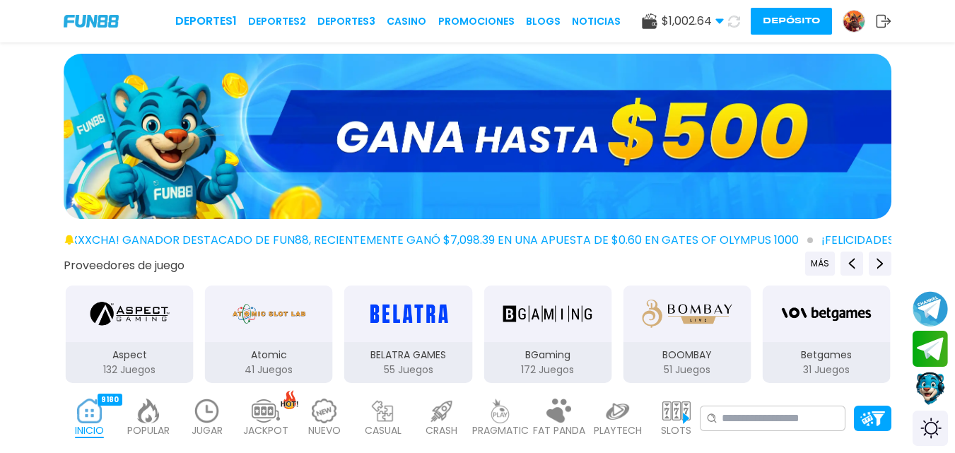
click at [737, 18] on use at bounding box center [734, 21] width 16 height 16
click at [737, 18] on use at bounding box center [733, 21] width 13 height 13
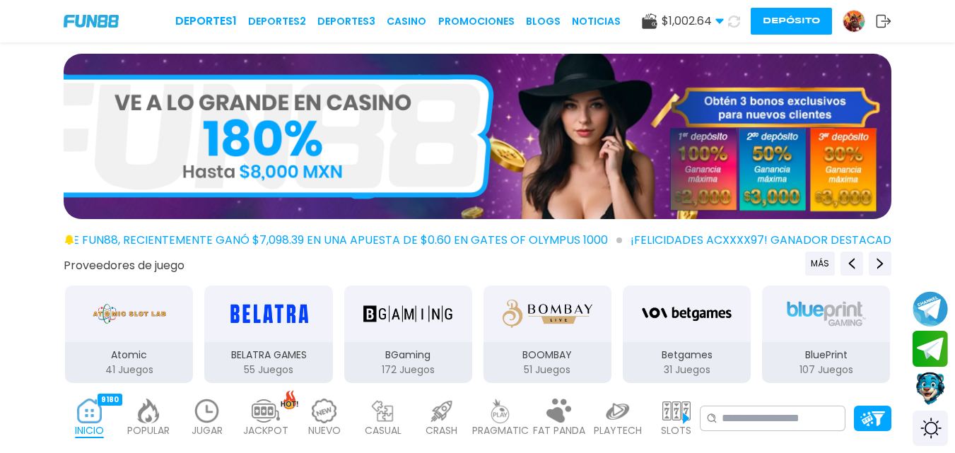
click at [815, 18] on button "Depósito" at bounding box center [790, 21] width 81 height 27
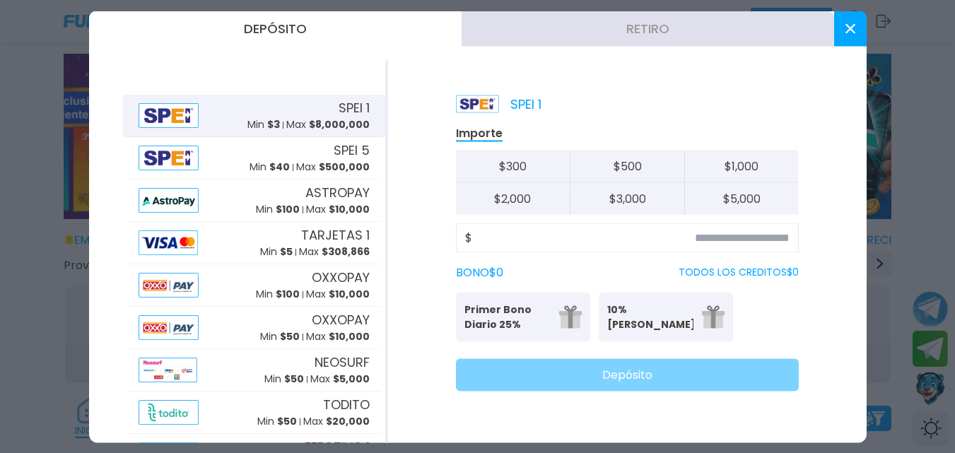
click at [599, 28] on button "Retiro" at bounding box center [647, 28] width 372 height 35
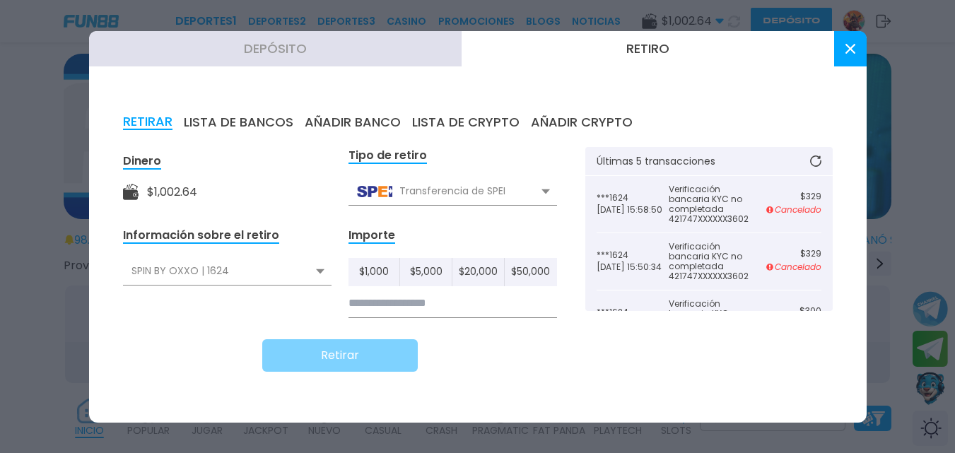
click at [451, 301] on input at bounding box center [452, 303] width 208 height 29
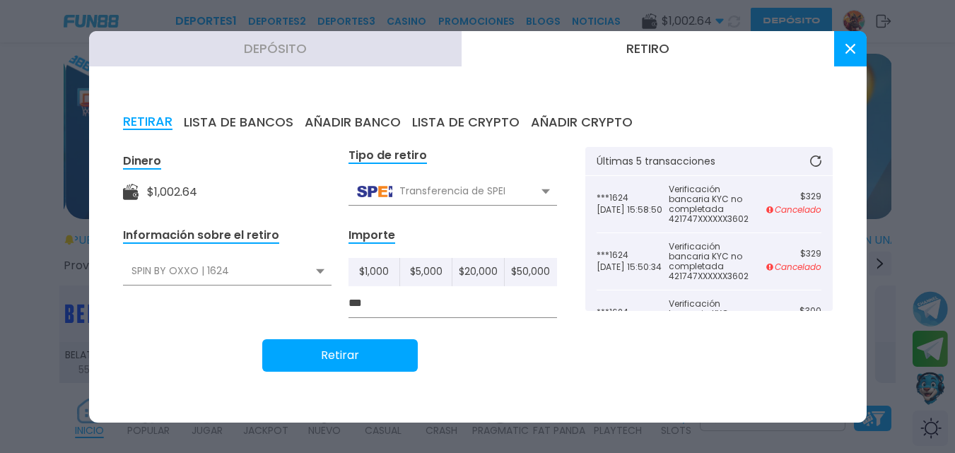
type input "***"
click at [380, 353] on button "Retirar" at bounding box center [339, 355] width 155 height 33
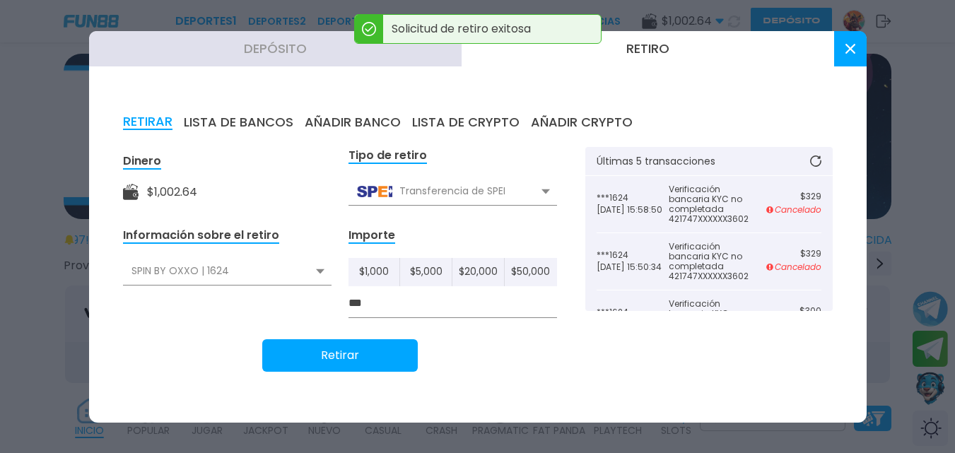
click at [815, 160] on icon at bounding box center [815, 160] width 11 height 11
click at [815, 160] on icon at bounding box center [815, 161] width 12 height 12
click at [815, 160] on icon at bounding box center [815, 160] width 11 height 11
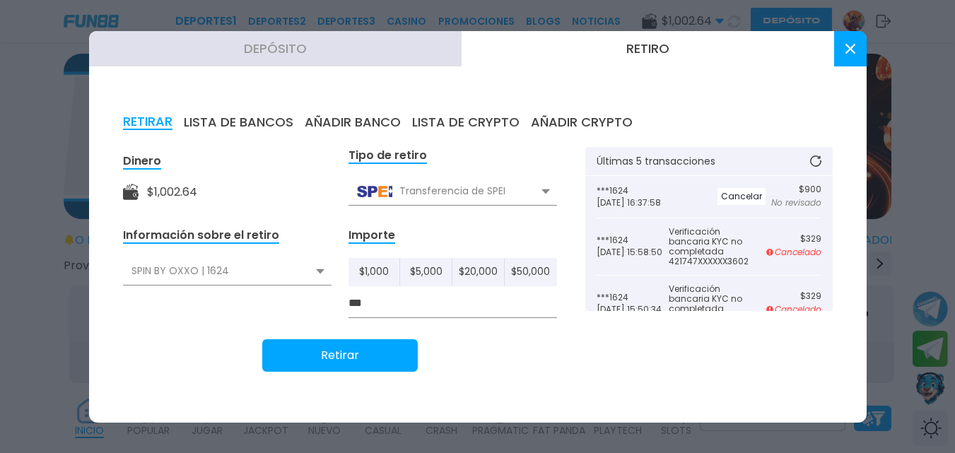
click at [839, 53] on button at bounding box center [850, 48] width 33 height 35
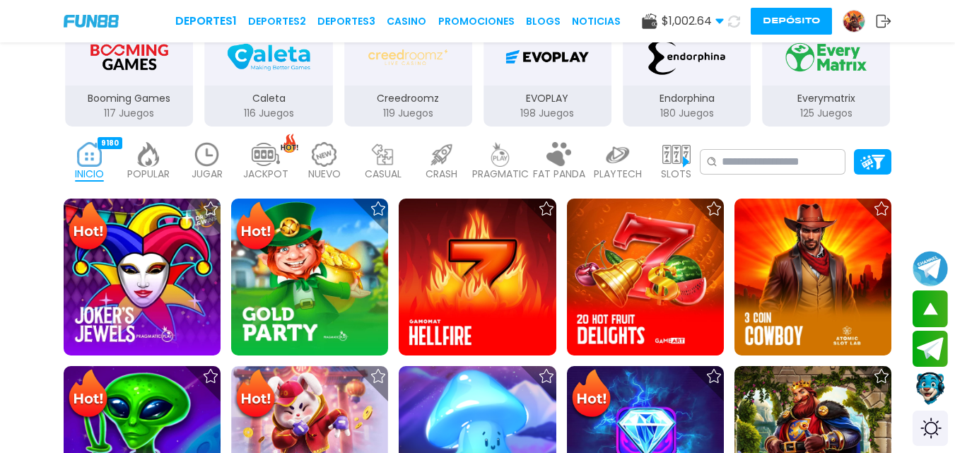
scroll to position [215, 0]
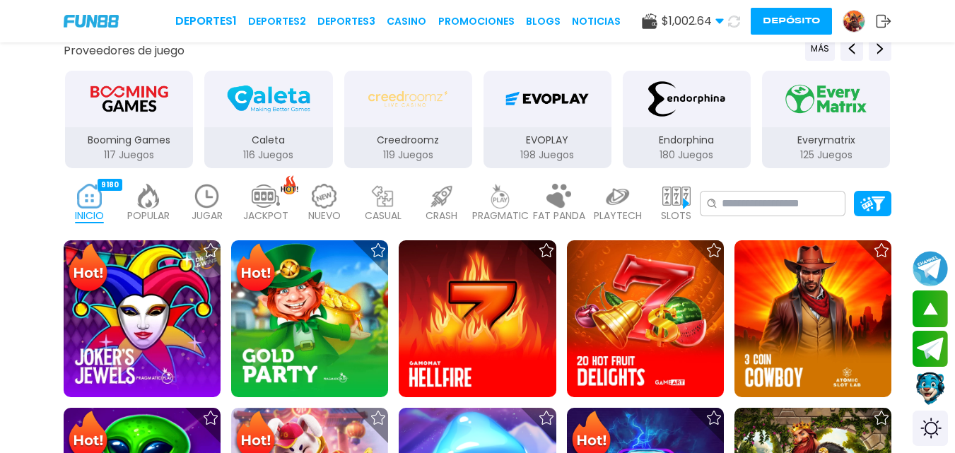
click at [148, 203] on img at bounding box center [148, 196] width 28 height 25
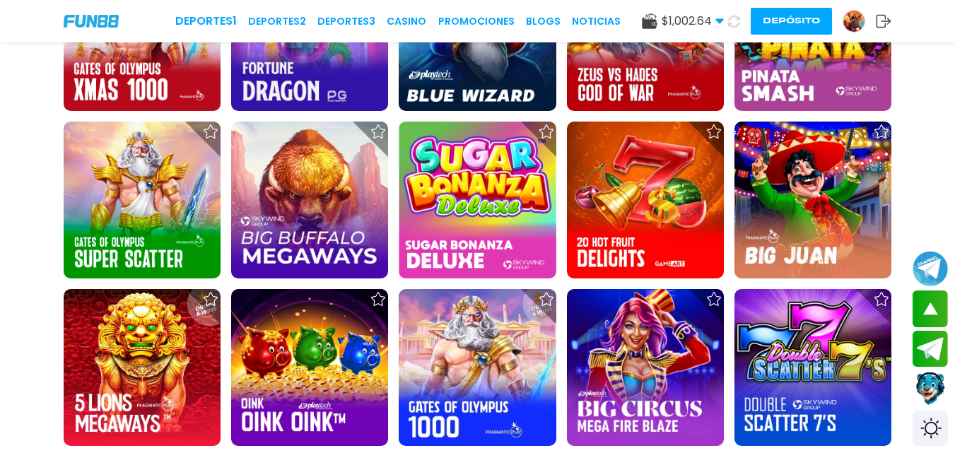
scroll to position [1146, 0]
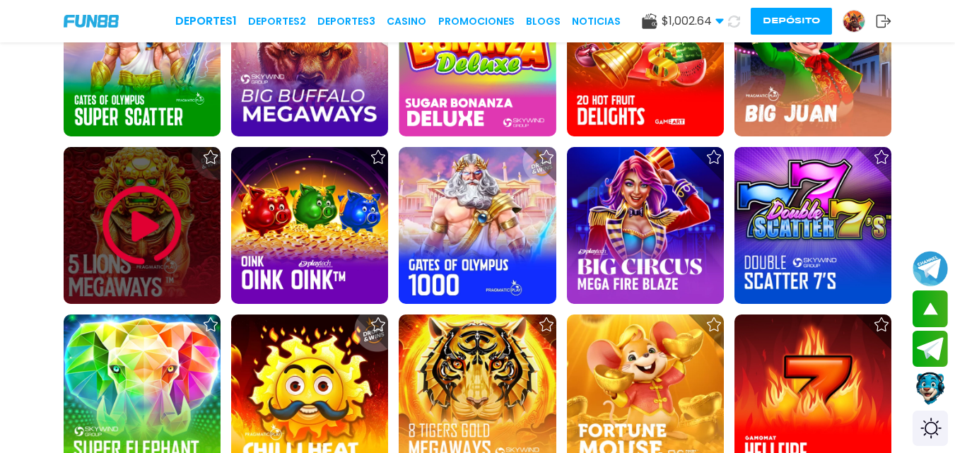
click at [133, 218] on img at bounding box center [142, 225] width 85 height 85
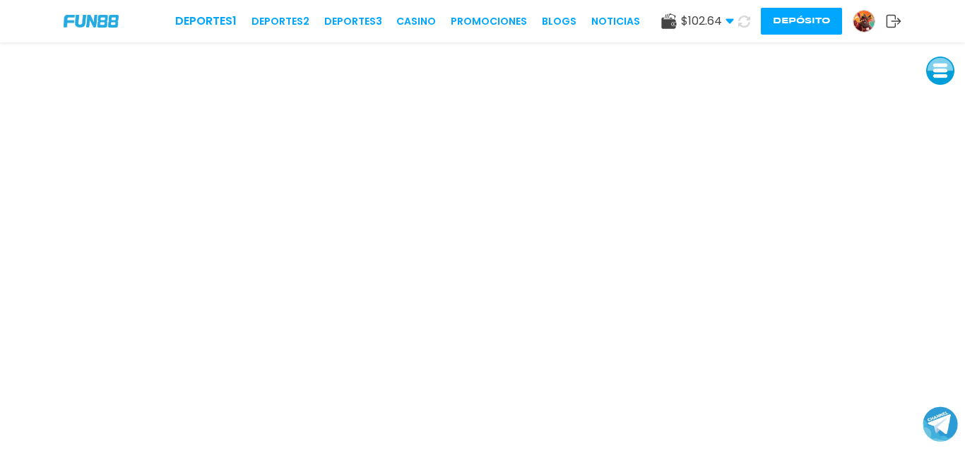
click at [729, 18] on icon at bounding box center [730, 21] width 8 height 8
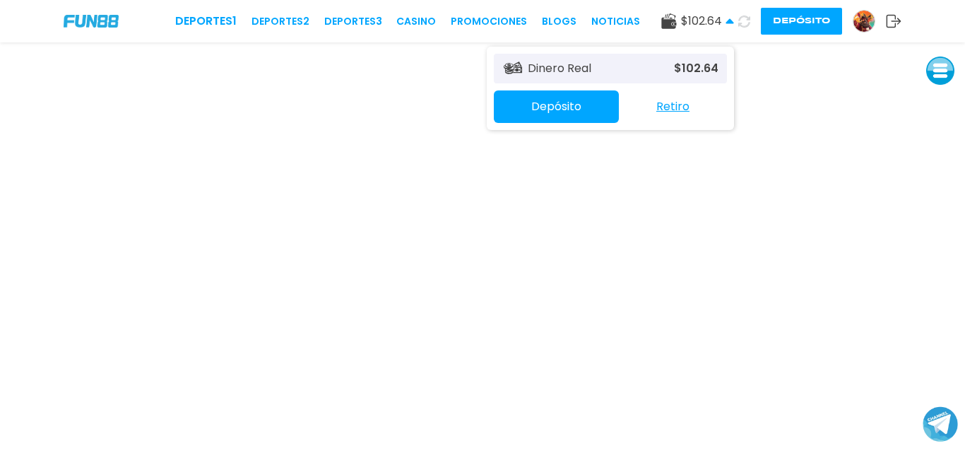
click at [729, 18] on icon at bounding box center [730, 21] width 8 height 8
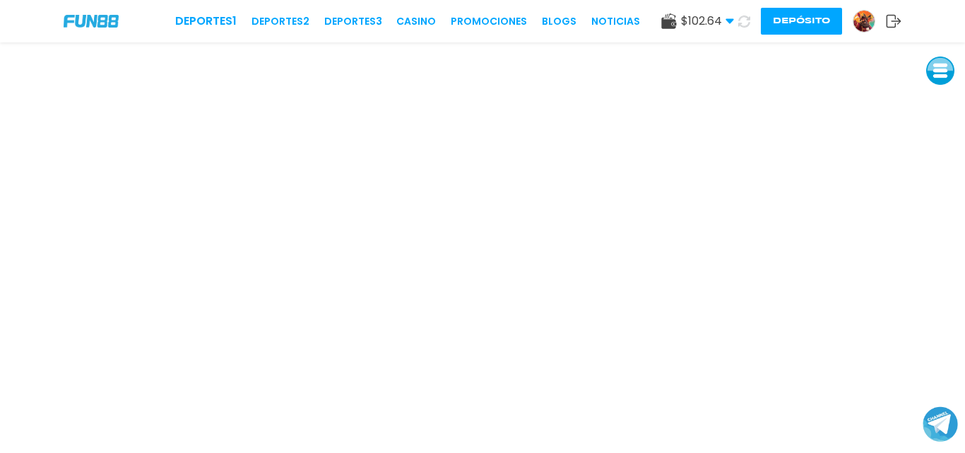
click at [729, 18] on icon at bounding box center [730, 21] width 8 height 8
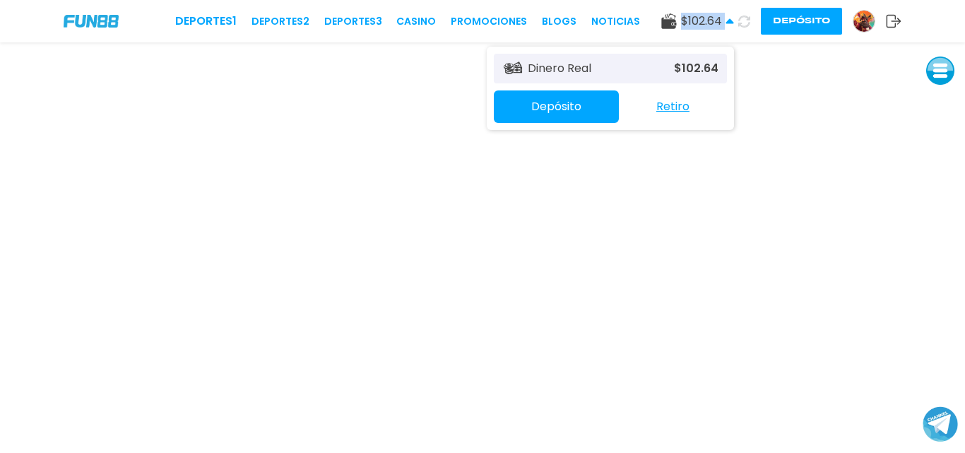
click at [729, 18] on icon at bounding box center [730, 21] width 8 height 8
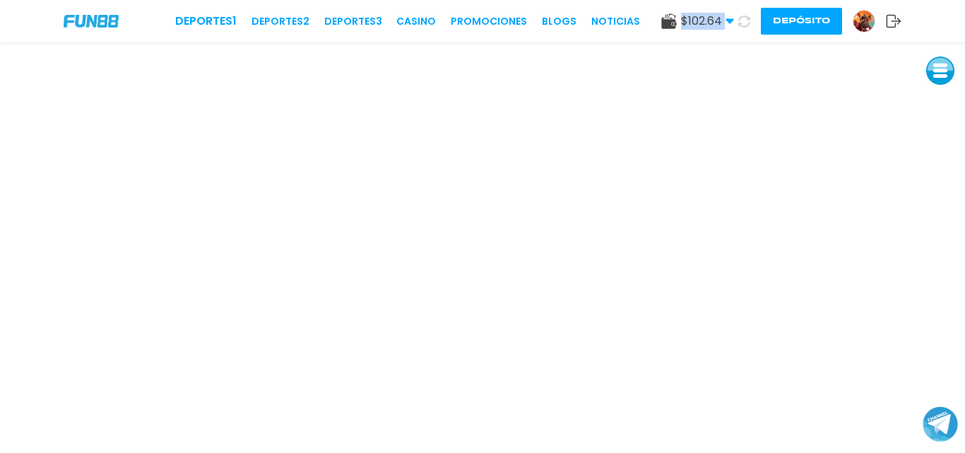
click at [729, 18] on icon at bounding box center [730, 21] width 8 height 8
click at [740, 20] on icon at bounding box center [744, 22] width 12 height 12
click at [741, 20] on icon at bounding box center [744, 22] width 12 height 12
click at [743, 20] on icon at bounding box center [744, 22] width 12 height 12
click at [743, 19] on icon at bounding box center [744, 22] width 12 height 12
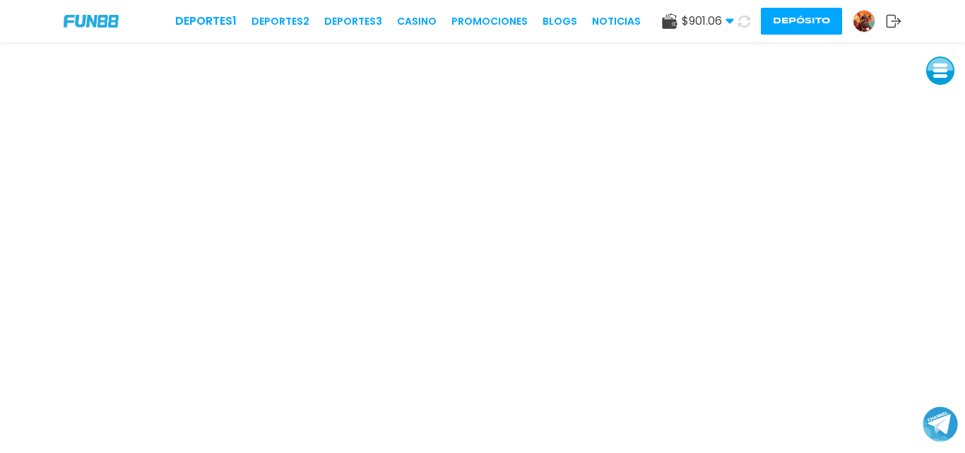
click at [728, 18] on icon at bounding box center [730, 21] width 8 height 8
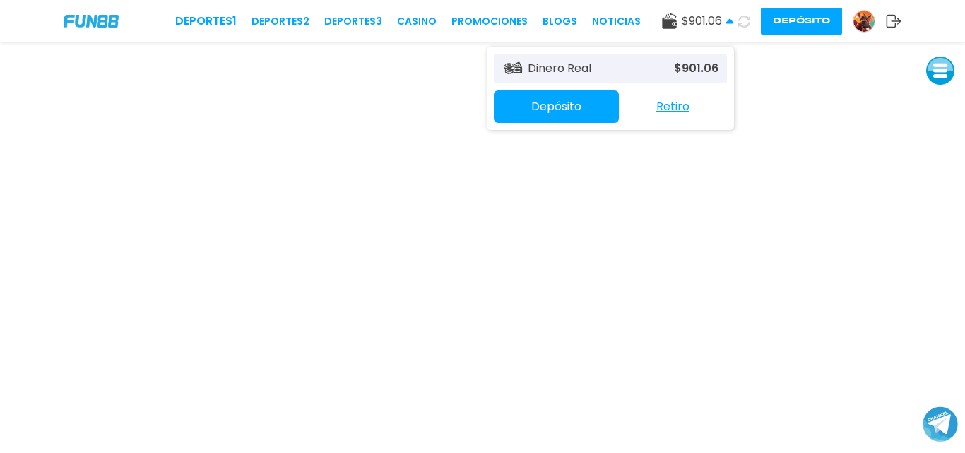
click at [728, 18] on icon at bounding box center [730, 21] width 8 height 8
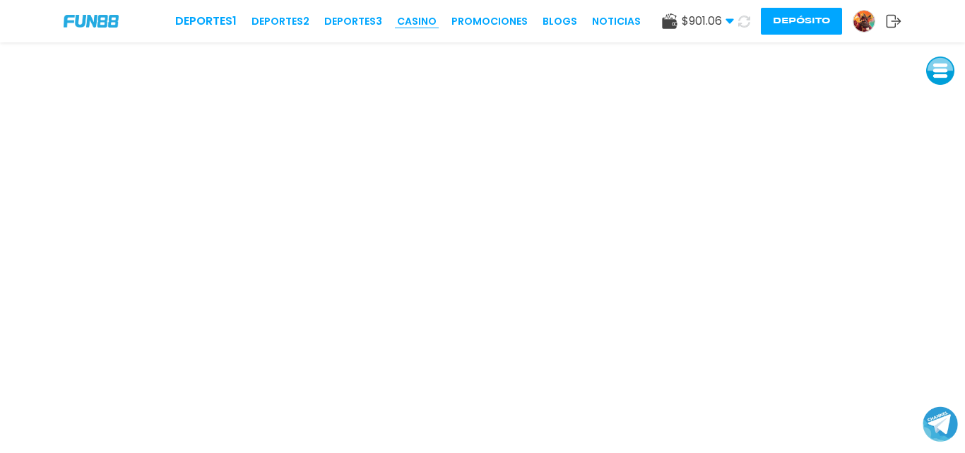
click at [416, 23] on link "CASINO" at bounding box center [417, 21] width 40 height 15
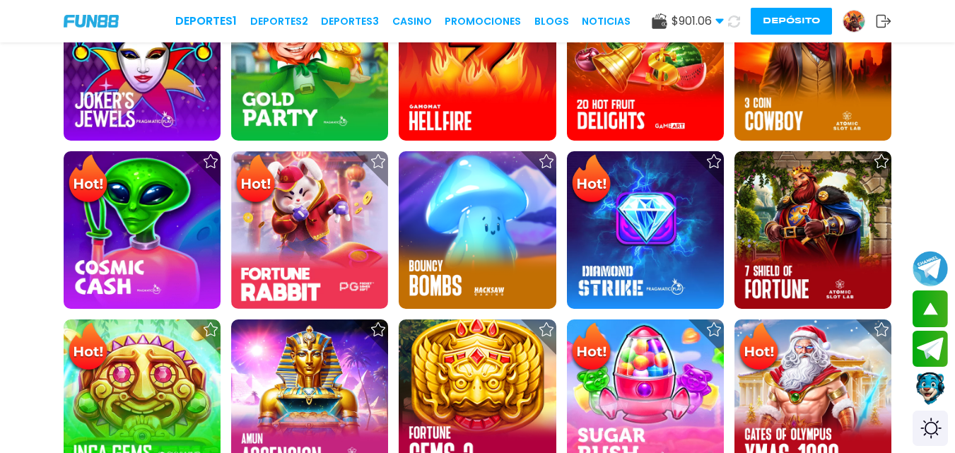
scroll to position [541, 0]
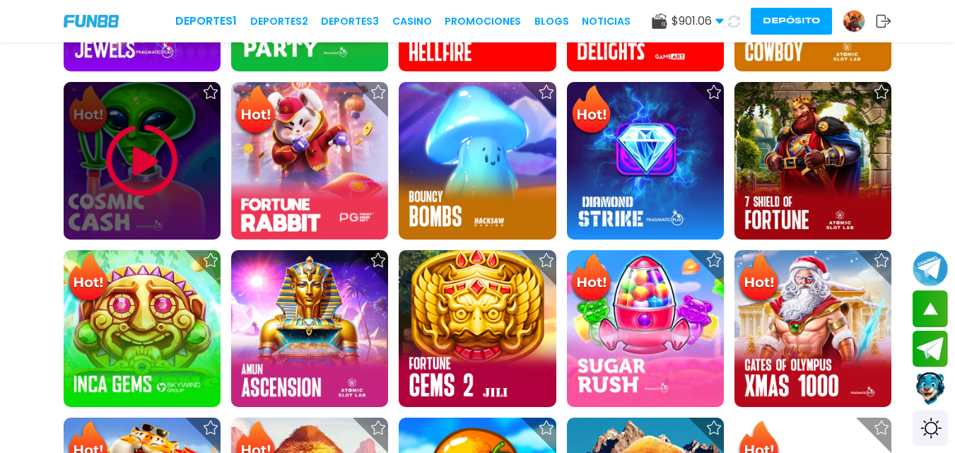
click at [143, 146] on img at bounding box center [142, 160] width 85 height 85
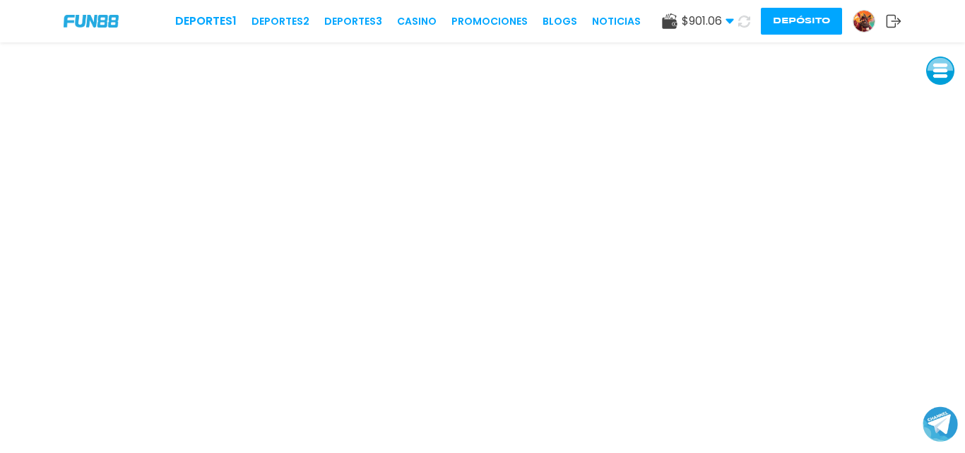
click at [338, 3] on div "Deportes 1 Deportes 2 Deportes 3 CASINO Promociones BLOGS NOTICIAS $ 901.06 Din…" at bounding box center [482, 21] width 965 height 42
click at [418, 18] on link "CASINO" at bounding box center [417, 21] width 40 height 15
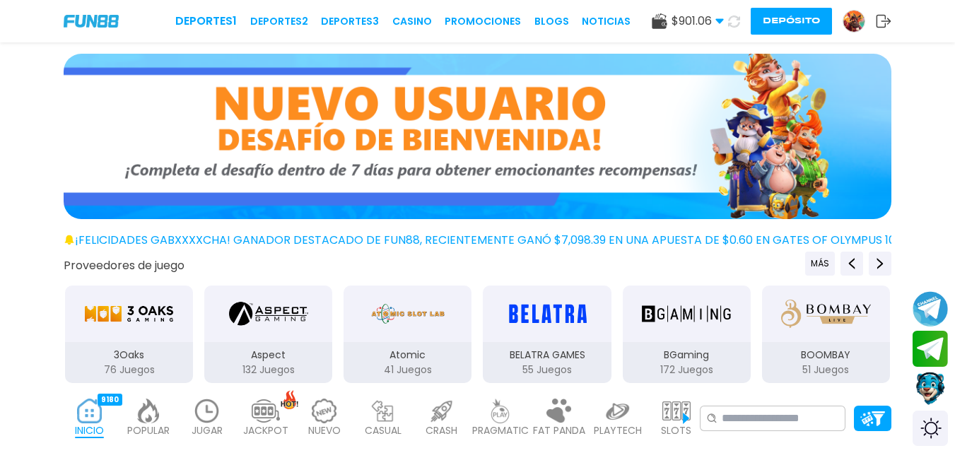
click at [735, 19] on icon at bounding box center [734, 22] width 12 height 12
click at [735, 19] on icon at bounding box center [733, 21] width 13 height 13
click at [735, 19] on icon at bounding box center [734, 22] width 12 height 12
drag, startPoint x: 735, startPoint y: 19, endPoint x: 755, endPoint y: 19, distance: 19.8
click at [750, 19] on div "$ 901.06 Dinero Real $ 901.06 Depósito Retiro Depósito" at bounding box center [772, 21] width 240 height 27
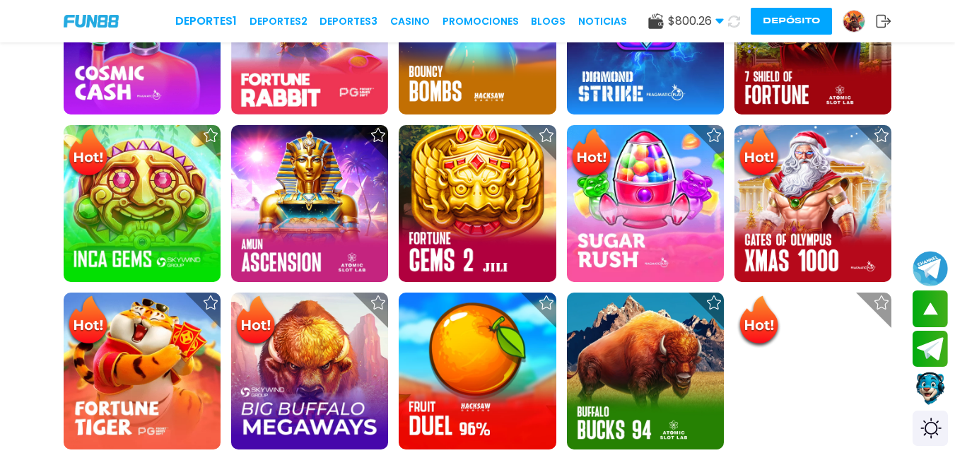
scroll to position [707, 0]
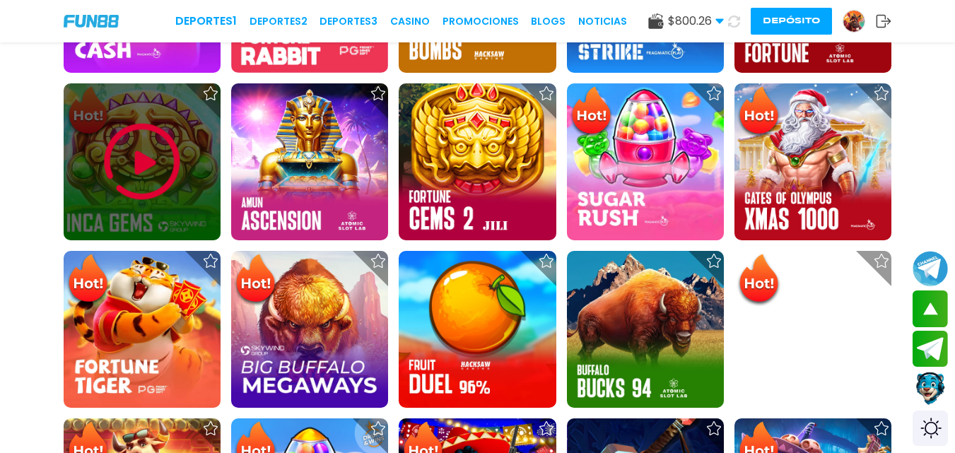
click at [140, 157] on img at bounding box center [142, 161] width 85 height 85
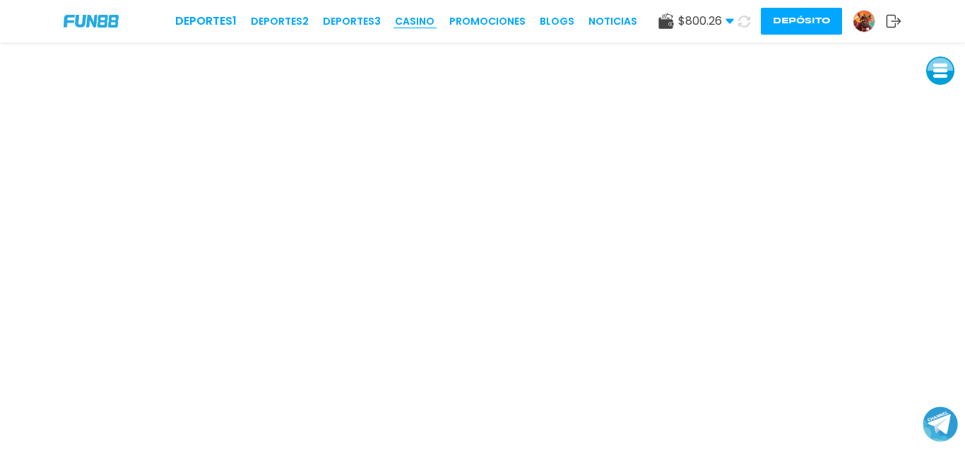
click at [415, 25] on link "CASINO" at bounding box center [415, 21] width 40 height 15
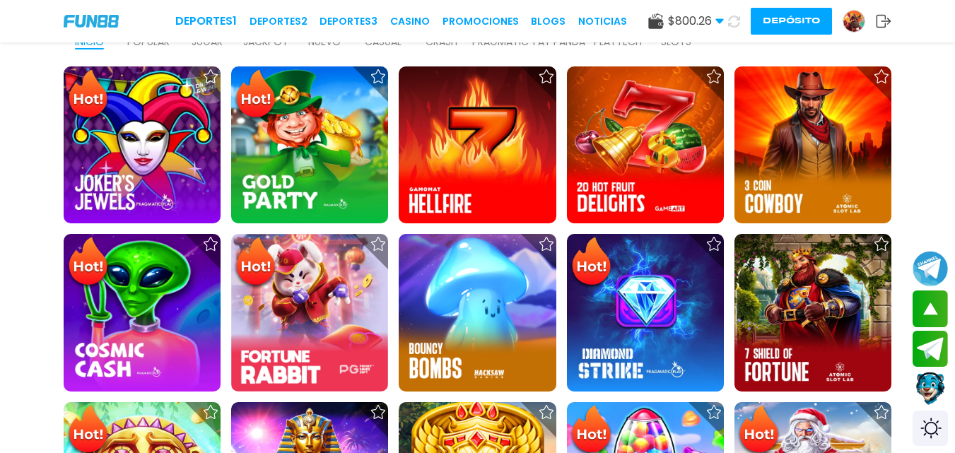
scroll to position [333, 0]
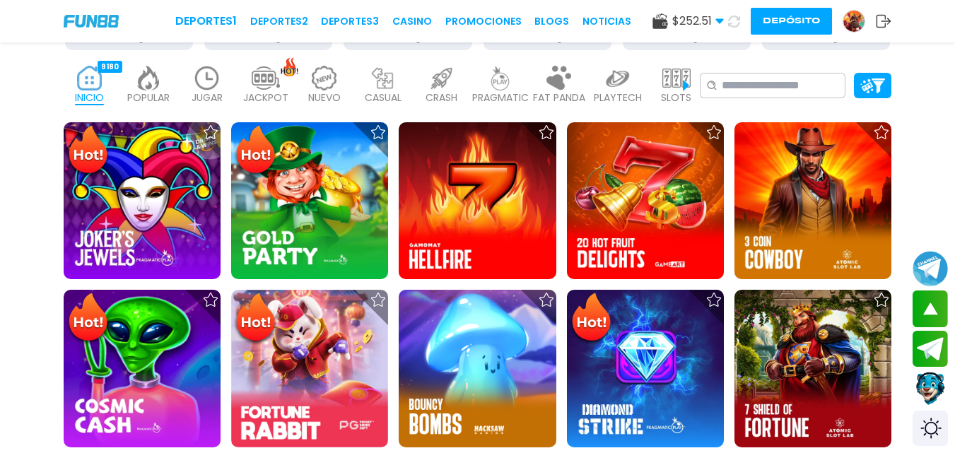
click at [263, 79] on img at bounding box center [266, 78] width 28 height 25
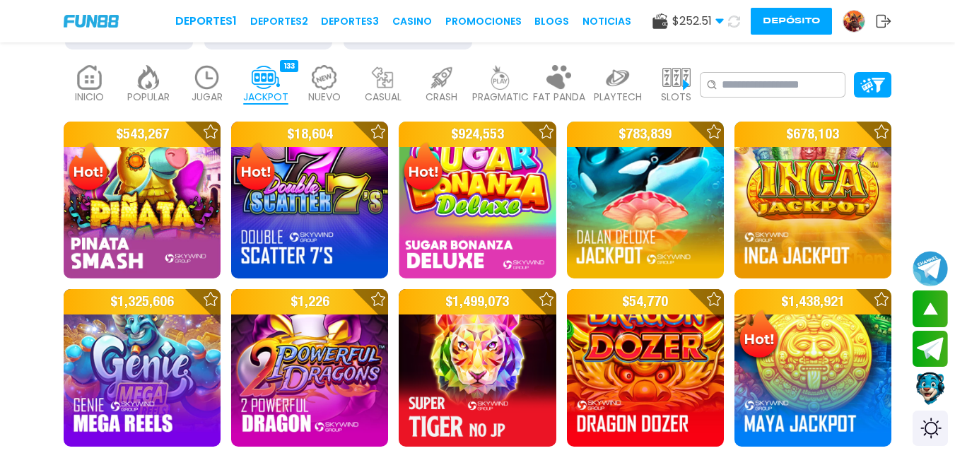
click at [160, 93] on p "POPULAR" at bounding box center [148, 97] width 42 height 15
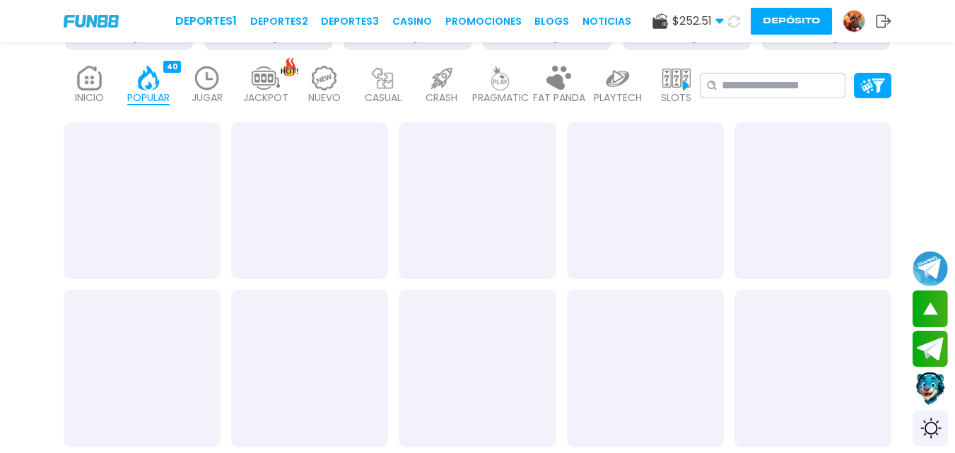
click at [199, 86] on img at bounding box center [207, 78] width 28 height 25
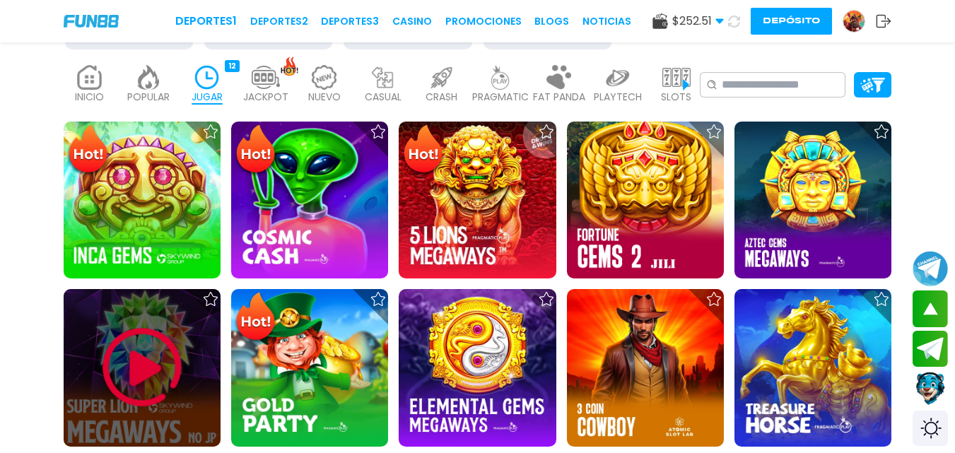
click at [153, 348] on img at bounding box center [142, 367] width 85 height 85
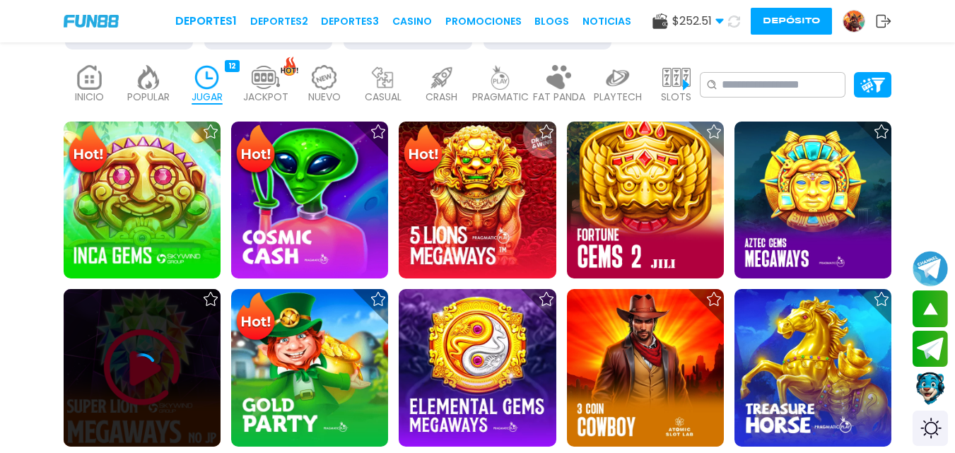
click at [131, 351] on div at bounding box center [142, 367] width 157 height 157
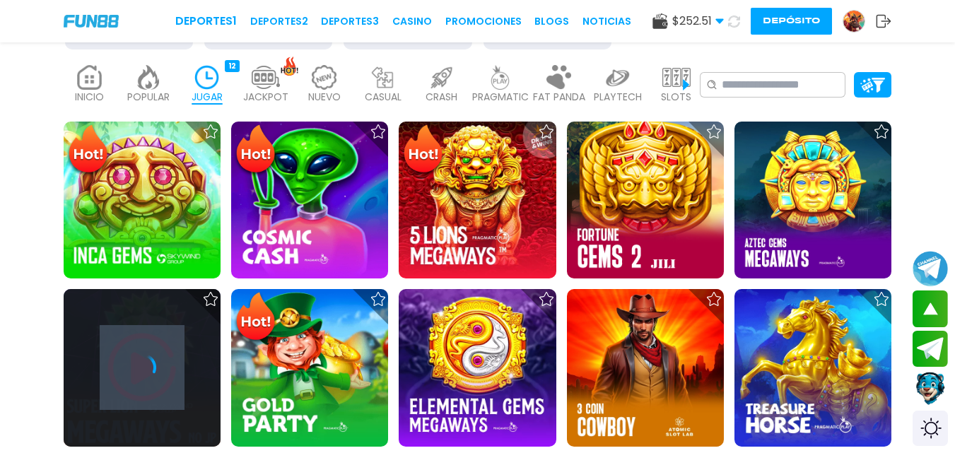
click at [131, 351] on div at bounding box center [142, 367] width 157 height 157
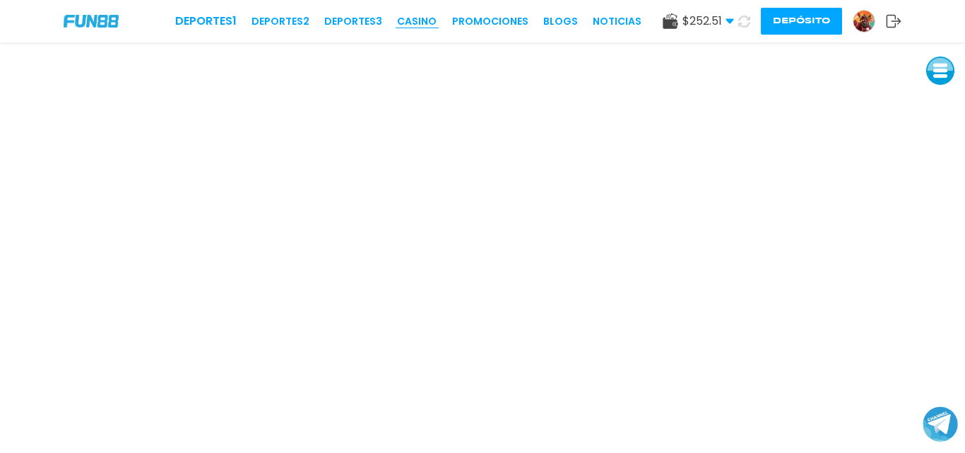
click at [423, 20] on link "CASINO" at bounding box center [417, 21] width 40 height 15
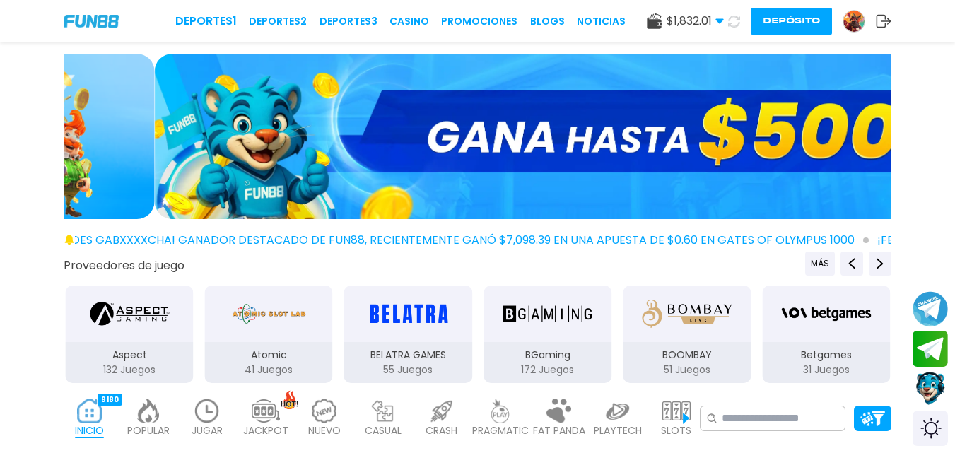
click at [736, 13] on button at bounding box center [734, 21] width 20 height 20
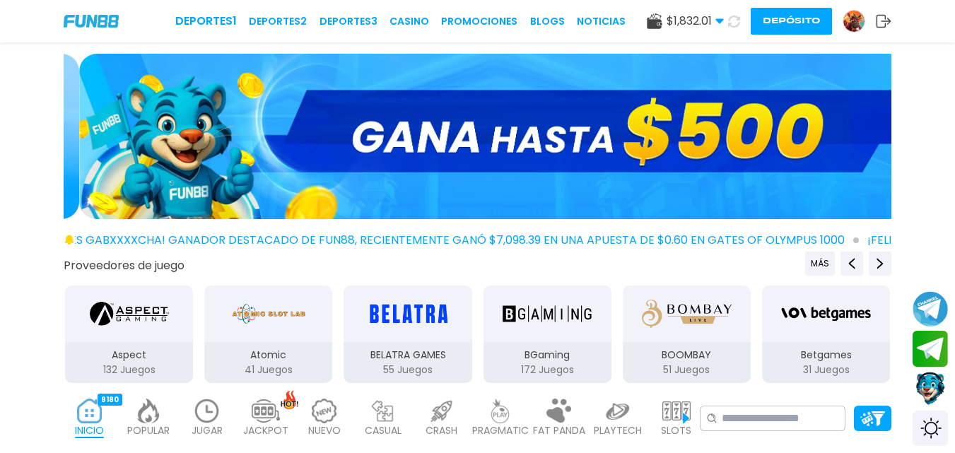
click at [738, 9] on div "$ 1,832.01 Dinero Real $ 1,832.01 Depósito Retiro Depósito" at bounding box center [769, 21] width 244 height 27
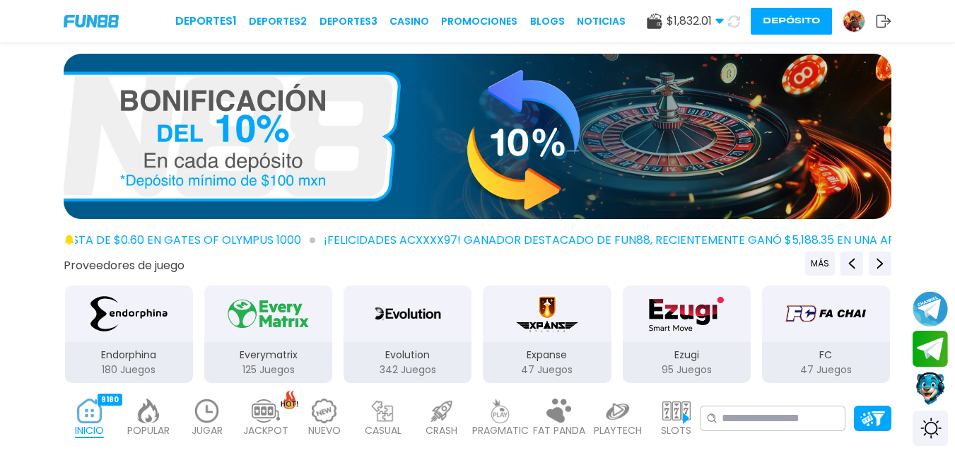
click at [745, 5] on div "Deportes 1 Deportes 2 Deportes 3 CASINO Promociones BLOGS NOTICIAS $ 1,832.01 D…" at bounding box center [477, 21] width 955 height 42
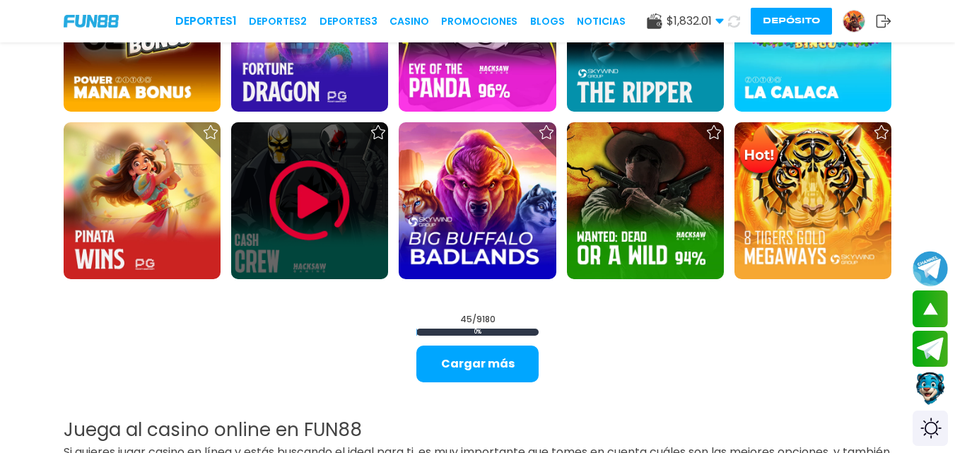
scroll to position [1724, 0]
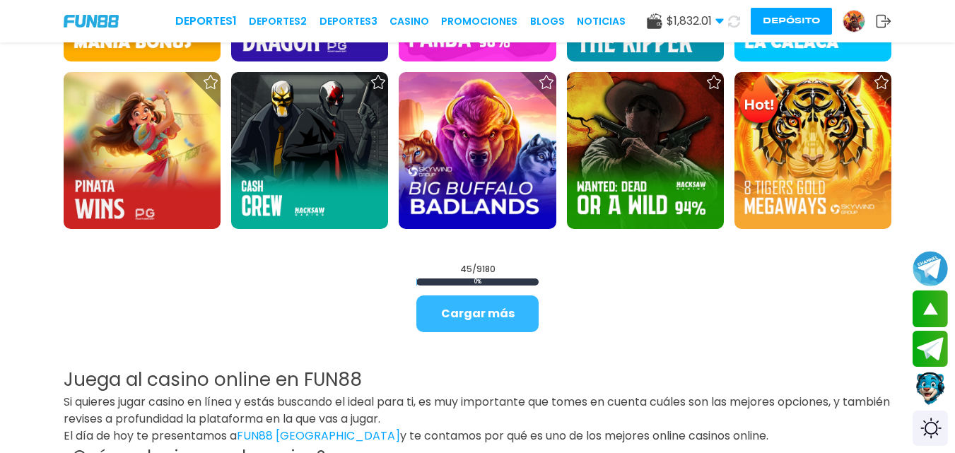
click at [477, 307] on button "Cargar más" at bounding box center [477, 313] width 122 height 37
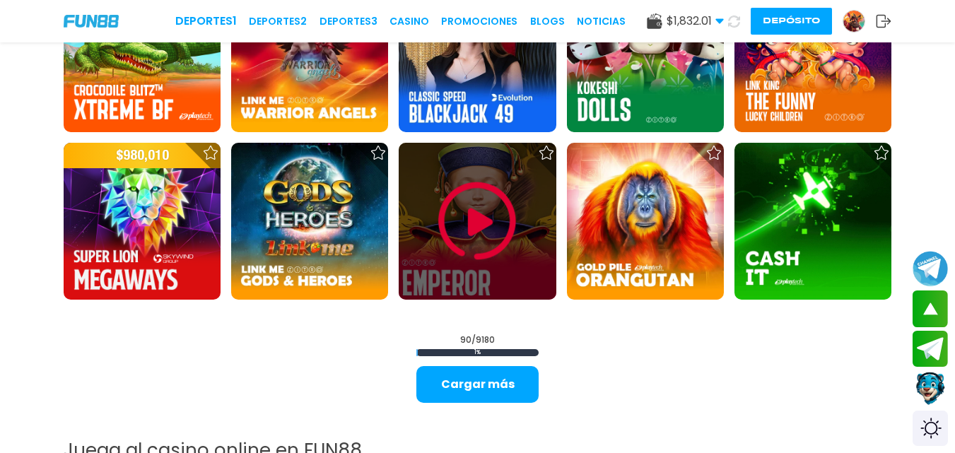
scroll to position [3166, 0]
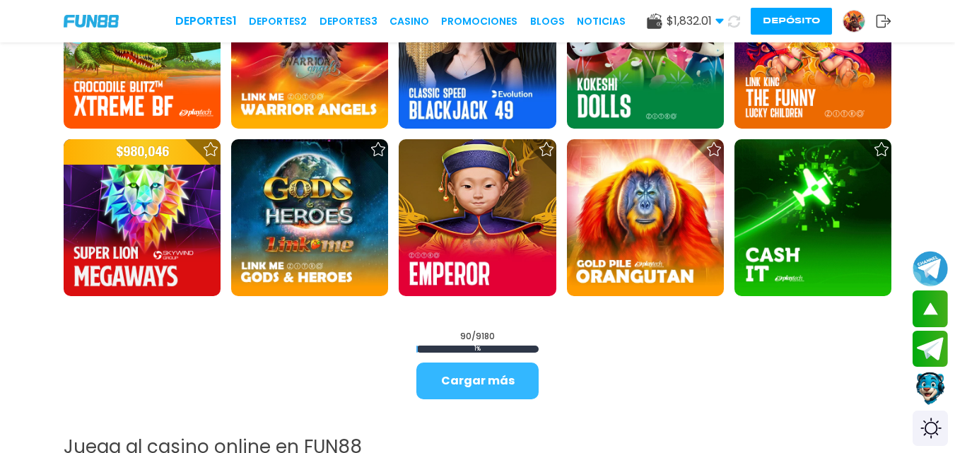
click at [484, 371] on button "Cargar más" at bounding box center [477, 381] width 122 height 37
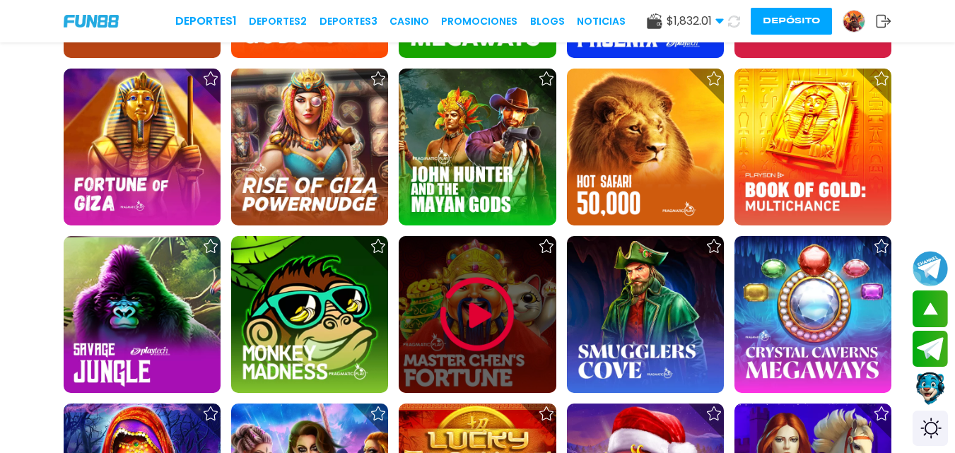
scroll to position [4438, 0]
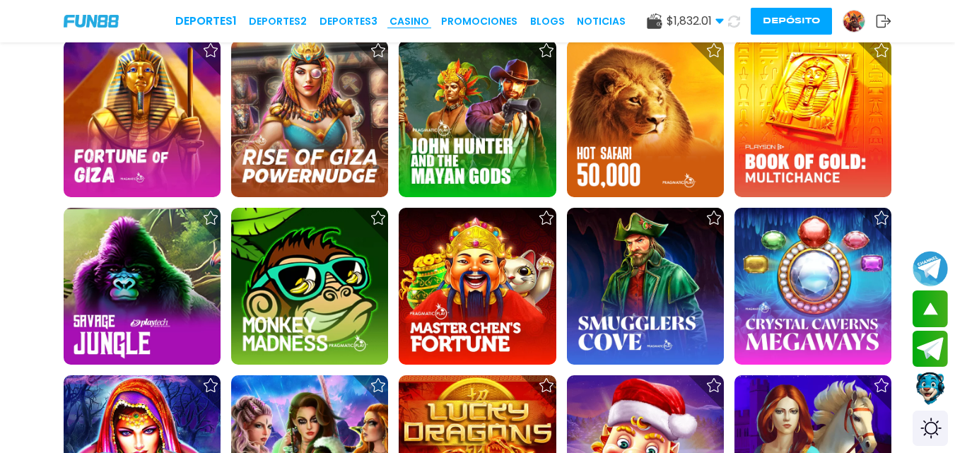
click at [411, 16] on link "CASINO" at bounding box center [409, 21] width 40 height 15
click at [411, 17] on link "CASINO" at bounding box center [409, 21] width 40 height 15
click at [411, 16] on link "CASINO" at bounding box center [409, 21] width 40 height 15
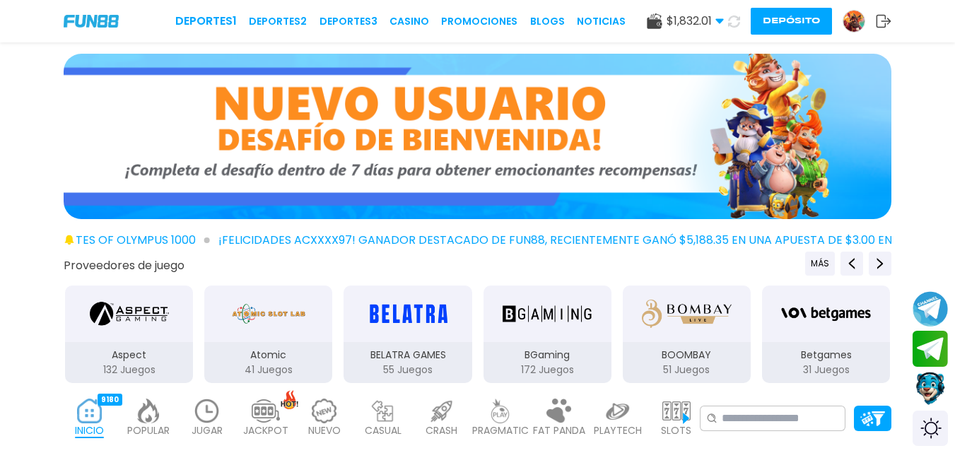
scroll to position [28, 0]
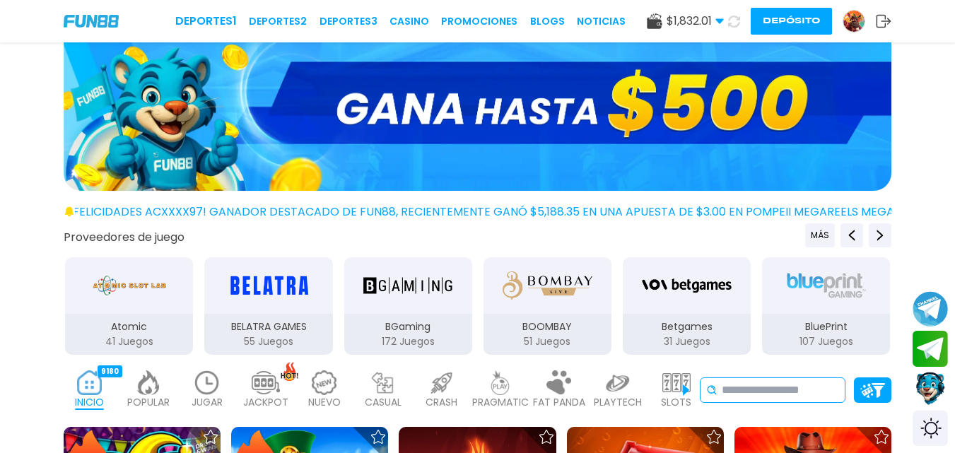
click at [733, 389] on input at bounding box center [779, 390] width 117 height 17
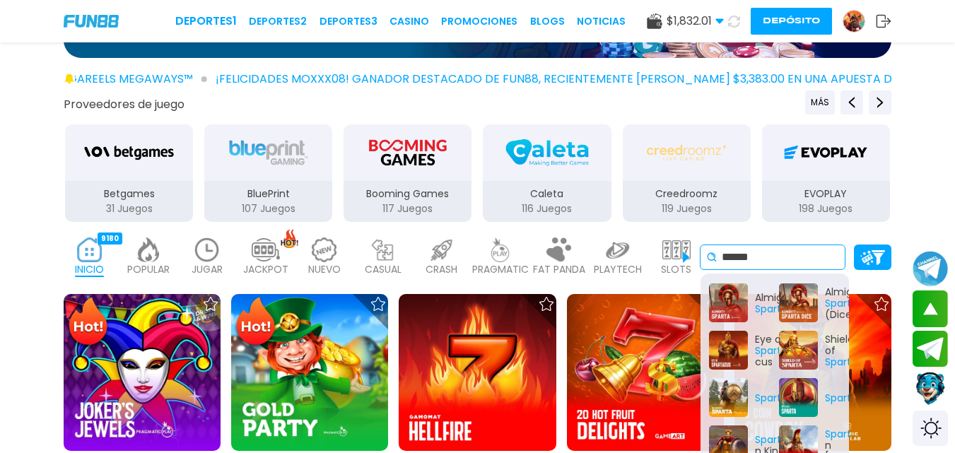
scroll to position [170, 0]
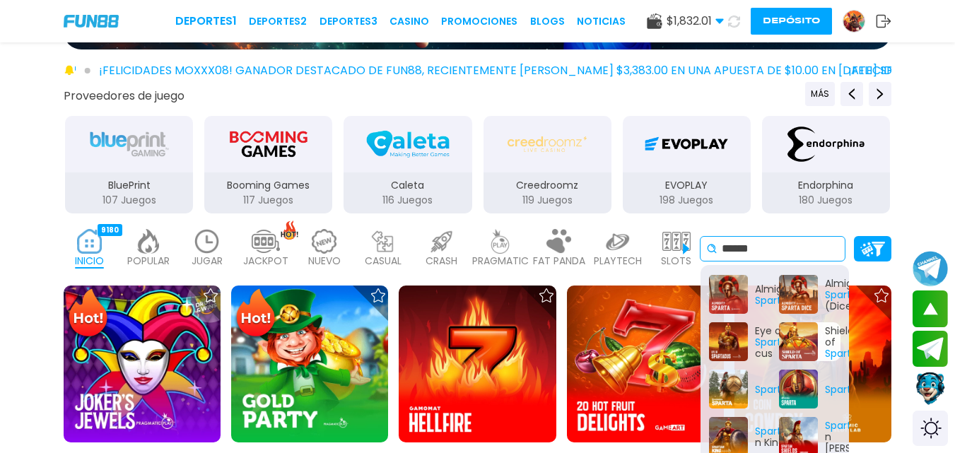
type input "******"
click at [806, 332] on div "Shield of Sparta" at bounding box center [809, 341] width 61 height 39
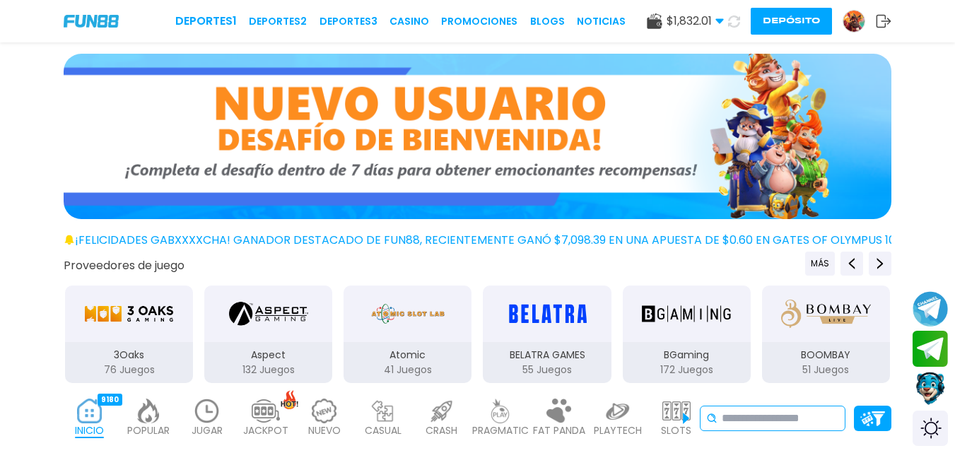
click at [725, 418] on input at bounding box center [779, 418] width 117 height 17
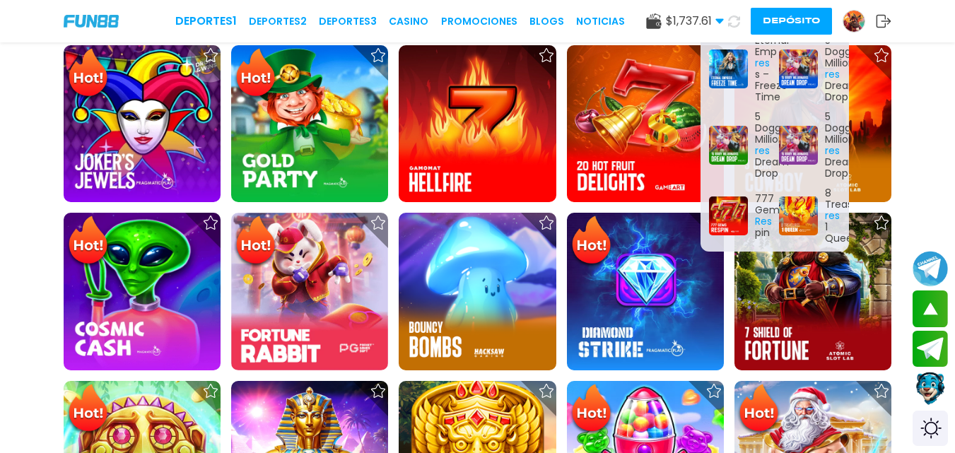
scroll to position [14, 0]
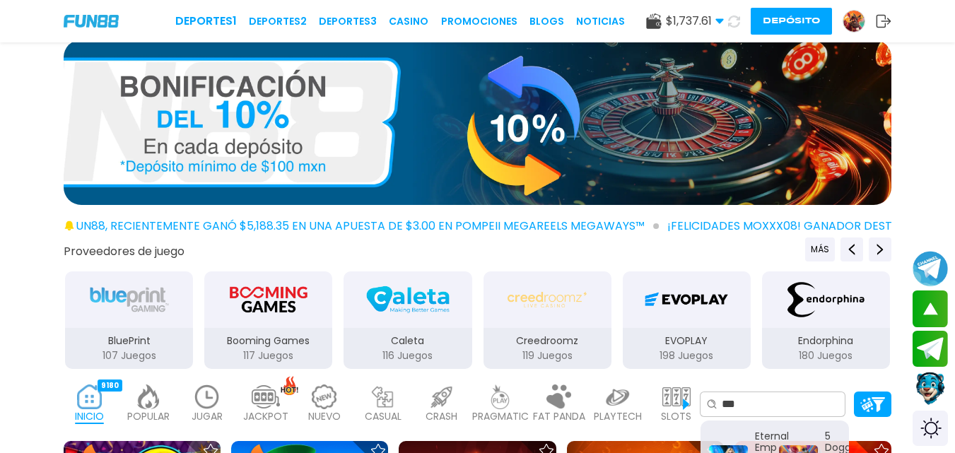
click at [922, 107] on div at bounding box center [477, 125] width 955 height 171
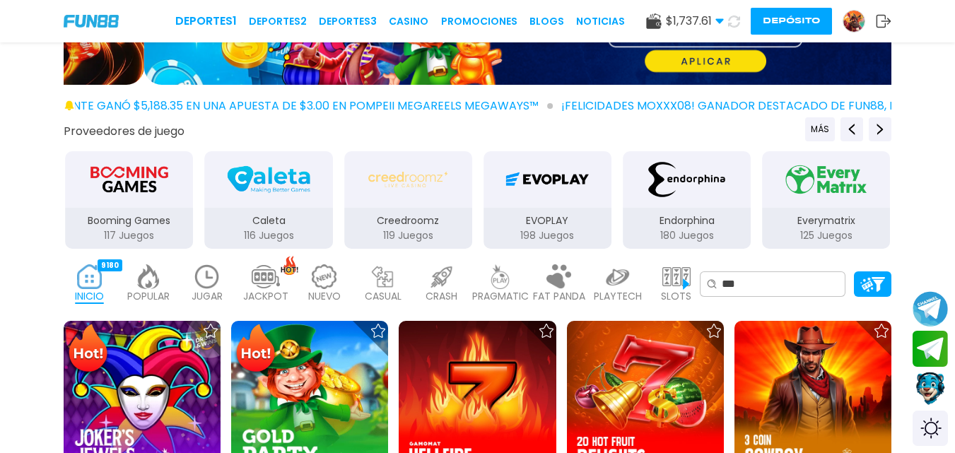
scroll to position [155, 0]
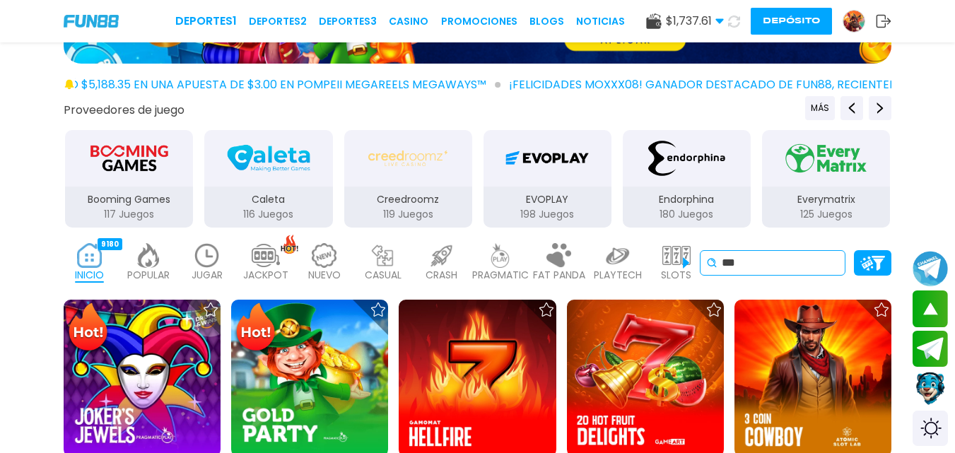
click at [779, 271] on input "***" at bounding box center [779, 262] width 117 height 17
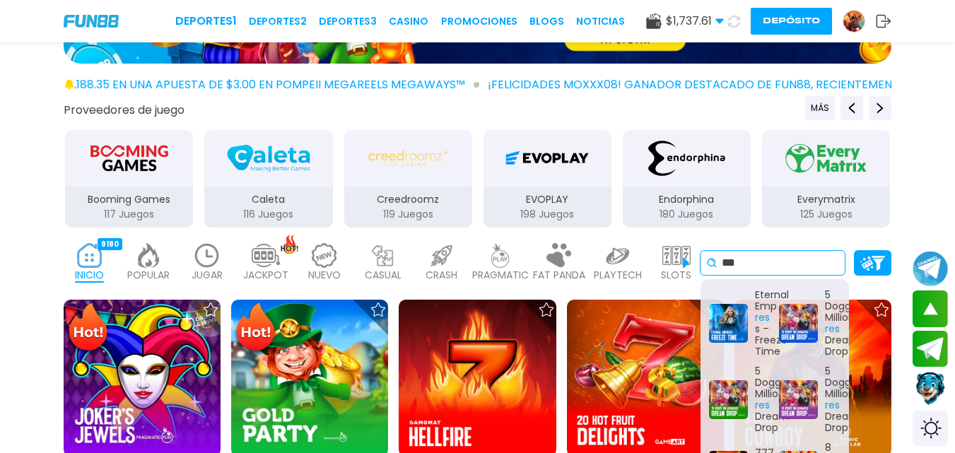
click at [779, 271] on input "***" at bounding box center [779, 262] width 117 height 17
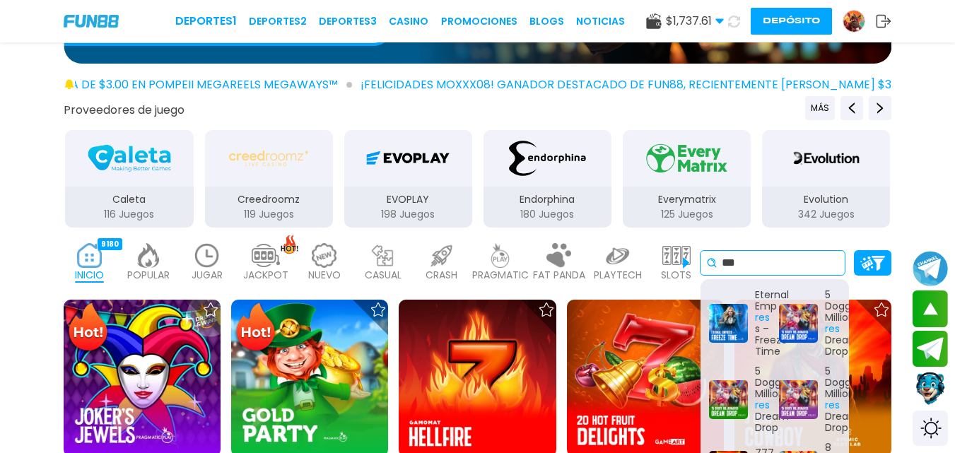
click at [779, 271] on input "***" at bounding box center [779, 262] width 117 height 17
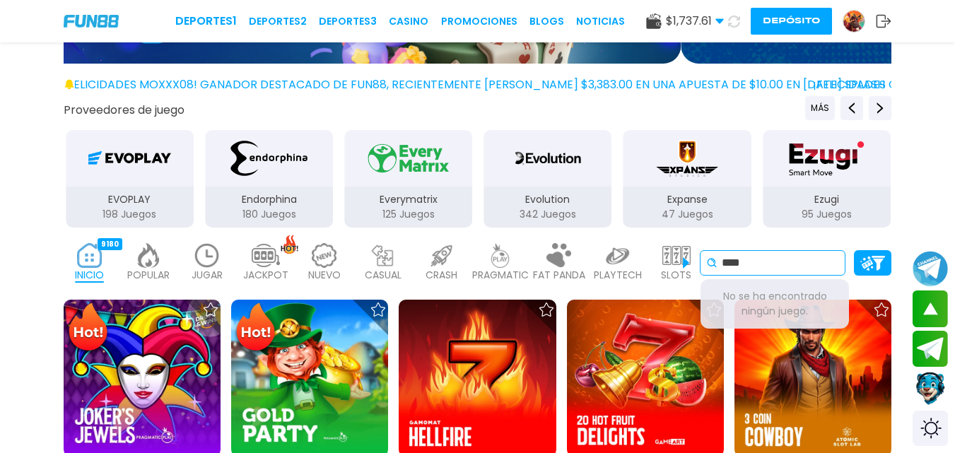
click at [796, 266] on input "****" at bounding box center [779, 262] width 117 height 17
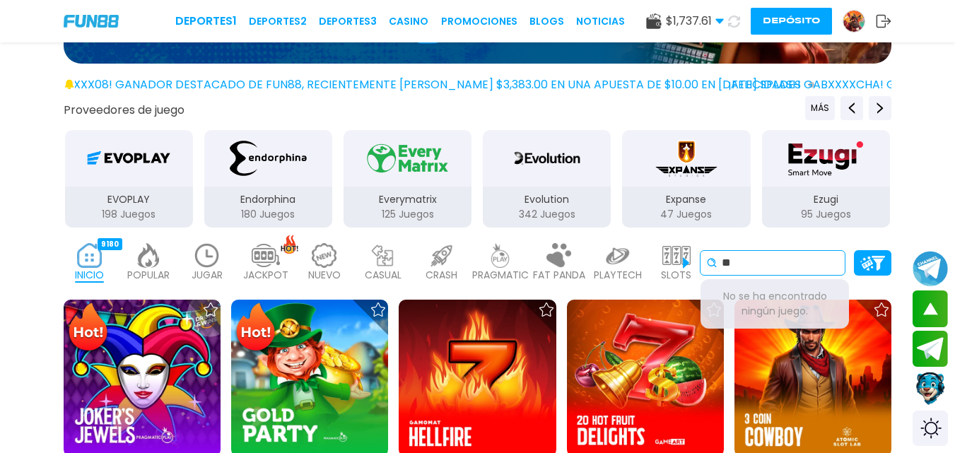
type input "*"
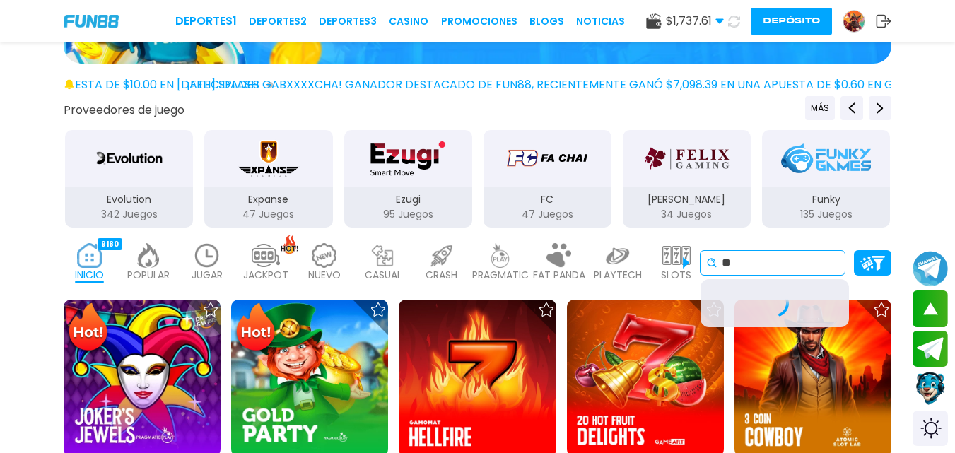
type input "*"
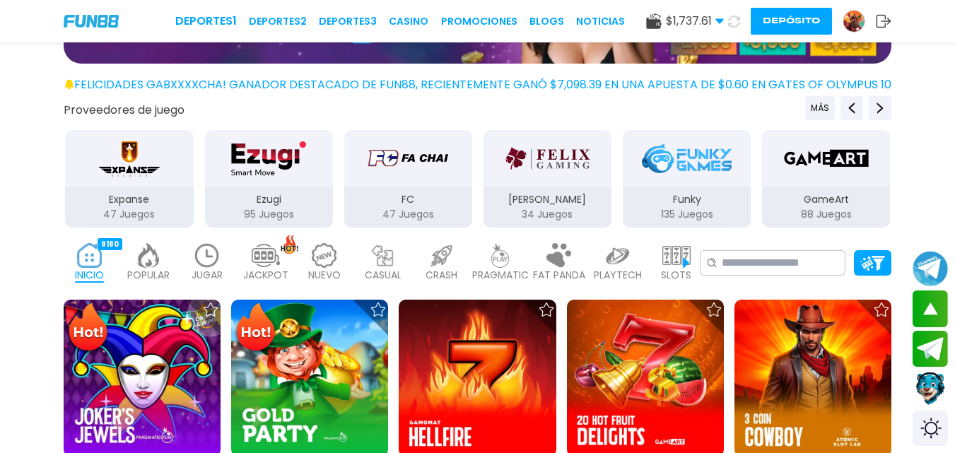
click at [206, 249] on img at bounding box center [207, 255] width 28 height 25
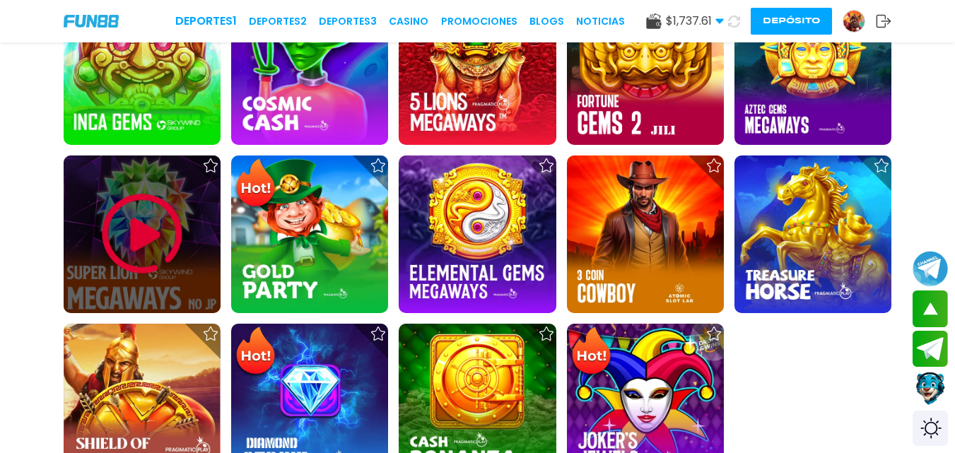
scroll to position [495, 0]
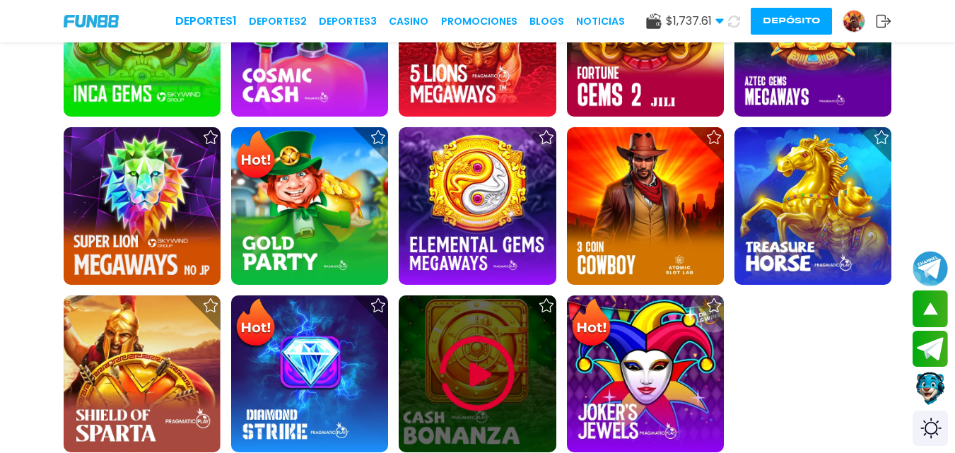
click at [517, 399] on img at bounding box center [477, 373] width 85 height 85
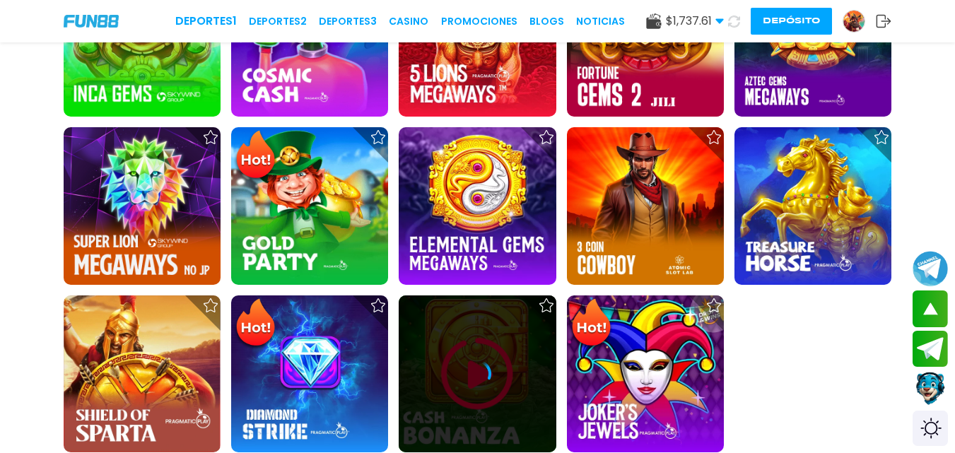
click at [517, 399] on div at bounding box center [477, 373] width 157 height 157
